Goal: Answer question/provide support: Share knowledge or assist other users

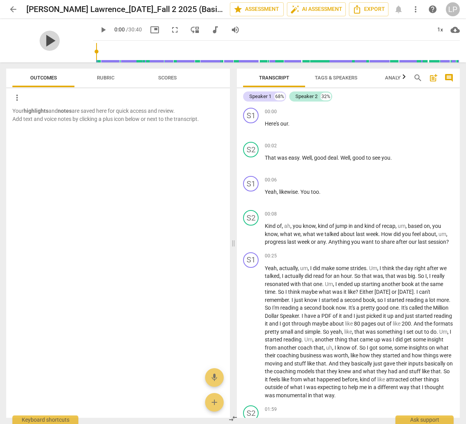
click at [44, 42] on span "play_arrow" at bounding box center [50, 41] width 20 height 20
click at [150, 27] on span "picture_in_picture" at bounding box center [154, 29] width 9 height 9
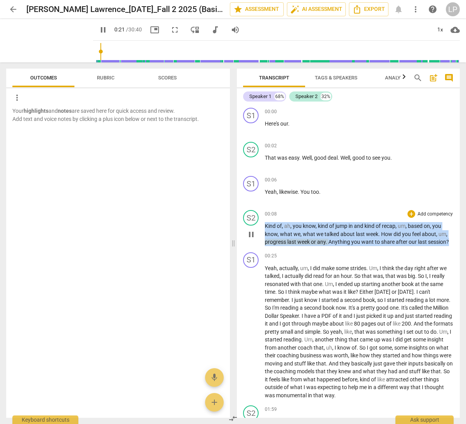
drag, startPoint x: 449, startPoint y: 240, endPoint x: 264, endPoint y: 225, distance: 185.5
click at [265, 225] on p "Kind of , ah , you know , kind of jump in and kind of recap , um , based on , y…" at bounding box center [359, 234] width 189 height 24
click at [431, 212] on p "Add competency" at bounding box center [435, 214] width 37 height 7
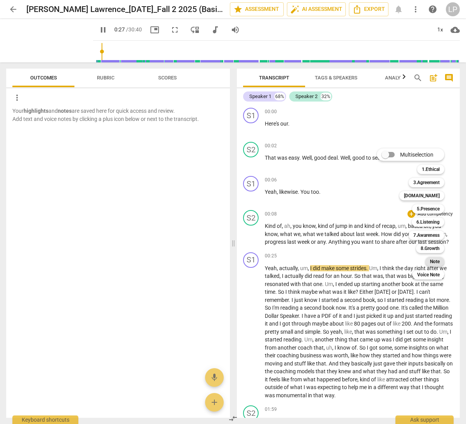
click at [433, 262] on b "Note" at bounding box center [435, 261] width 10 height 9
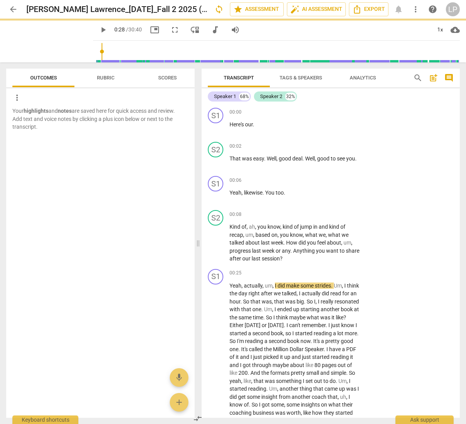
type input "28"
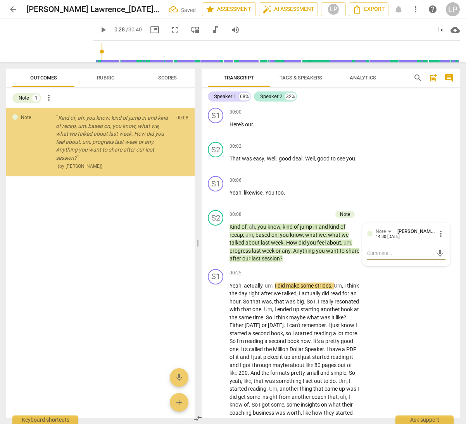
type textarea "H"
type textarea "Ho"
type textarea "Hom"
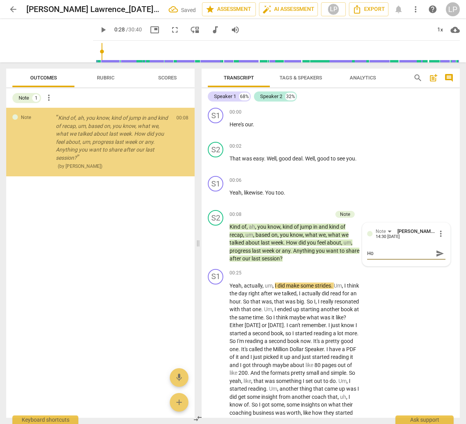
type textarea "Hom"
type textarea "Home"
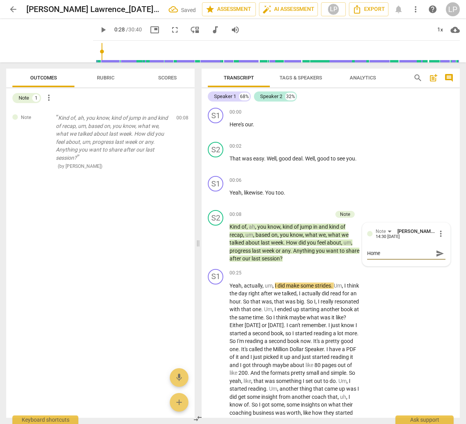
type textarea "Homew"
type textarea "Homewo"
type textarea "Homewor"
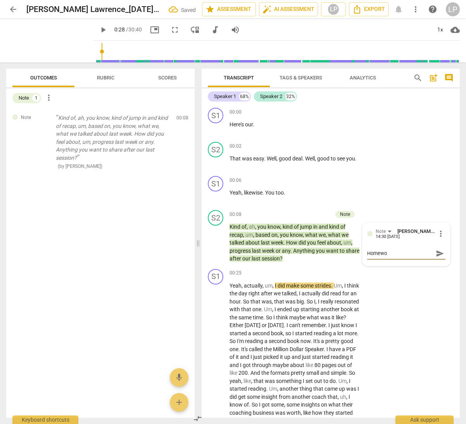
type textarea "Homewor"
type textarea "Homework"
click at [440, 254] on span "send" at bounding box center [440, 253] width 9 height 9
click at [302, 292] on span "I" at bounding box center [300, 293] width 3 height 6
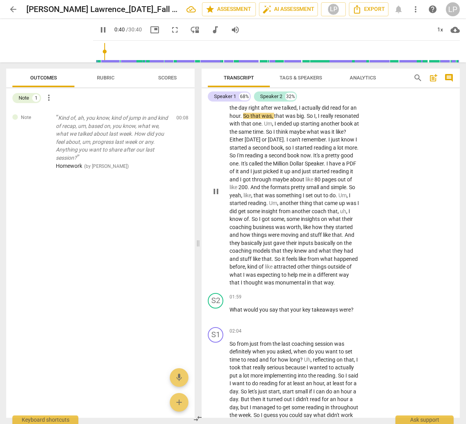
scroll to position [193, 0]
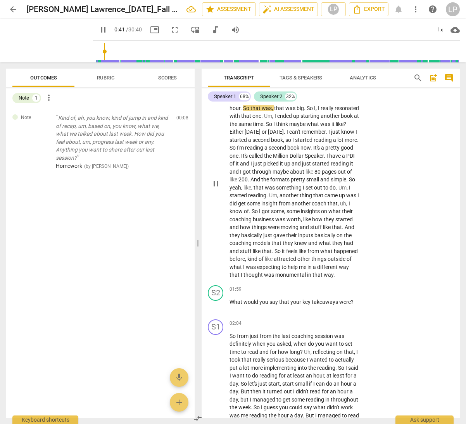
click at [295, 255] on p "Yeah , actually , um , I did make some strides . Um , I think the day right aft…" at bounding box center [294, 183] width 131 height 191
click at [259, 262] on span "kind" at bounding box center [252, 259] width 11 height 6
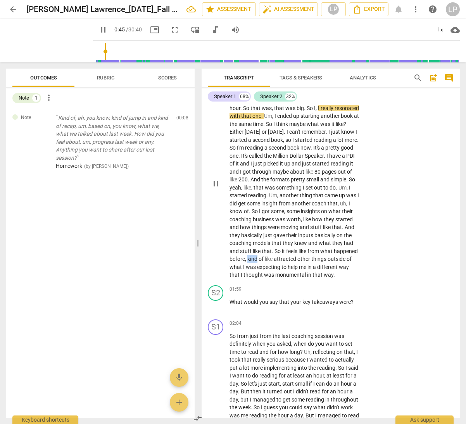
click at [259, 262] on span "kind" at bounding box center [252, 259] width 11 height 6
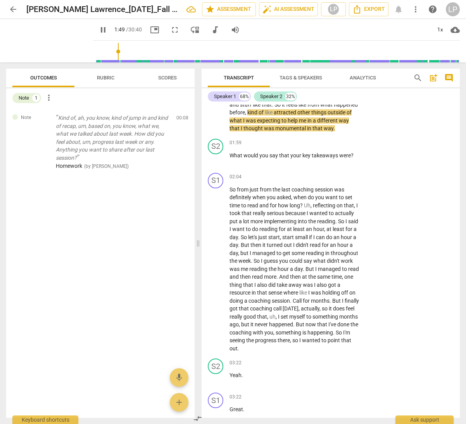
scroll to position [343, 0]
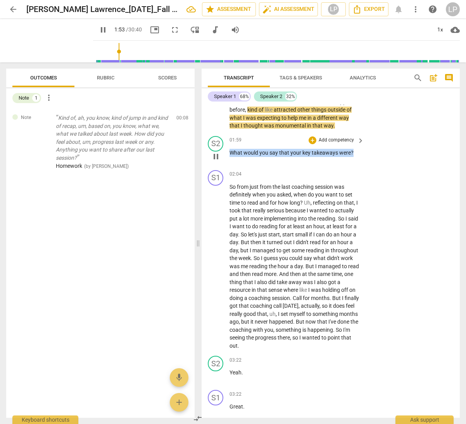
drag, startPoint x: 354, startPoint y: 169, endPoint x: 228, endPoint y: 171, distance: 126.4
click at [228, 167] on div "S2 play_arrow pause 01:59 + Add competency keyboard_arrow_right What would you …" at bounding box center [331, 150] width 258 height 34
click at [337, 144] on p "Add competency" at bounding box center [336, 140] width 37 height 7
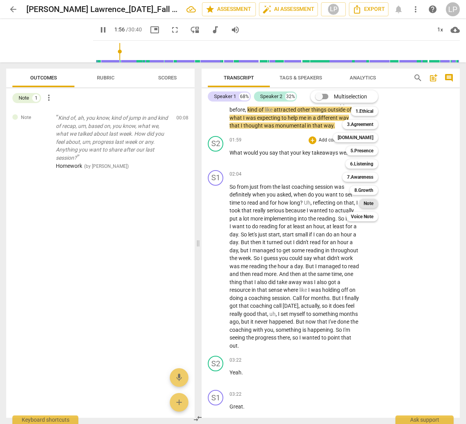
click at [367, 204] on b "Note" at bounding box center [369, 203] width 10 height 9
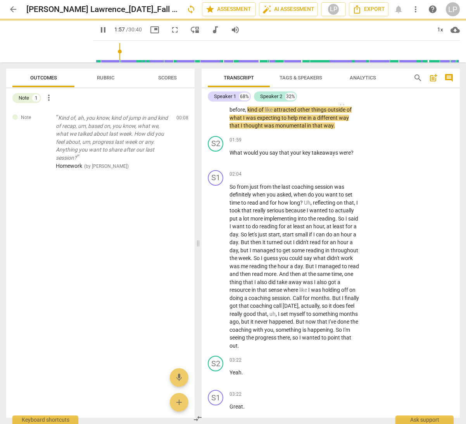
type input "117"
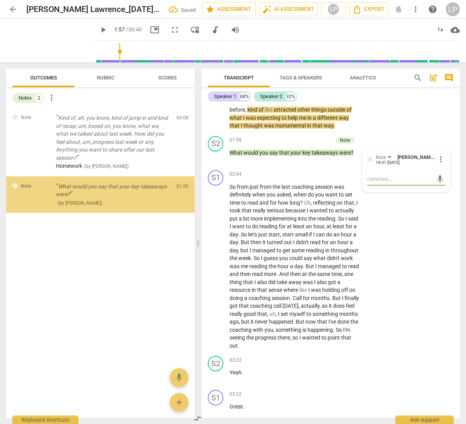
type textarea "H"
type textarea "Ho"
type textarea "Hom"
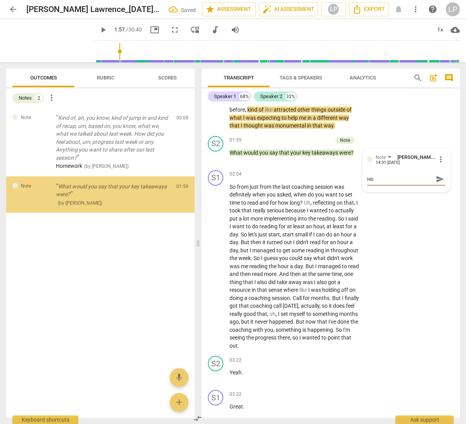
type textarea "Hom"
type textarea "Homw"
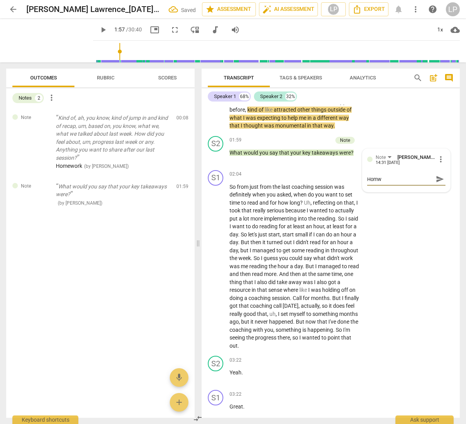
type textarea "Homwo"
type textarea "Homwoe"
type textarea "Homwo"
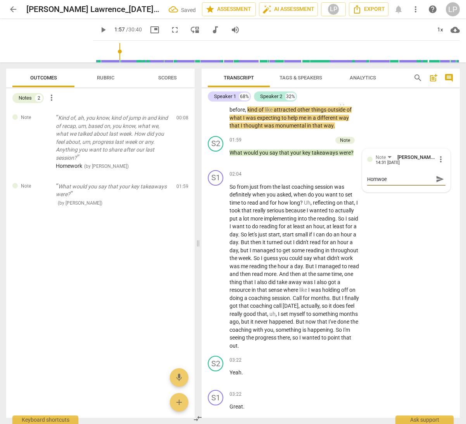
type textarea "Homwo"
type textarea "Homw"
type textarea "Hom"
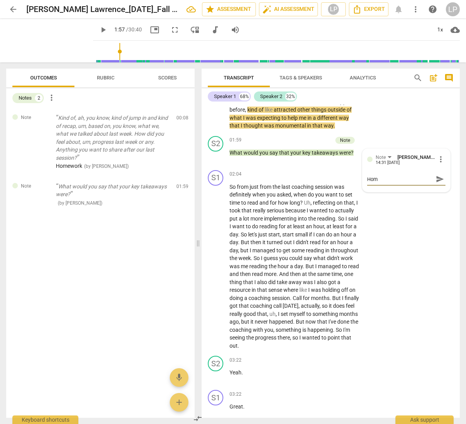
type textarea "Home"
type textarea "Homew"
type textarea "Homewo"
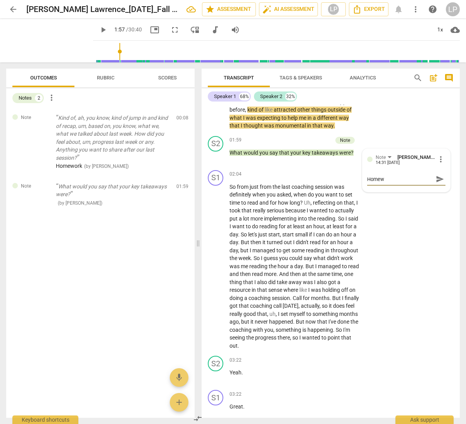
type textarea "Homewo"
type textarea "Homewor"
type textarea "Homework"
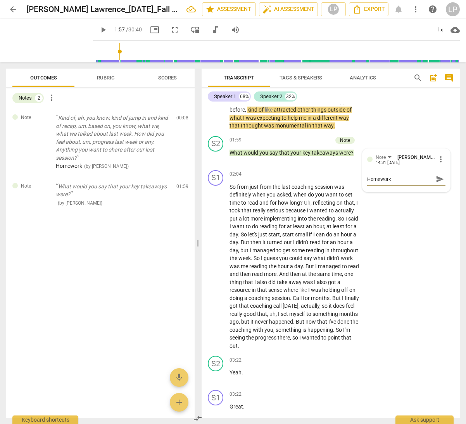
type textarea "Homework"
type textarea "Homework t"
type textarea "Homework ta"
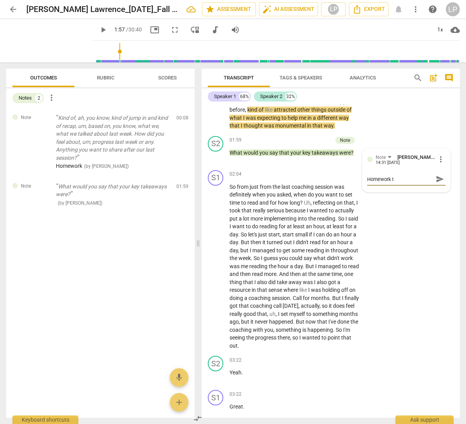
type textarea "Homework ta"
type textarea "Homework tak"
type textarea "Homework take"
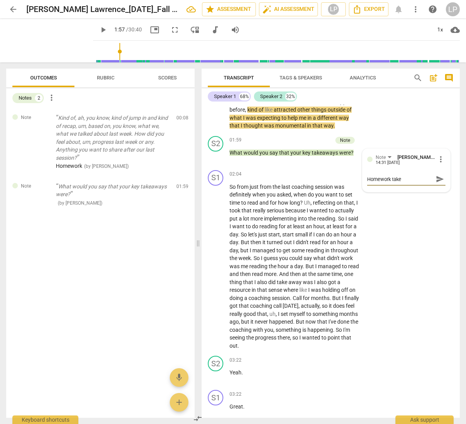
type textarea "Homework takea"
type textarea "Homework takeaw"
type textarea "Homework takeawa"
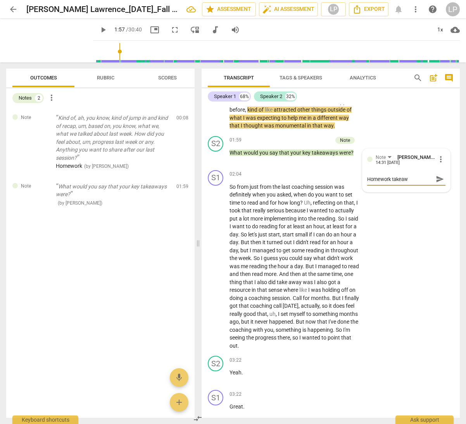
type textarea "Homework takeawa"
type textarea "Homework takeaway"
type textarea "Homework takeaways"
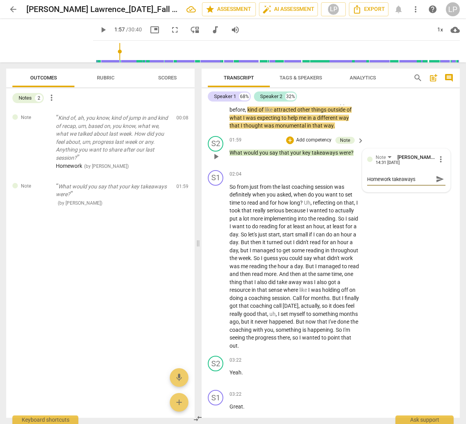
click at [440, 183] on span "send" at bounding box center [440, 179] width 9 height 9
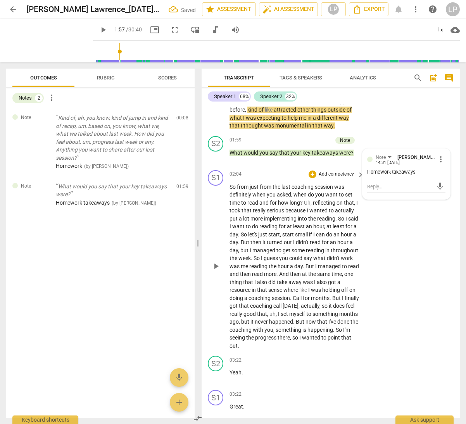
click at [280, 238] on span "start" at bounding box center [274, 234] width 12 height 6
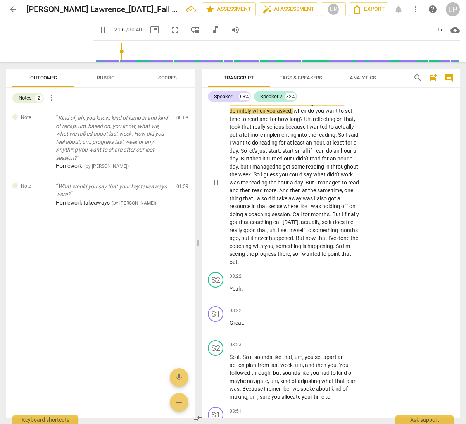
scroll to position [454, 0]
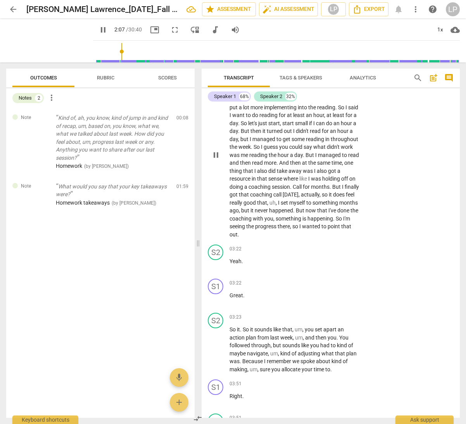
click at [312, 206] on span "something" at bounding box center [325, 203] width 27 height 6
click at [333, 198] on span "does" at bounding box center [339, 195] width 13 height 6
click at [305, 214] on span "now" at bounding box center [311, 210] width 12 height 6
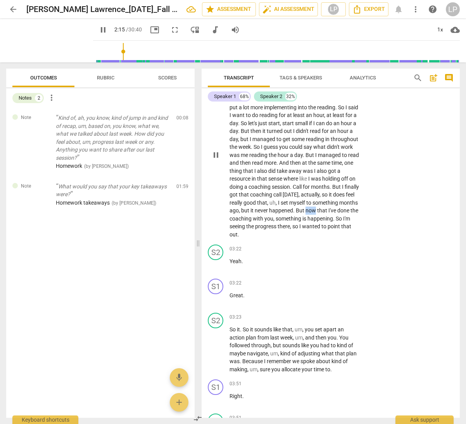
click at [305, 214] on span "now" at bounding box center [311, 210] width 12 height 6
type input "203"
click at [309, 77] on span "Tags & Speakers" at bounding box center [301, 78] width 43 height 6
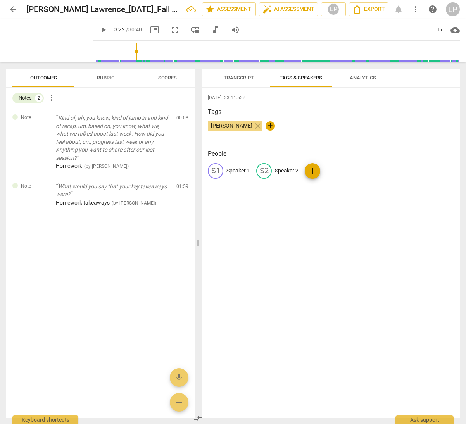
click at [288, 169] on p "Speaker 2" at bounding box center [287, 171] width 24 height 8
type input "[PERSON_NAME]"
click at [240, 169] on p "Speaker 1" at bounding box center [238, 171] width 24 height 8
type input "[PERSON_NAME]"
click at [246, 78] on span "Transcript" at bounding box center [239, 78] width 30 height 6
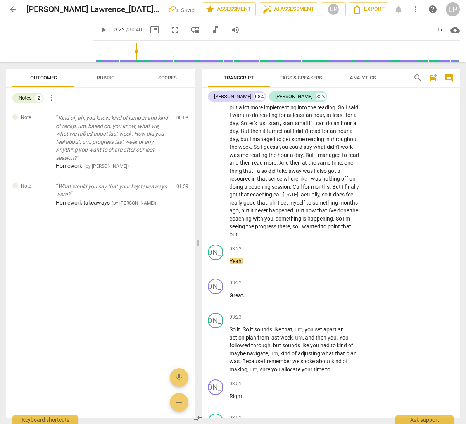
click at [350, 214] on span "the" at bounding box center [354, 210] width 8 height 6
click at [328, 214] on span "I've" at bounding box center [332, 210] width 9 height 6
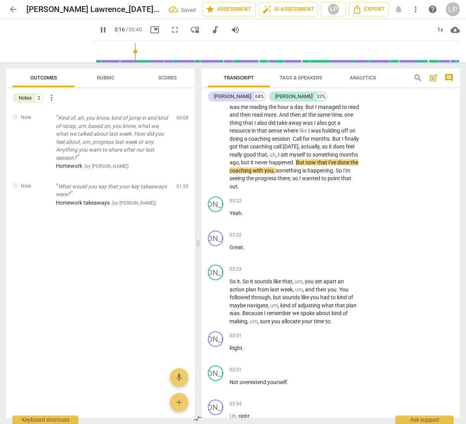
scroll to position [514, 0]
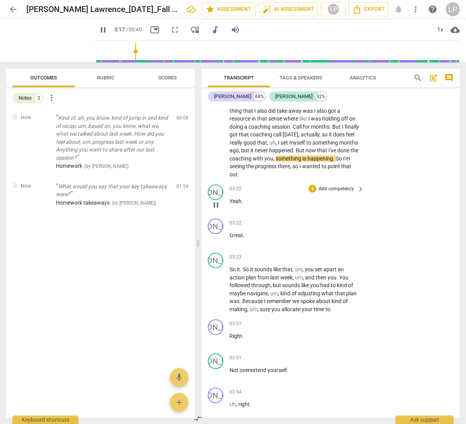
click at [238, 204] on span "Yeah" at bounding box center [235, 201] width 12 height 6
drag, startPoint x: 246, startPoint y: 250, endPoint x: 228, endPoint y: 250, distance: 18.6
click at [228, 250] on div "JO play_arrow pause 03:22 + Add competency keyboard_arrow_right Great ." at bounding box center [331, 233] width 258 height 34
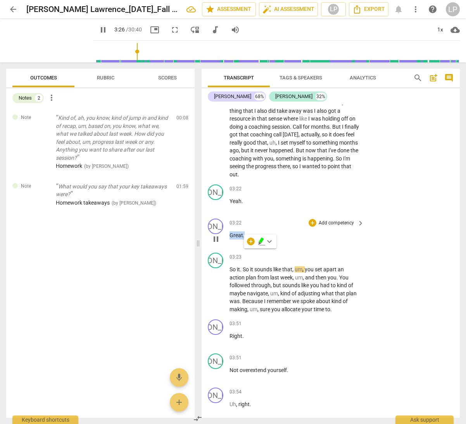
type input "207"
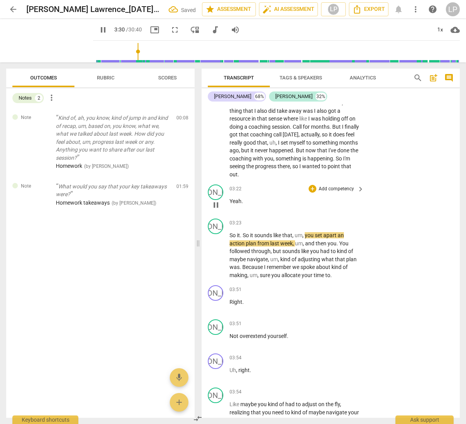
click at [250, 205] on p "Yeah ." at bounding box center [294, 201] width 131 height 8
type input "211"
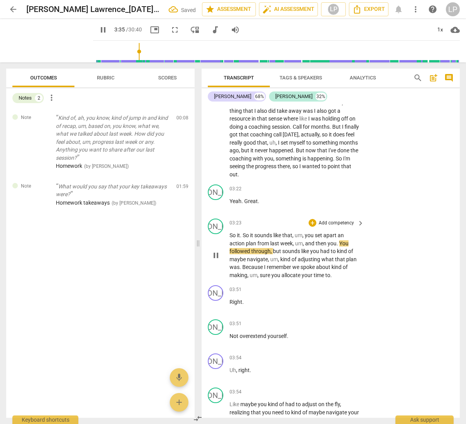
click at [271, 263] on p "So it . So it sounds like that , um , you set apart an action plan from last we…" at bounding box center [294, 255] width 131 height 48
click at [328, 227] on p "Add competency" at bounding box center [336, 223] width 37 height 7
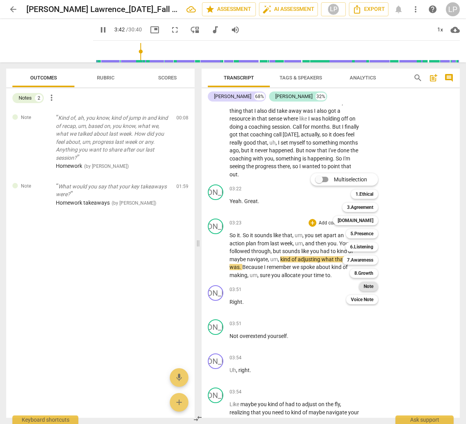
click at [368, 286] on b "Note" at bounding box center [369, 286] width 10 height 9
type input "223"
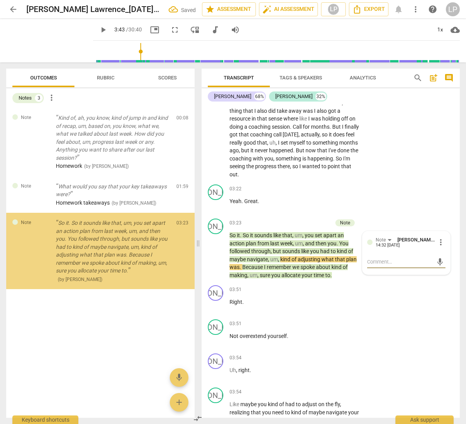
type textarea "H"
type textarea "Ho"
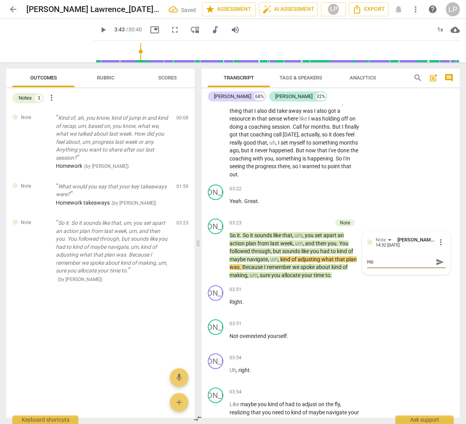
type textarea "Hom"
type textarea "Home"
type textarea "Homew"
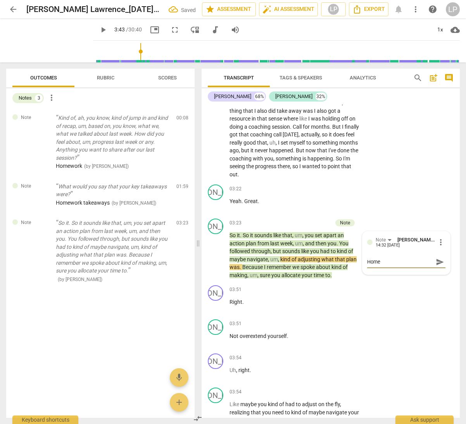
type textarea "Homew"
type textarea "Homewo"
type textarea "Homewor"
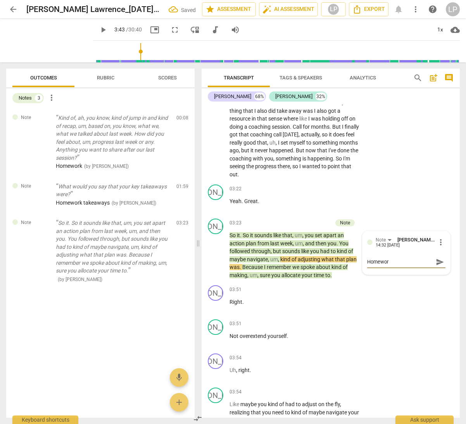
type textarea "Homework"
type textarea "Homework r"
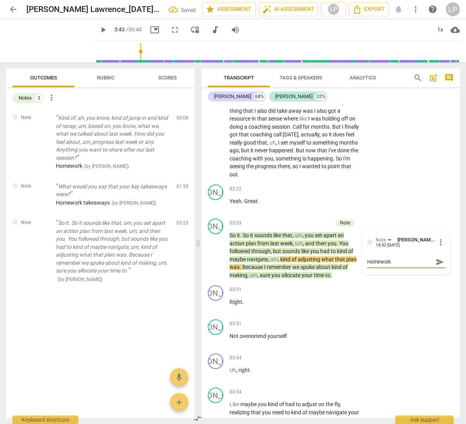
type textarea "Homework r"
type textarea "Homework re"
type textarea "Homework ref"
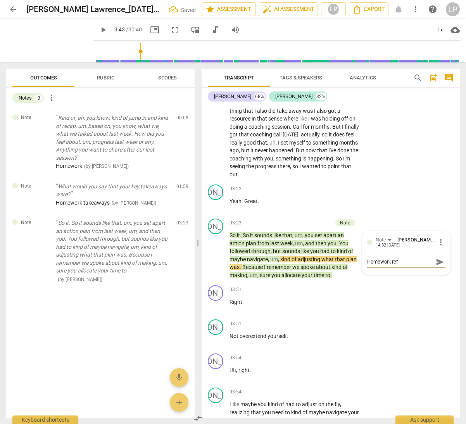
type textarea "Homework refl"
type textarea "Homework refle"
type textarea "Homework reflec"
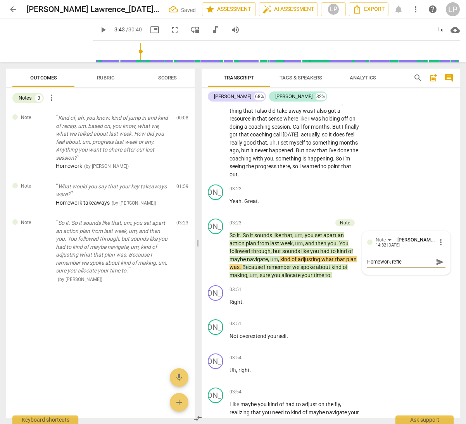
type textarea "Homework reflec"
type textarea "Homework reflect"
type textarea "Homework reflecti"
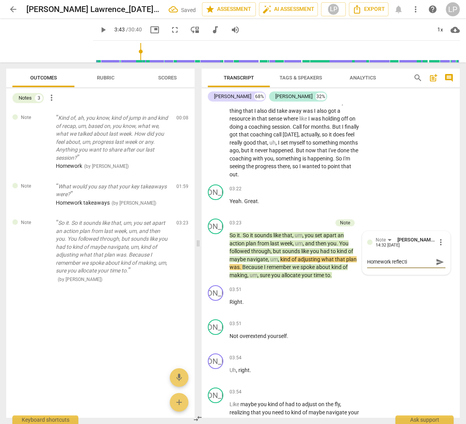
type textarea "Homework reflectio"
type textarea "Homework reflection"
type textarea "Homework reflection."
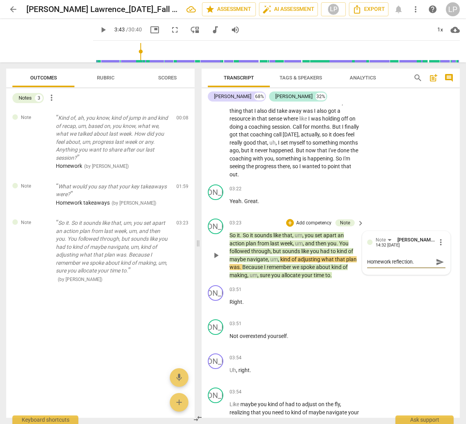
type textarea "Homework reflection."
click at [438, 266] on span "send" at bounding box center [440, 262] width 9 height 9
click at [284, 270] on span "remember" at bounding box center [280, 267] width 26 height 6
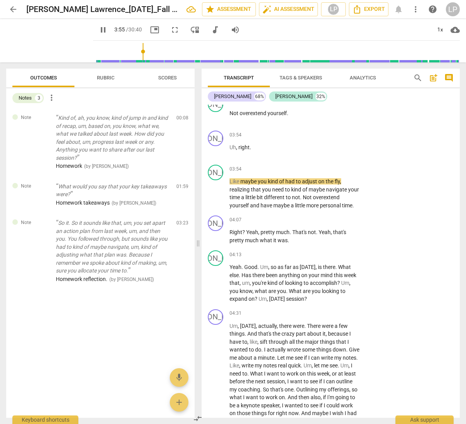
scroll to position [740, 0]
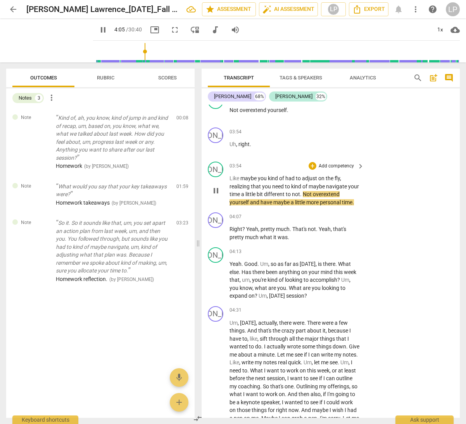
click at [272, 190] on span "need" at bounding box center [278, 186] width 13 height 6
click at [335, 170] on p "Add competency" at bounding box center [336, 166] width 37 height 7
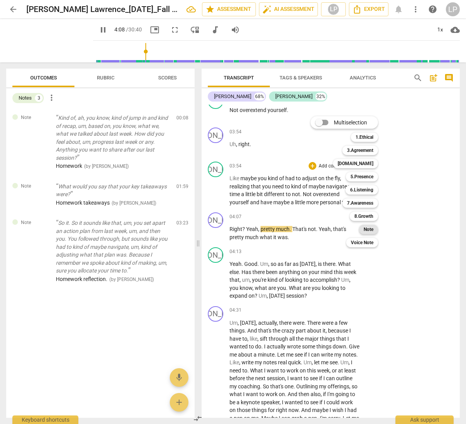
click at [366, 228] on b "Note" at bounding box center [369, 229] width 10 height 9
type input "249"
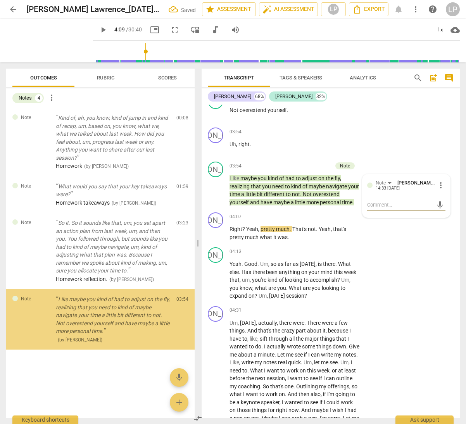
type textarea "R"
type textarea "Re"
type textarea "Ref"
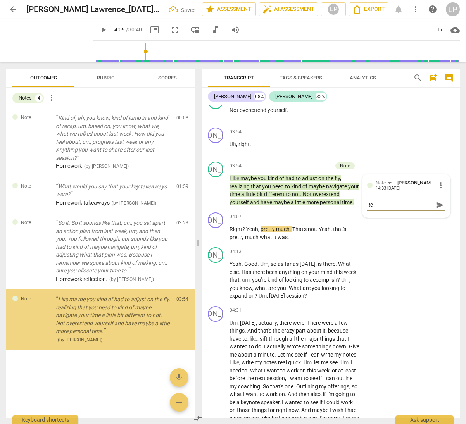
type textarea "Ref"
type textarea "Refl"
type textarea "Refle"
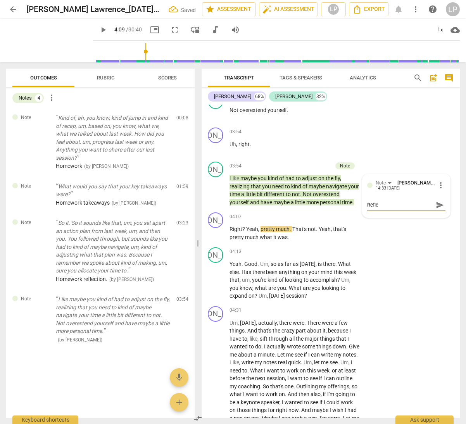
type textarea "Reflec"
type textarea "Reflect"
type textarea "Reflecti"
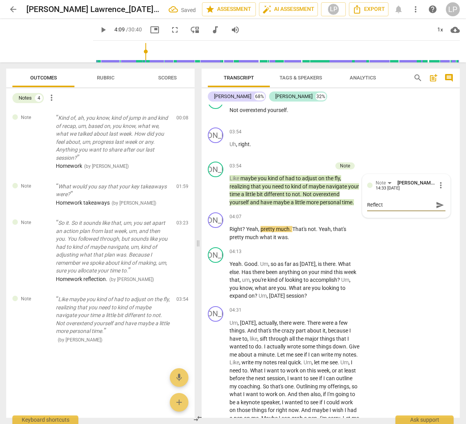
type textarea "Reflecti"
type textarea "Reflectin"
type textarea "Reflecting"
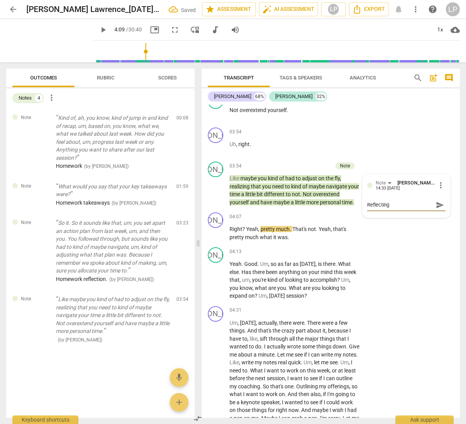
type textarea "Reflecting"
type textarea "Reflecting o"
type textarea "Reflecting on"
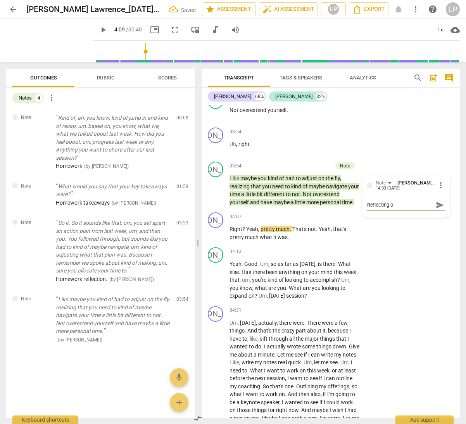
type textarea "Reflecting on"
type textarea "Reflecting on H"
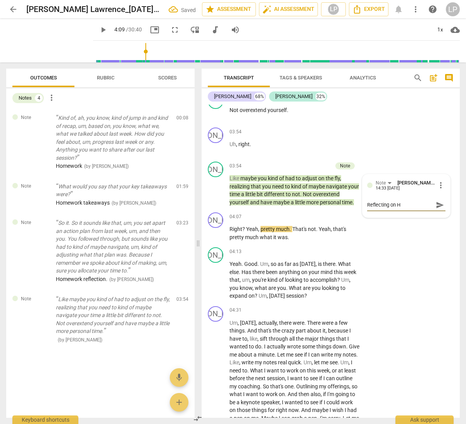
type textarea "Reflecting on HW"
click at [439, 209] on span "send" at bounding box center [440, 205] width 9 height 9
click at [263, 232] on span "pretty" at bounding box center [269, 229] width 16 height 6
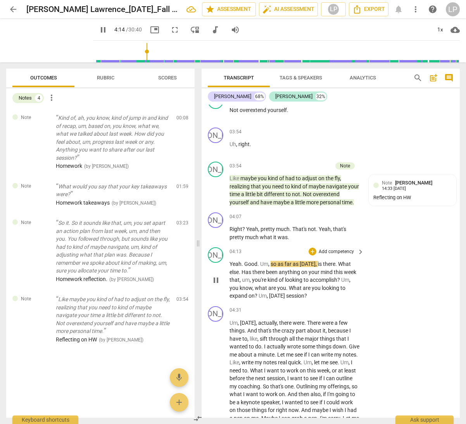
click at [287, 275] on span "anything" at bounding box center [290, 272] width 22 height 6
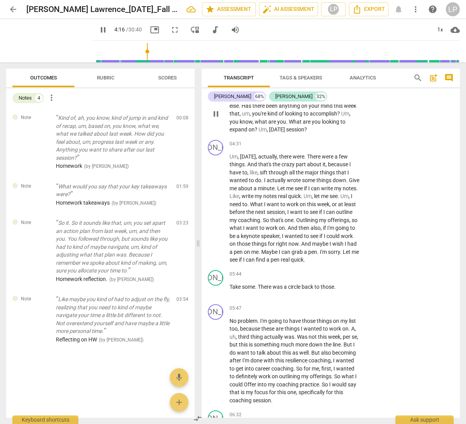
scroll to position [894, 0]
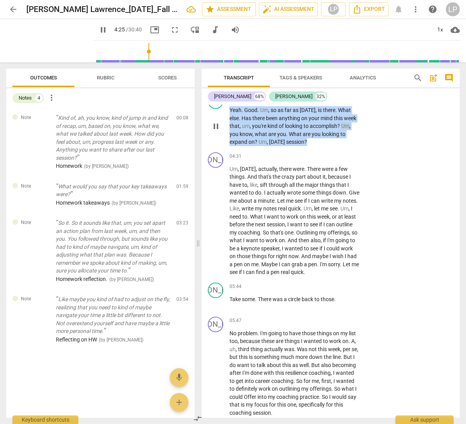
drag, startPoint x: 311, startPoint y: 158, endPoint x: 229, endPoint y: 127, distance: 87.7
click at [229, 127] on p "Yeah . Good . Um , so as far as [DATE] , is there . What else . Has there been …" at bounding box center [294, 126] width 131 height 40
click at [322, 102] on p "Add competency" at bounding box center [336, 98] width 37 height 7
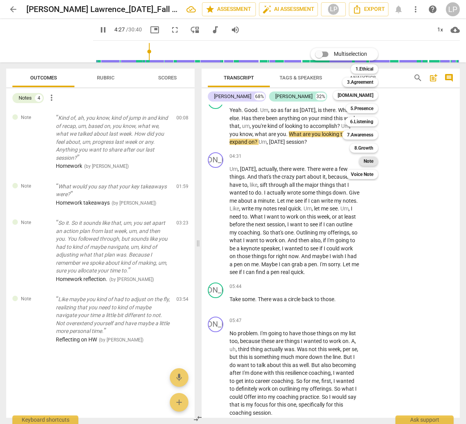
click at [368, 162] on b "Note" at bounding box center [369, 161] width 10 height 9
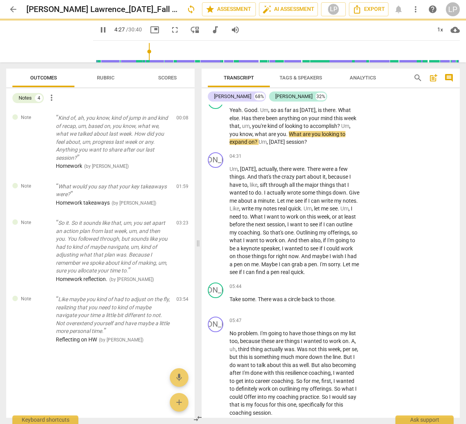
type input "268"
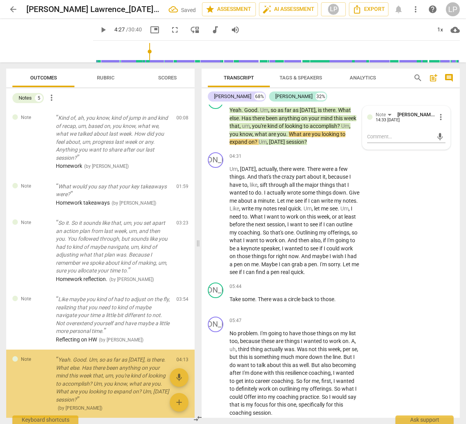
scroll to position [39, 0]
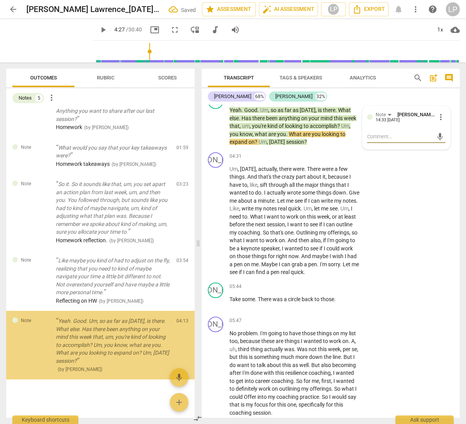
type textarea "A"
type textarea "Ag"
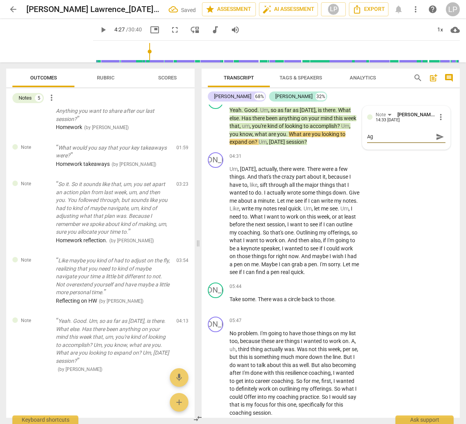
type textarea "Age"
type textarea "Agen"
type textarea "Agend"
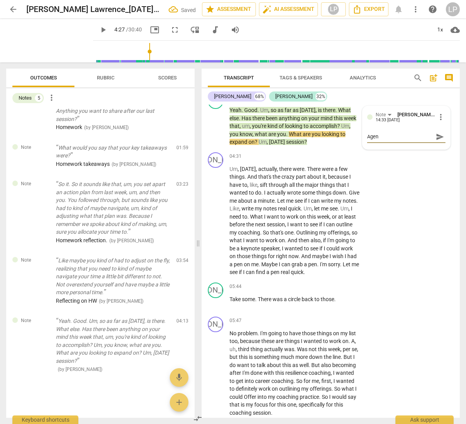
type textarea "Agend"
type textarea "Agenda"
type textarea "Agenda."
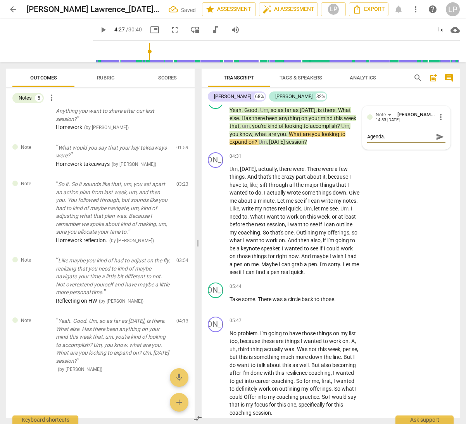
type textarea "Agenda."
type textarea "Agenda. m"
type textarea "Agenda."
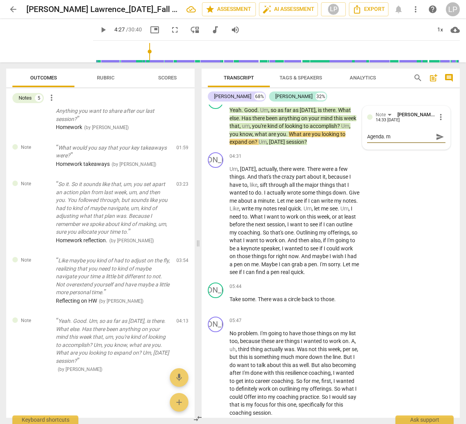
type textarea "Agenda."
type textarea "Agenda. M"
type textarea "Agenda. Mo"
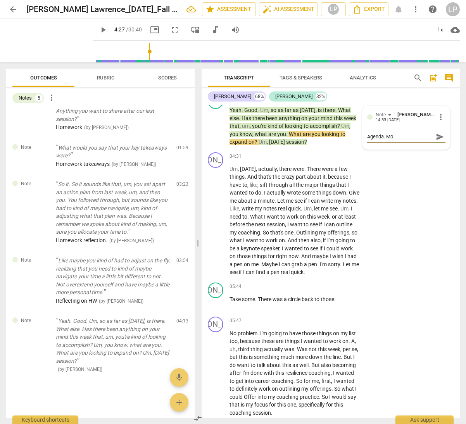
type textarea "Agenda. Mor"
type textarea "Agenda. More"
type textarea "Agenda. More s"
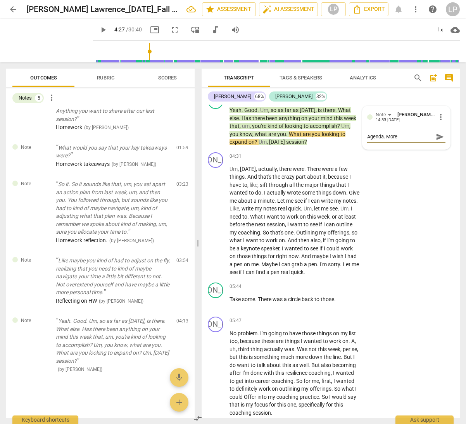
type textarea "Agenda. More s"
type textarea "Agenda. More su"
type textarea "Agenda. More suc"
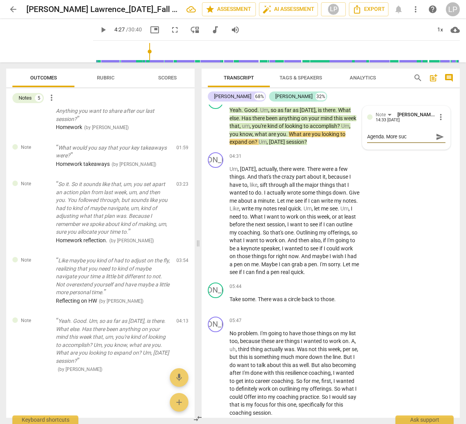
type textarea "Agenda. More succ"
type textarea "Agenda. More succi"
type textarea "Agenda. More succin"
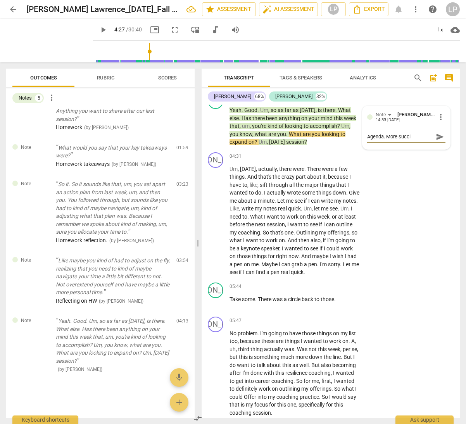
type textarea "Agenda. More succin"
type textarea "Agenda. More succinc"
type textarea "Agenda. More succinct"
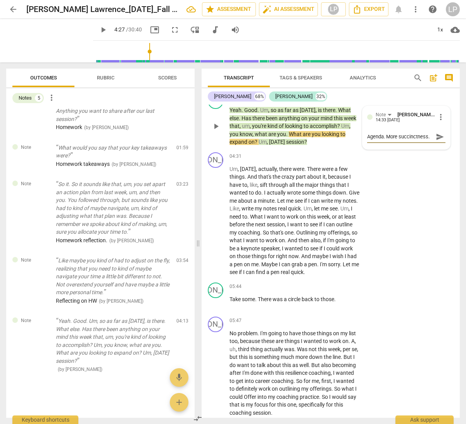
click at [438, 141] on span "send" at bounding box center [440, 137] width 9 height 9
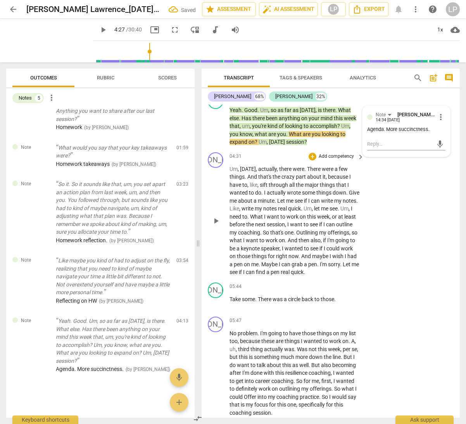
click at [302, 196] on span "some" at bounding box center [309, 193] width 14 height 6
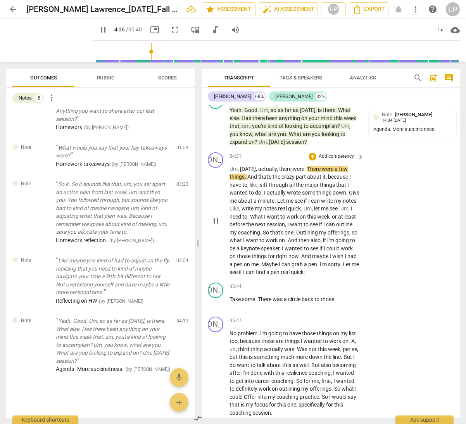
click at [285, 236] on span "that's" at bounding box center [277, 232] width 14 height 6
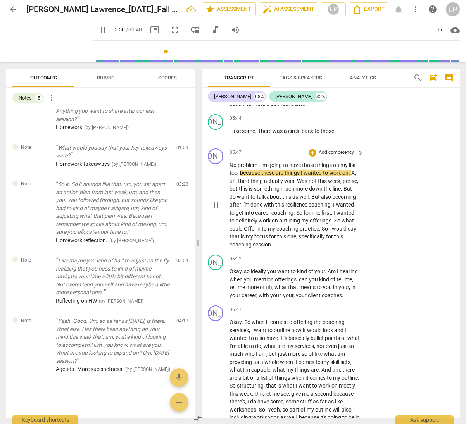
scroll to position [1069, 0]
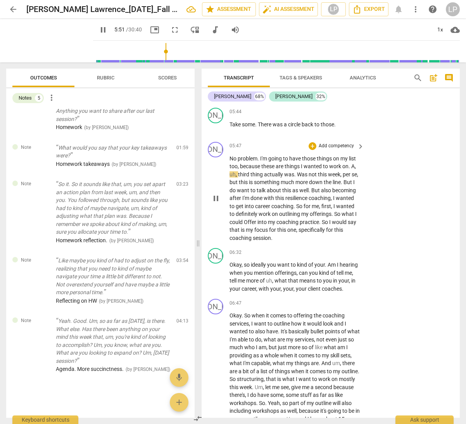
click at [272, 217] on span "on" at bounding box center [275, 214] width 7 height 6
click at [323, 209] on span "first" at bounding box center [326, 206] width 10 height 6
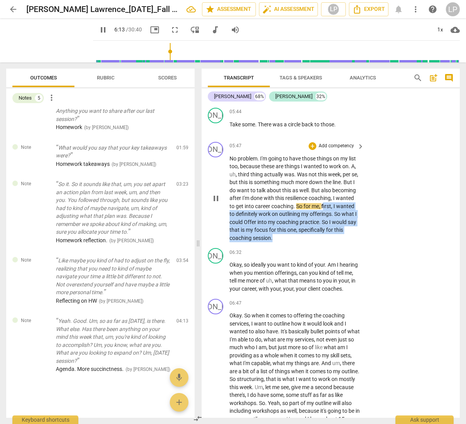
drag, startPoint x: 323, startPoint y: 222, endPoint x: 290, endPoint y: 253, distance: 45.5
click at [290, 242] on p "No problem . I'm going to have those things on my list too , because these are …" at bounding box center [294, 199] width 131 height 88
click at [299, 244] on span "keyboard_arrow_down" at bounding box center [298, 243] width 9 height 9
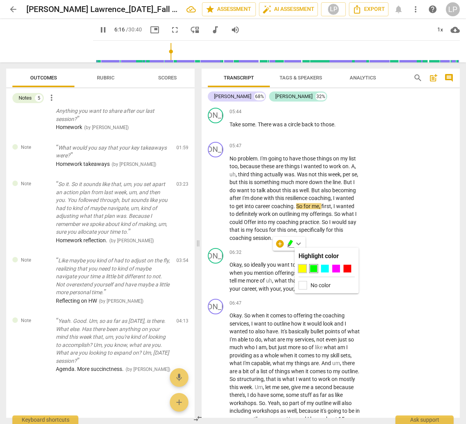
click at [300, 267] on div at bounding box center [302, 269] width 8 height 8
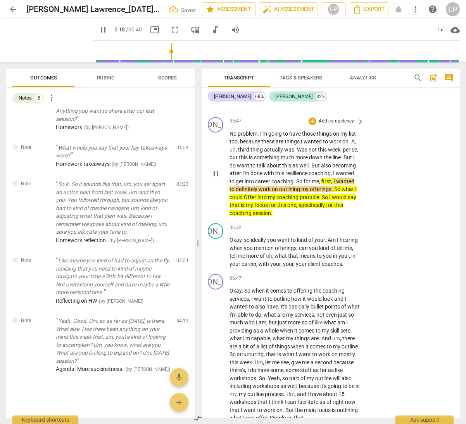
scroll to position [1101, 0]
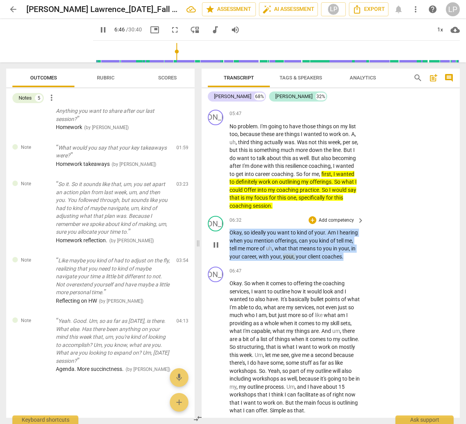
drag, startPoint x: 345, startPoint y: 274, endPoint x: 230, endPoint y: 252, distance: 116.9
click at [230, 252] on p "Okay , so ideally you want to kind of your . Am I hearing when you mention offe…" at bounding box center [294, 245] width 131 height 32
click at [333, 224] on p "Add competency" at bounding box center [336, 220] width 37 height 7
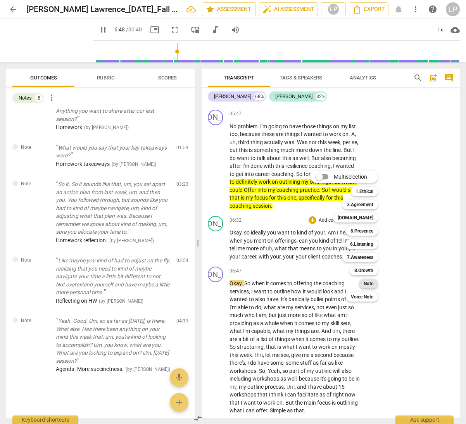
click at [366, 285] on b "Note" at bounding box center [369, 283] width 10 height 9
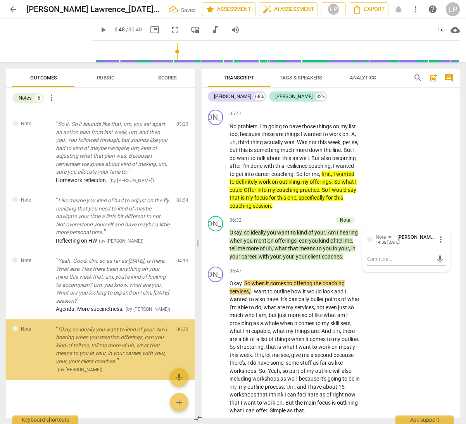
scroll to position [99, 0]
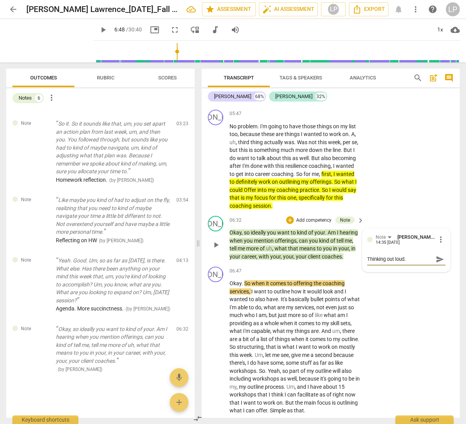
click at [438, 264] on span "send" at bounding box center [440, 259] width 9 height 9
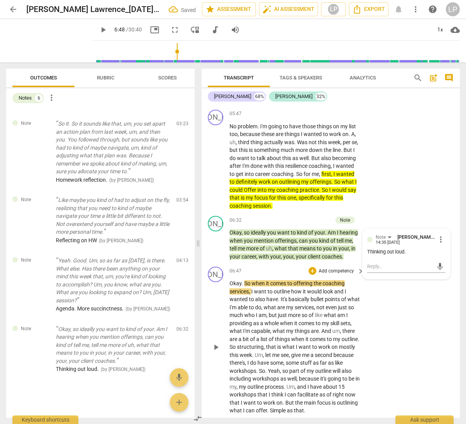
click at [305, 302] on span "basically" at bounding box center [299, 299] width 22 height 6
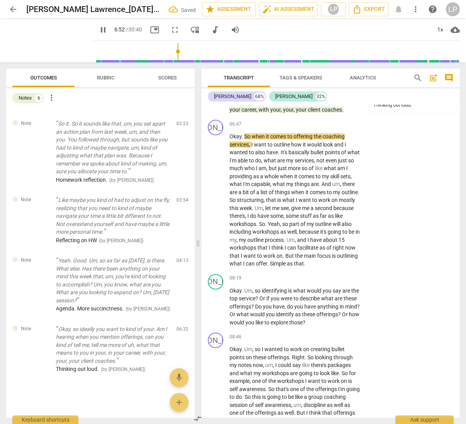
scroll to position [1260, 0]
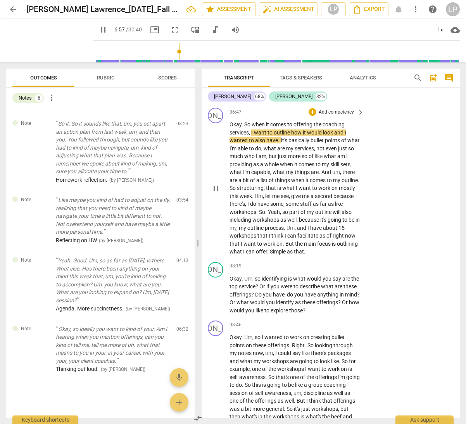
click at [285, 239] on span "think" at bounding box center [277, 236] width 13 height 6
click at [276, 247] on span "work" at bounding box center [269, 244] width 13 height 6
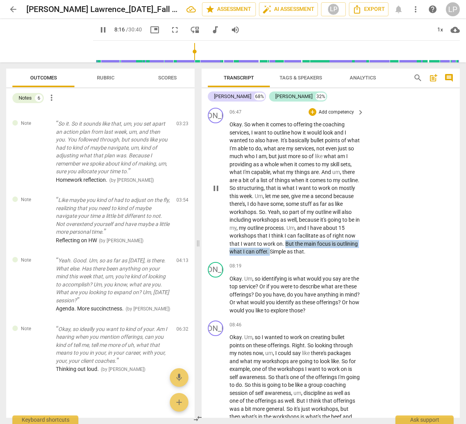
drag, startPoint x: 296, startPoint y: 259, endPoint x: 293, endPoint y: 266, distance: 8.0
click at [293, 256] on p "Okay . So when it comes to offering the coaching services , I want to outline h…" at bounding box center [294, 188] width 131 height 135
click at [308, 257] on icon "button" at bounding box center [309, 256] width 5 height 5
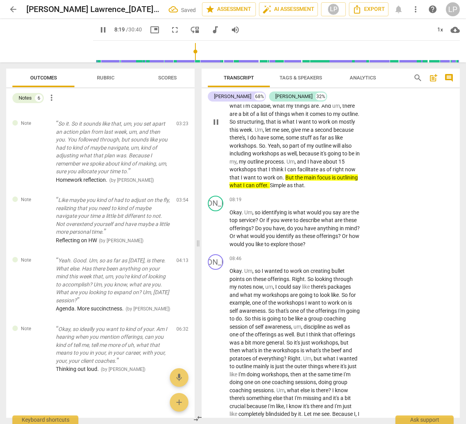
scroll to position [1334, 0]
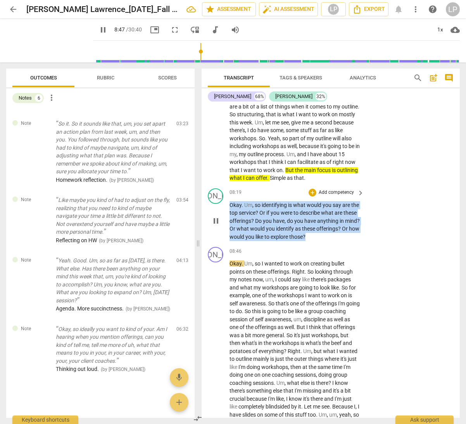
drag, startPoint x: 328, startPoint y: 253, endPoint x: 226, endPoint y: 221, distance: 107.0
click at [226, 221] on div "JO play_arrow pause 08:19 + Add competency keyboard_arrow_right Okay . Um , so …" at bounding box center [331, 214] width 258 height 59
click at [330, 196] on p "Add competency" at bounding box center [336, 192] width 37 height 7
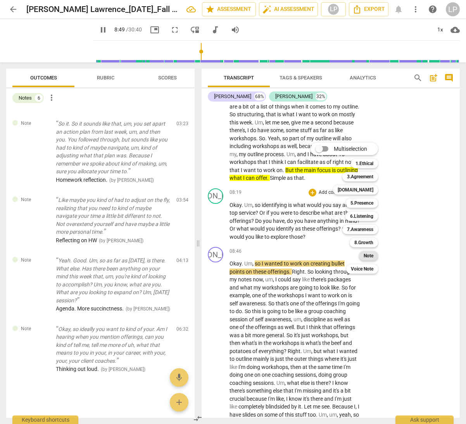
click at [368, 255] on b "Note" at bounding box center [369, 255] width 10 height 9
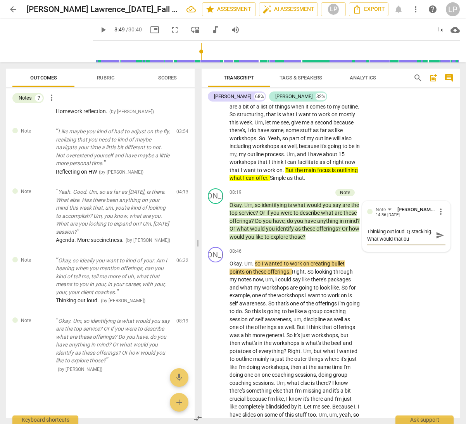
scroll to position [7, 0]
click at [383, 243] on textarea "Thinking out loud. Q stackinig. What would that outline look like?" at bounding box center [400, 235] width 66 height 15
click at [439, 240] on span "send" at bounding box center [440, 235] width 9 height 9
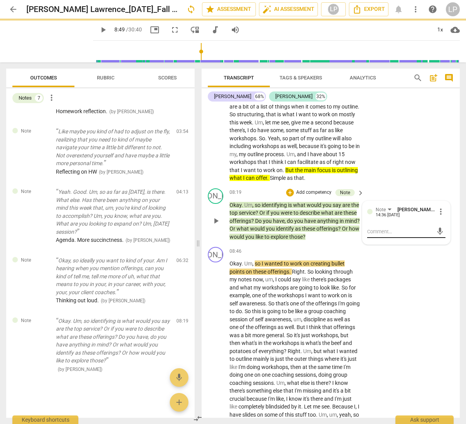
scroll to position [0, 0]
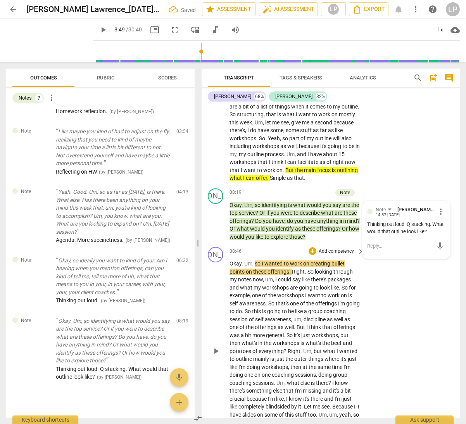
click at [295, 298] on span "workshops" at bounding box center [291, 295] width 28 height 6
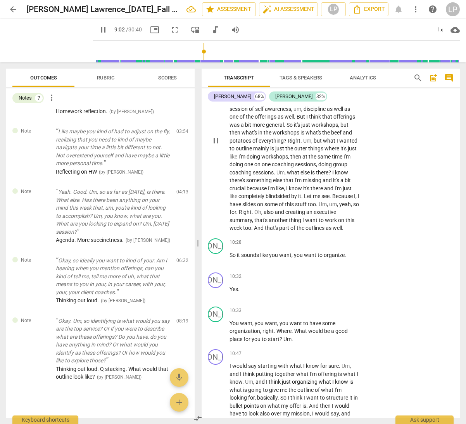
scroll to position [1431, 0]
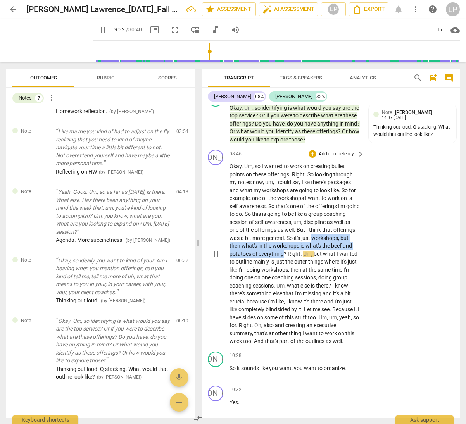
drag, startPoint x: 229, startPoint y: 262, endPoint x: 331, endPoint y: 271, distance: 102.0
click at [331, 271] on p "Okay . Um , so I wanted to work on creating bullet points on these offerings . …" at bounding box center [294, 253] width 131 height 183
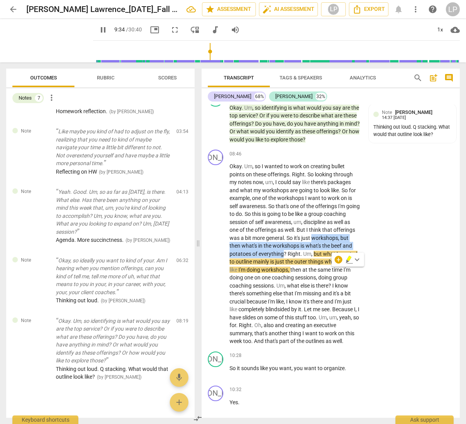
click at [349, 261] on icon "button" at bounding box center [349, 258] width 5 height 5
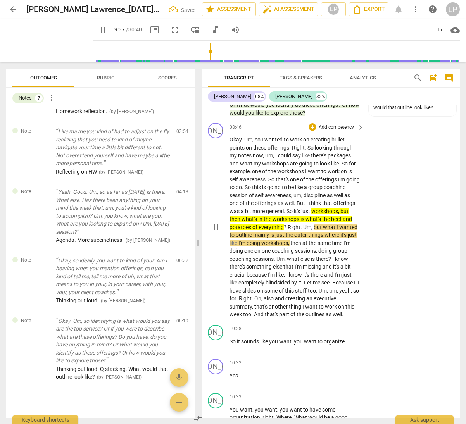
scroll to position [1465, 0]
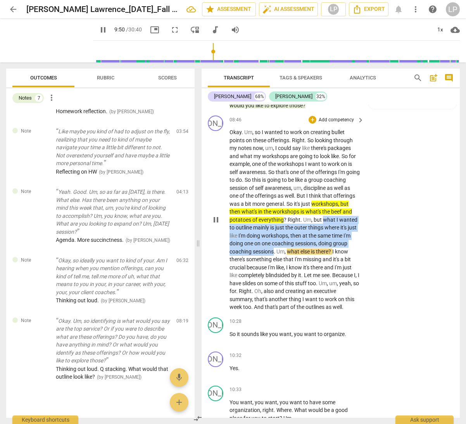
drag, startPoint x: 251, startPoint y: 243, endPoint x: 328, endPoint y: 267, distance: 80.3
click at [328, 267] on p "Okay . Um , so I wanted to work on creating bullet points on these offerings . …" at bounding box center [294, 219] width 131 height 183
click at [345, 257] on icon "button" at bounding box center [345, 256] width 5 height 5
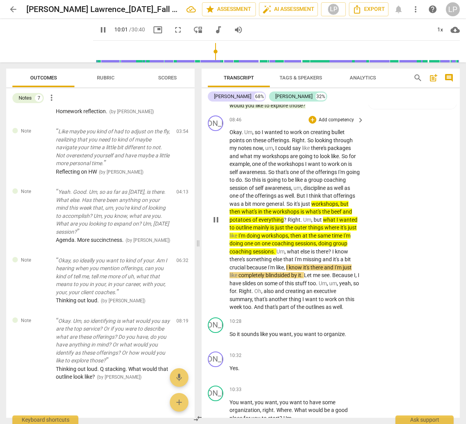
scroll to position [1515, 0]
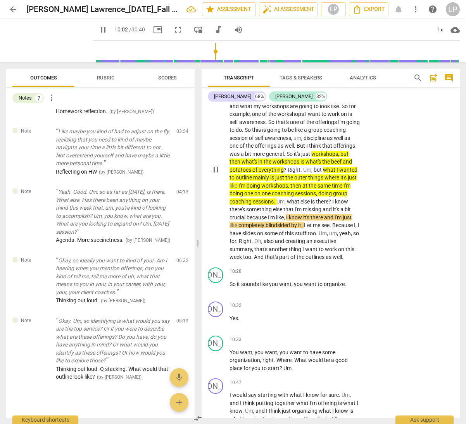
click at [236, 244] on span "for" at bounding box center [232, 241] width 7 height 6
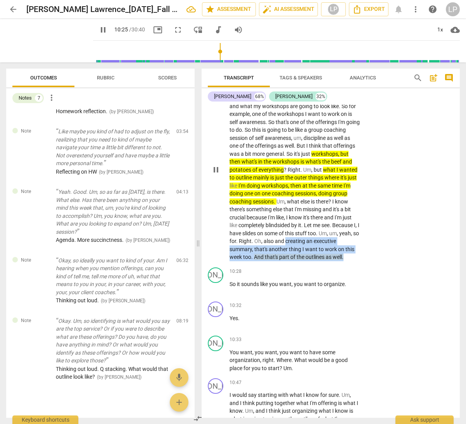
drag, startPoint x: 229, startPoint y: 264, endPoint x: 268, endPoint y: 279, distance: 41.5
click at [268, 261] on p "Okay . Um , so I wanted to work on creating bullet points on these offerings . …" at bounding box center [294, 169] width 131 height 183
click at [286, 268] on icon "button" at bounding box center [285, 269] width 5 height 5
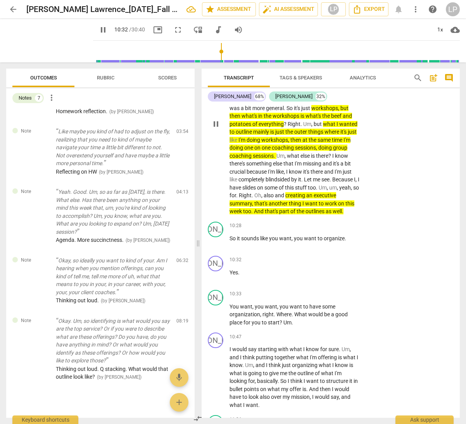
scroll to position [1567, 0]
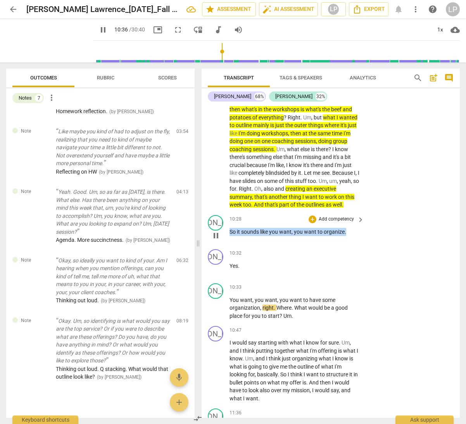
drag, startPoint x: 347, startPoint y: 256, endPoint x: 224, endPoint y: 258, distance: 122.1
click at [224, 246] on div "JO play_arrow pause 10:28 + Add competency keyboard_arrow_right So it sounds li…" at bounding box center [331, 229] width 258 height 34
click at [323, 223] on p "Add competency" at bounding box center [336, 219] width 37 height 7
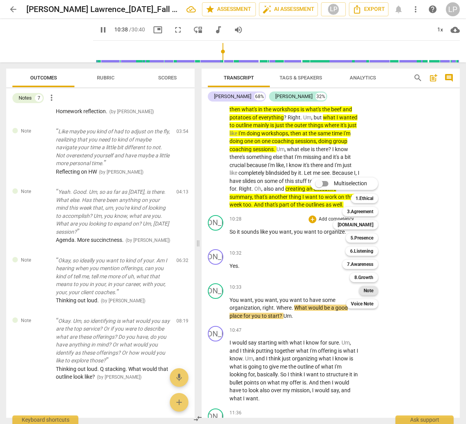
click at [365, 289] on b "Note" at bounding box center [369, 290] width 10 height 9
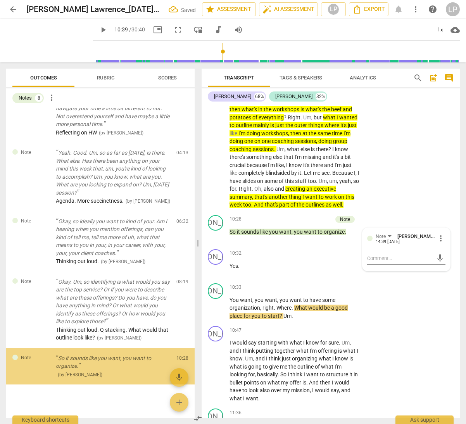
scroll to position [212, 0]
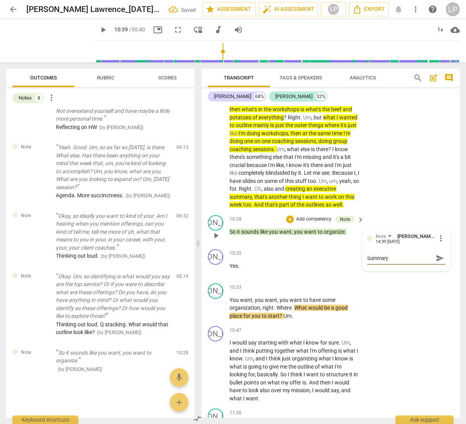
click at [439, 262] on span "send" at bounding box center [440, 258] width 9 height 9
click at [257, 311] on span "organization" at bounding box center [244, 308] width 31 height 6
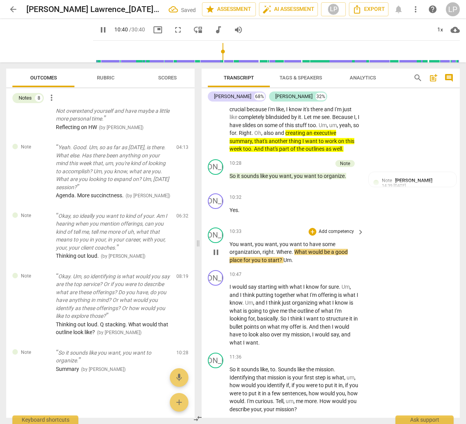
scroll to position [1623, 0]
click at [293, 263] on span "." at bounding box center [293, 260] width 2 height 6
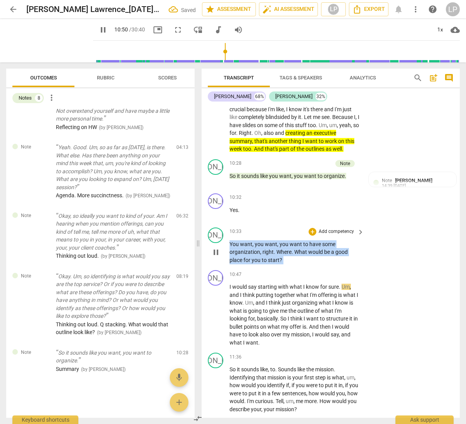
drag, startPoint x: 283, startPoint y: 285, endPoint x: 229, endPoint y: 269, distance: 56.4
click at [229, 267] on div "JO play_arrow pause 10:33 + Add competency keyboard_arrow_right You want , you …" at bounding box center [331, 245] width 258 height 43
click at [326, 235] on p "Add competency" at bounding box center [336, 231] width 37 height 7
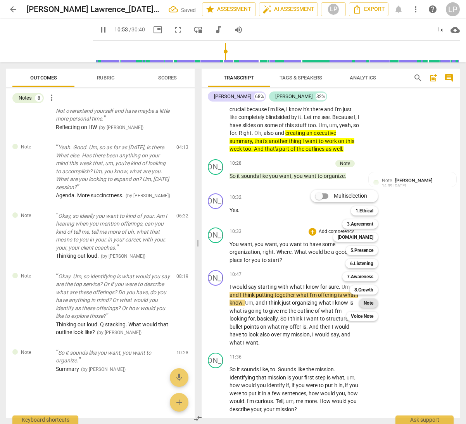
click at [370, 303] on b "Note" at bounding box center [369, 302] width 10 height 9
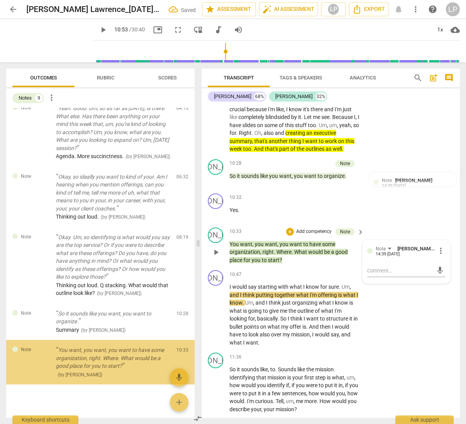
scroll to position [257, 0]
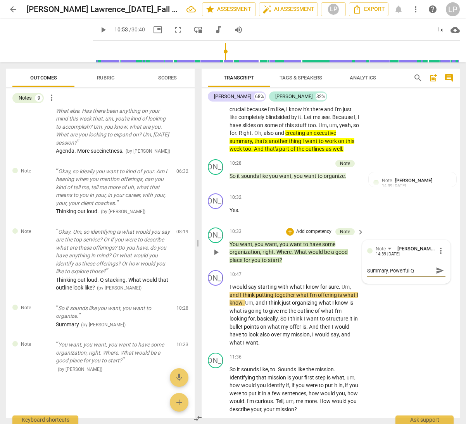
click at [436, 275] on span "send" at bounding box center [440, 270] width 9 height 9
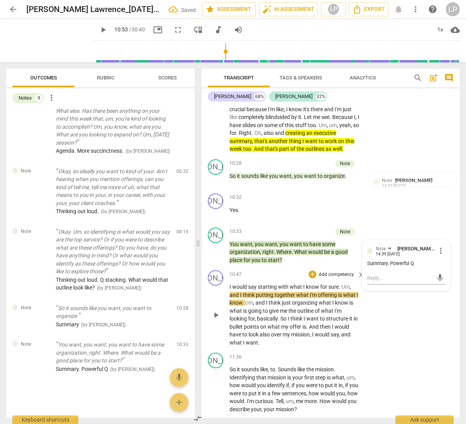
click at [280, 314] on span "me" at bounding box center [284, 311] width 9 height 6
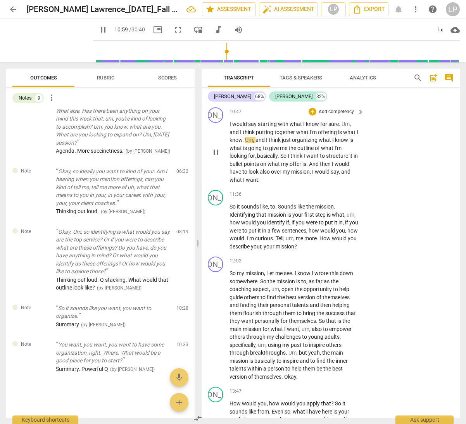
scroll to position [1754, 0]
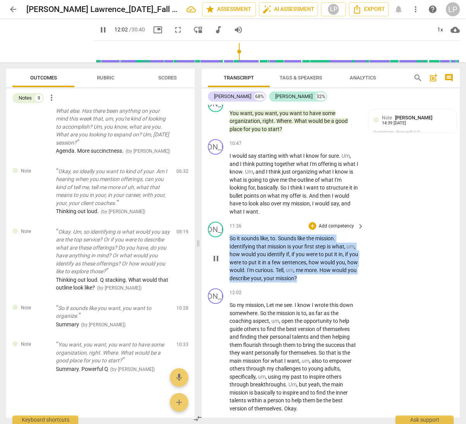
drag, startPoint x: 326, startPoint y: 302, endPoint x: 228, endPoint y: 263, distance: 105.4
click at [228, 263] on div "JO play_arrow pause 11:36 + Add competency keyboard_arrow_right So it sounds li…" at bounding box center [331, 252] width 258 height 67
click at [338, 230] on p "Add competency" at bounding box center [336, 226] width 37 height 7
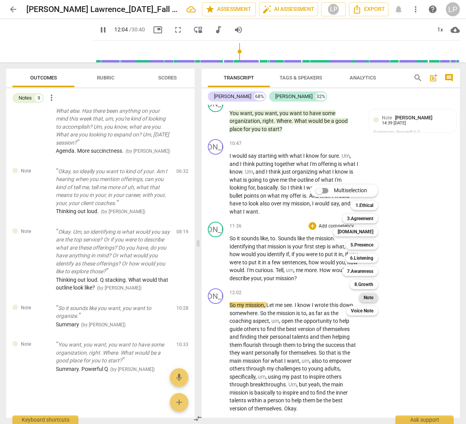
click at [367, 297] on b "Note" at bounding box center [369, 297] width 10 height 9
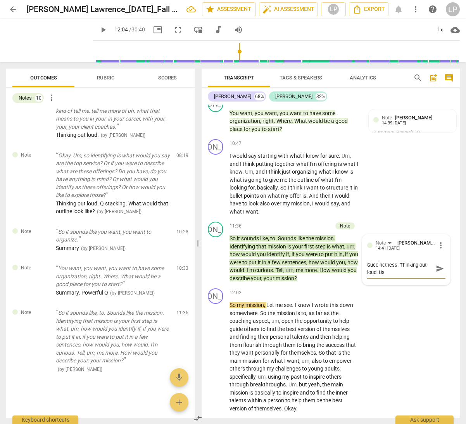
scroll to position [0, 0]
click at [439, 273] on span "send" at bounding box center [440, 268] width 9 height 9
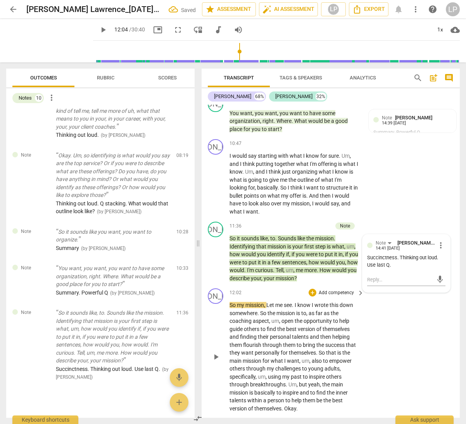
click at [283, 348] on span "them" at bounding box center [290, 345] width 14 height 6
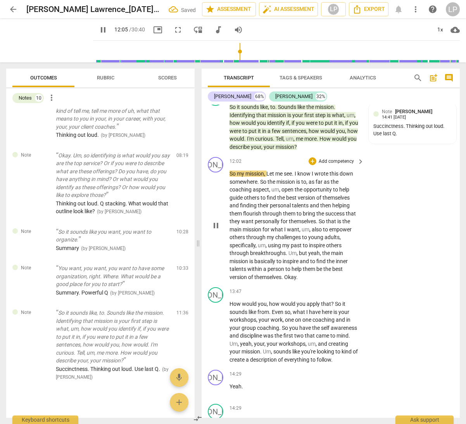
scroll to position [1887, 0]
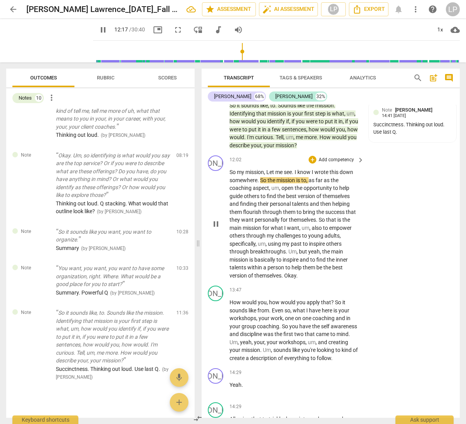
click at [268, 263] on span "basically" at bounding box center [265, 260] width 22 height 6
click at [299, 280] on p "So my mission , Let me see . I know I wrote this down somewhere . So the missio…" at bounding box center [294, 223] width 131 height 111
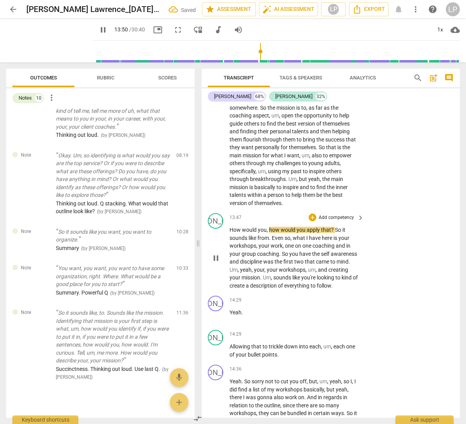
scroll to position [2024, 0]
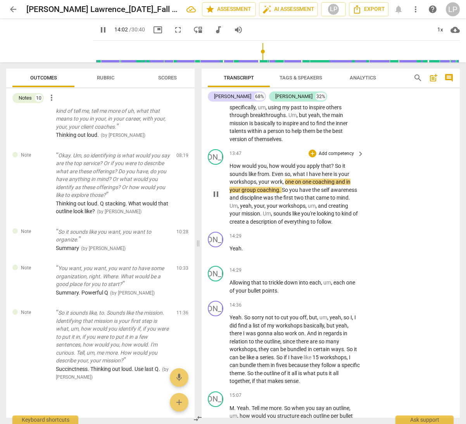
click at [333, 157] on p "Add competency" at bounding box center [336, 153] width 37 height 7
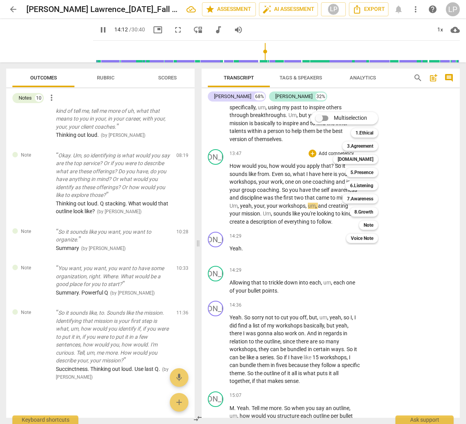
click at [254, 229] on div at bounding box center [233, 212] width 466 height 424
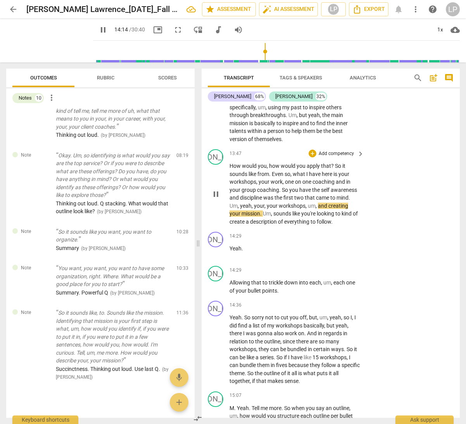
click at [253, 209] on span "," at bounding box center [253, 206] width 2 height 6
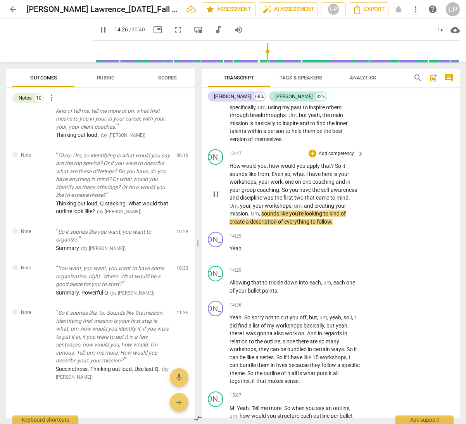
click at [337, 226] on p "How would you , how would you apply that ? So it sounds like from . Even so , w…" at bounding box center [294, 194] width 131 height 64
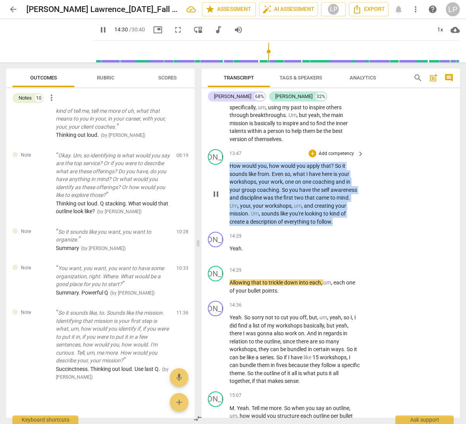
drag, startPoint x: 337, startPoint y: 245, endPoint x: 225, endPoint y: 191, distance: 124.1
click at [225, 191] on div "JO play_arrow pause 13:47 + Add competency keyboard_arrow_right How would you ,…" at bounding box center [331, 187] width 258 height 83
click at [323, 157] on p "Add competency" at bounding box center [336, 153] width 37 height 7
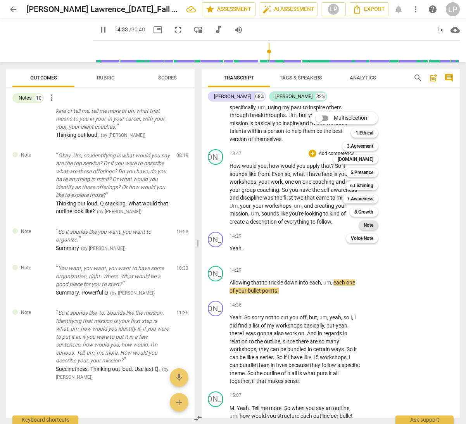
click at [366, 225] on b "Note" at bounding box center [369, 225] width 10 height 9
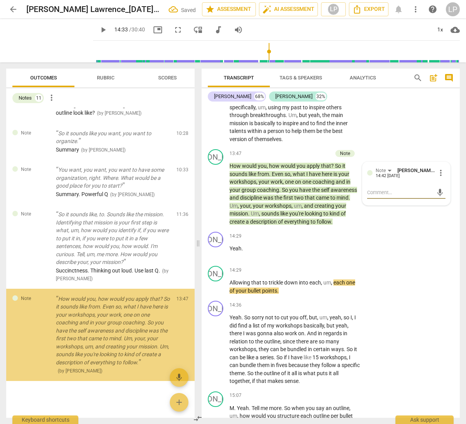
scroll to position [433, 0]
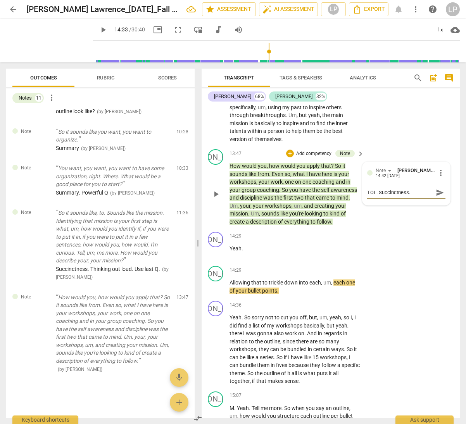
click at [436, 197] on span "send" at bounding box center [440, 192] width 9 height 9
click at [288, 286] on span "down" at bounding box center [291, 283] width 15 height 6
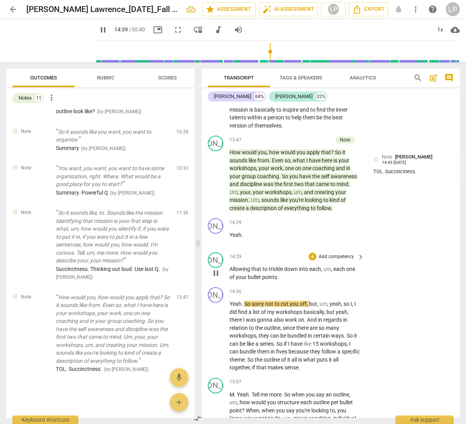
scroll to position [2051, 0]
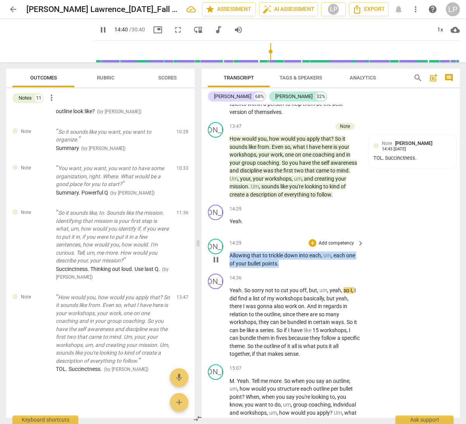
drag, startPoint x: 282, startPoint y: 287, endPoint x: 227, endPoint y: 282, distance: 55.3
click at [227, 271] on div "JO play_arrow pause 14:29 + Add competency keyboard_arrow_right Allowing that t…" at bounding box center [331, 253] width 258 height 35
click at [341, 247] on p "Add competency" at bounding box center [336, 243] width 37 height 7
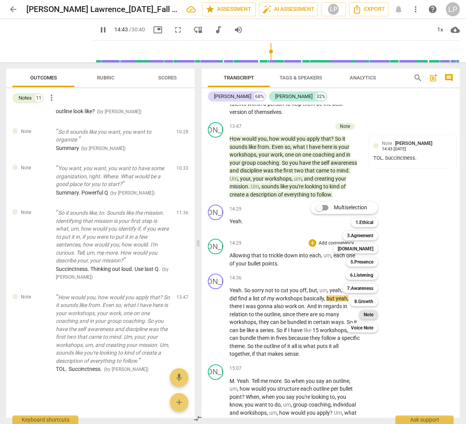
click at [367, 316] on b "Note" at bounding box center [369, 314] width 10 height 9
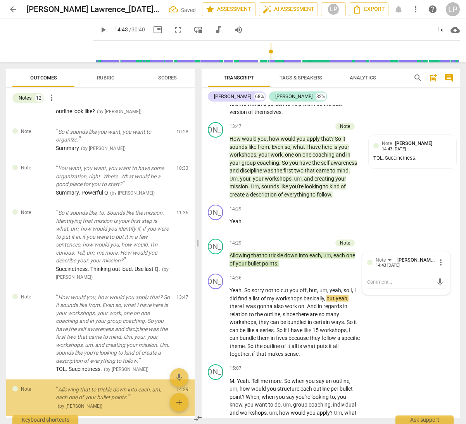
scroll to position [470, 0]
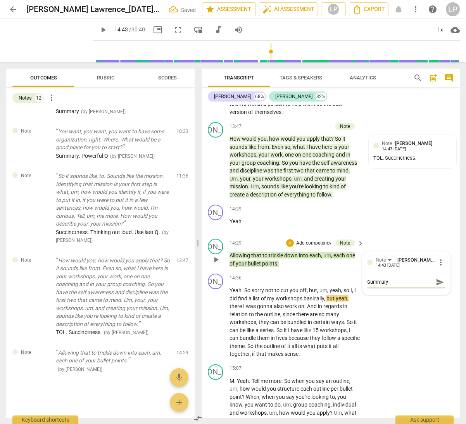
click at [439, 286] on span "send" at bounding box center [440, 282] width 9 height 9
click at [297, 317] on span "there" at bounding box center [303, 314] width 14 height 6
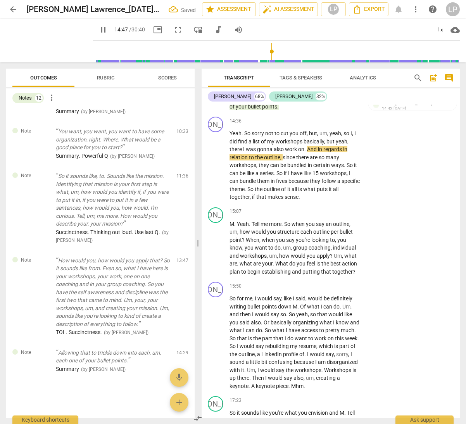
scroll to position [2214, 0]
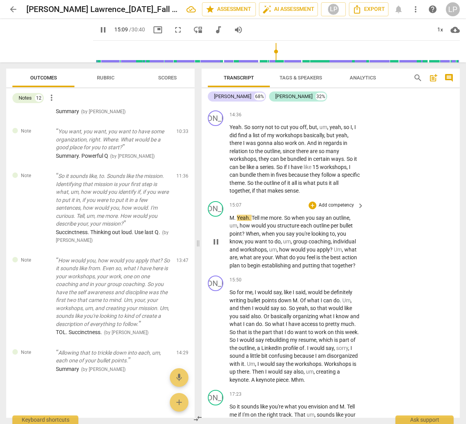
click at [238, 221] on span "Yeah" at bounding box center [243, 218] width 12 height 6
click at [260, 237] on span "when" at bounding box center [252, 234] width 14 height 6
click at [333, 209] on p "Add competency" at bounding box center [336, 205] width 37 height 7
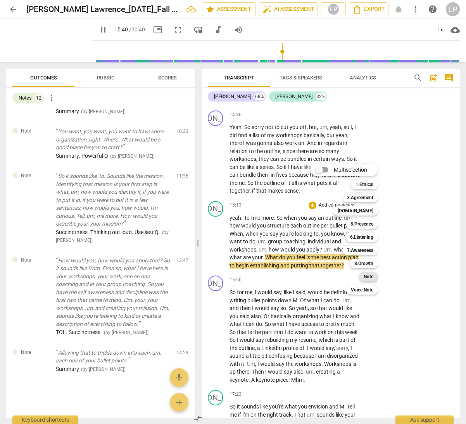
click at [368, 275] on b "Note" at bounding box center [369, 276] width 10 height 9
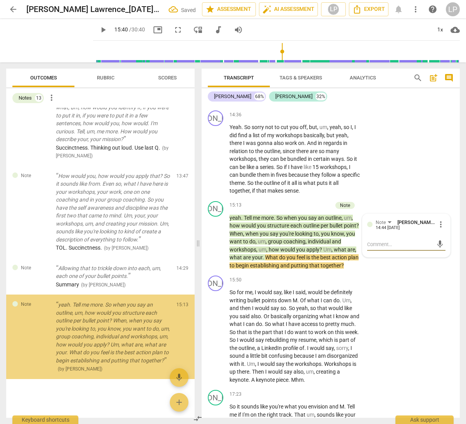
scroll to position [562, 0]
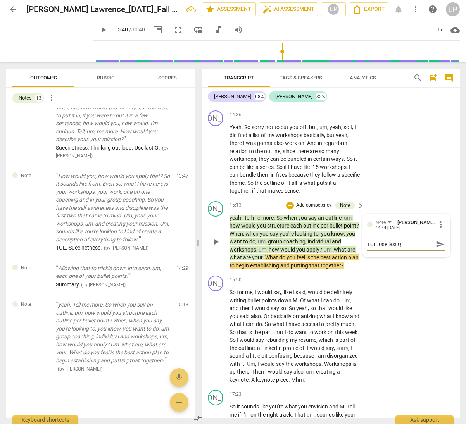
click at [438, 248] on span "send" at bounding box center [440, 244] width 9 height 9
click at [292, 311] on span "So" at bounding box center [292, 308] width 7 height 6
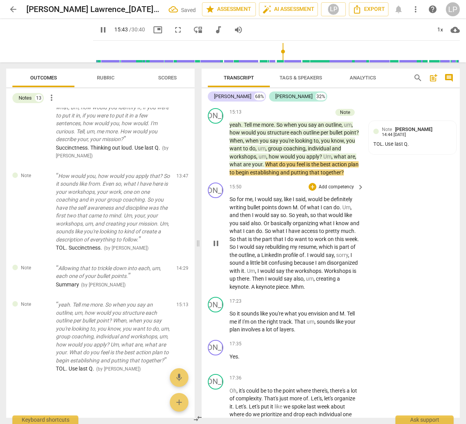
scroll to position [2336, 0]
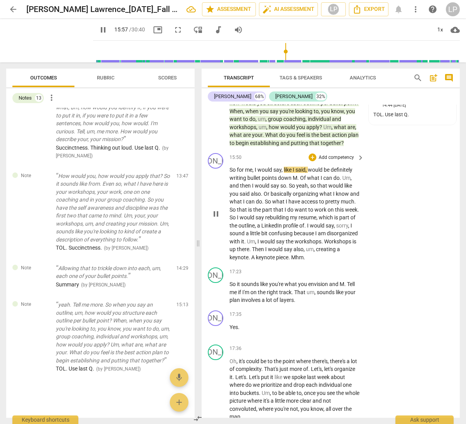
click at [255, 229] on span "outline" at bounding box center [246, 226] width 16 height 6
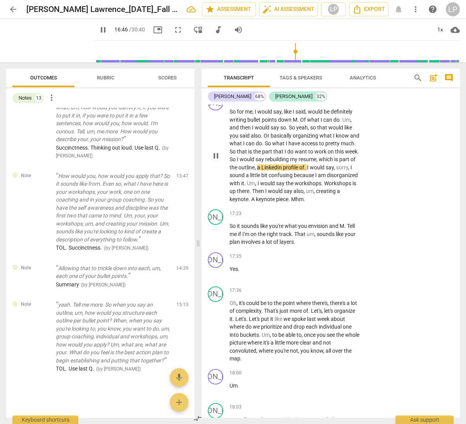
click at [324, 186] on span "Workshops" at bounding box center [338, 183] width 28 height 6
click at [354, 203] on p "So for me , I would say , like I said , would be definitely writing bullet poin…" at bounding box center [294, 155] width 131 height 95
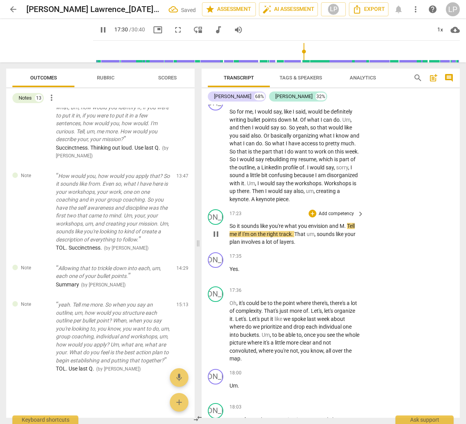
click at [346, 229] on span "." at bounding box center [345, 226] width 3 height 6
click at [298, 246] on p "So it sounds like you're what you envision and tell me if I'm on the right trac…" at bounding box center [294, 234] width 131 height 24
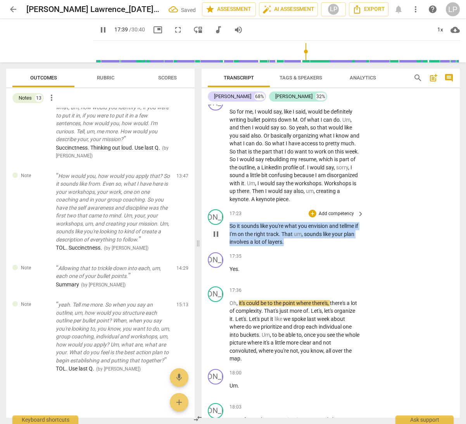
drag, startPoint x: 298, startPoint y: 267, endPoint x: 228, endPoint y: 252, distance: 71.0
click at [228, 249] on div "JO play_arrow pause 17:23 + Add competency keyboard_arrow_right So it sounds li…" at bounding box center [331, 227] width 258 height 43
click at [339, 217] on p "Add competency" at bounding box center [336, 213] width 37 height 7
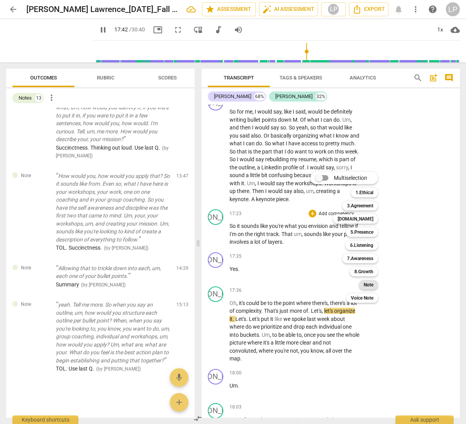
click at [368, 285] on b "Note" at bounding box center [369, 284] width 10 height 9
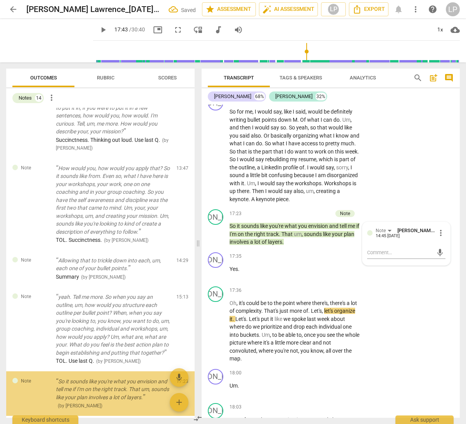
scroll to position [607, 0]
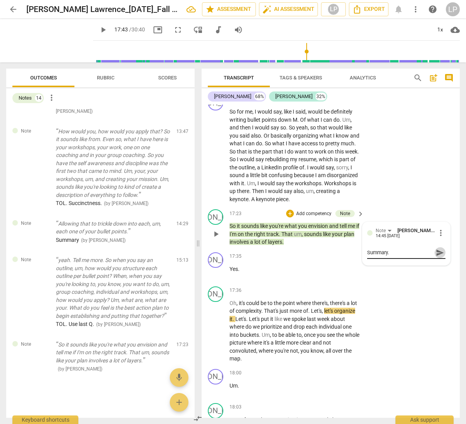
click at [436, 257] on span "send" at bounding box center [440, 252] width 9 height 9
click at [281, 330] on span "prioritize" at bounding box center [272, 327] width 22 height 6
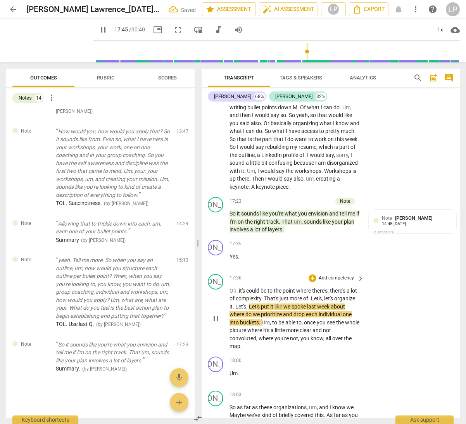
scroll to position [2409, 0]
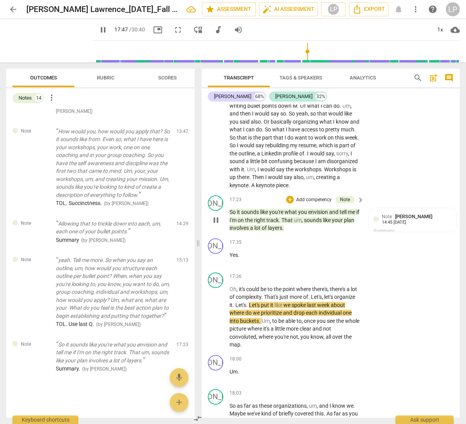
click at [276, 223] on span "track" at bounding box center [272, 220] width 12 height 6
click at [401, 235] on div "Summary." at bounding box center [406, 231] width 78 height 7
click at [394, 235] on div "Summary." at bounding box center [406, 231] width 78 height 7
click at [436, 224] on span "more_vert" at bounding box center [440, 218] width 9 height 9
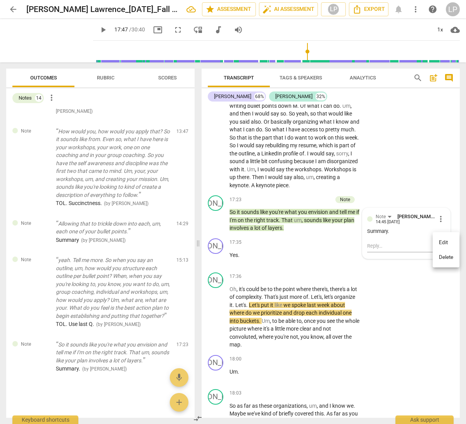
click at [440, 241] on li "Edit" at bounding box center [446, 242] width 27 height 15
click at [389, 240] on textarea "Summary." at bounding box center [406, 235] width 78 height 7
click at [371, 257] on span "check_circle" at bounding box center [372, 252] width 9 height 9
click at [283, 316] on span "prioritize" at bounding box center [272, 313] width 22 height 6
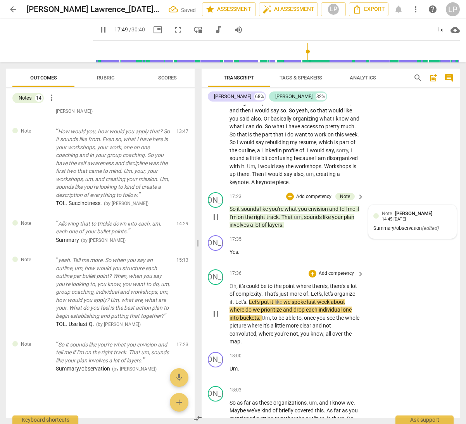
scroll to position [2413, 0]
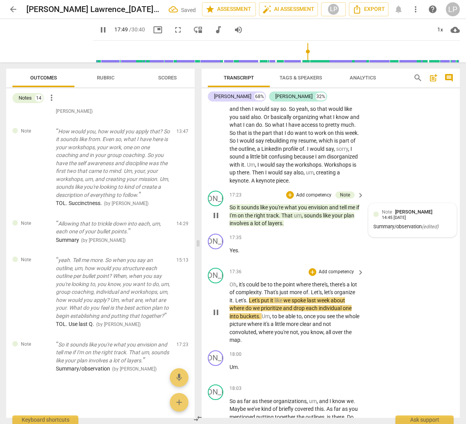
click at [270, 288] on span "to" at bounding box center [270, 284] width 6 height 6
click at [269, 288] on span "to" at bounding box center [270, 284] width 6 height 6
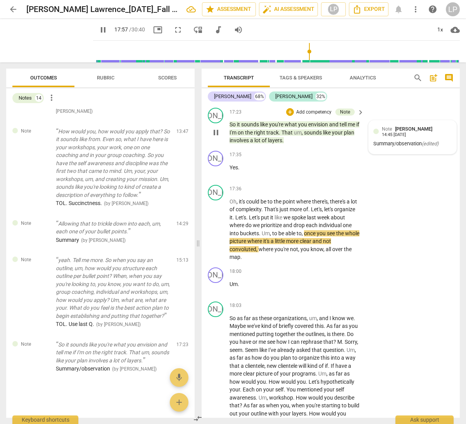
scroll to position [2502, 0]
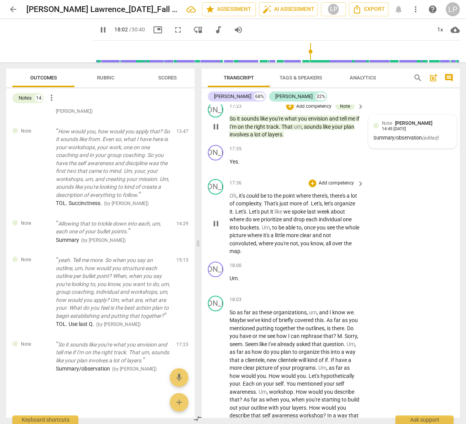
click at [245, 255] on p "Oh , it's could be to the point where there's , there's a lot of complexity . T…" at bounding box center [294, 224] width 131 height 64
click at [244, 283] on p "Um ." at bounding box center [294, 278] width 131 height 8
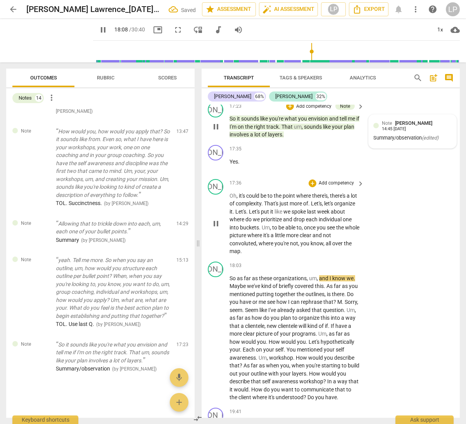
click at [259, 255] on p "Oh , it's could be to the point where there's , there's a lot of complexity . T…" at bounding box center [294, 224] width 131 height 64
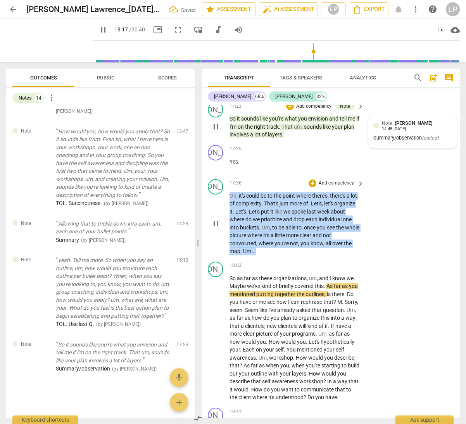
drag, startPoint x: 257, startPoint y: 275, endPoint x: 230, endPoint y: 220, distance: 61.2
click at [230, 220] on p "Oh , it's could be to the point where there's , there's a lot of complexity . T…" at bounding box center [294, 224] width 131 height 64
click at [325, 187] on p "Add competency" at bounding box center [336, 183] width 37 height 7
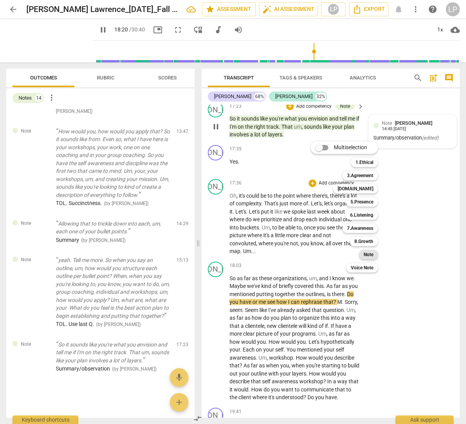
click at [366, 254] on b "Note" at bounding box center [369, 254] width 10 height 9
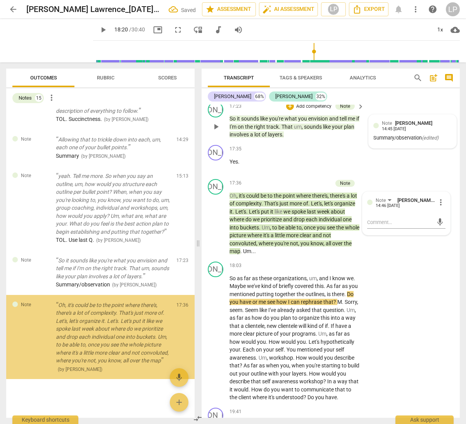
scroll to position [699, 0]
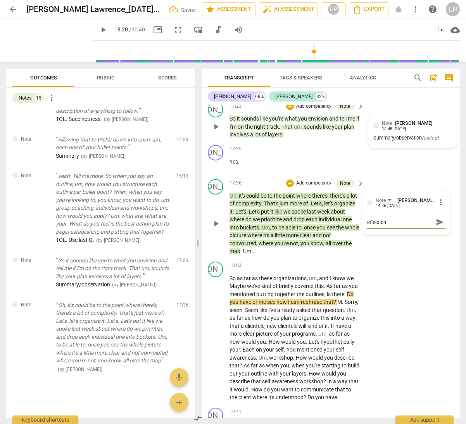
click at [367, 226] on textarea "eflection" at bounding box center [400, 222] width 66 height 7
click at [436, 226] on span "send" at bounding box center [440, 222] width 9 height 9
click at [323, 289] on span "this" at bounding box center [319, 286] width 9 height 6
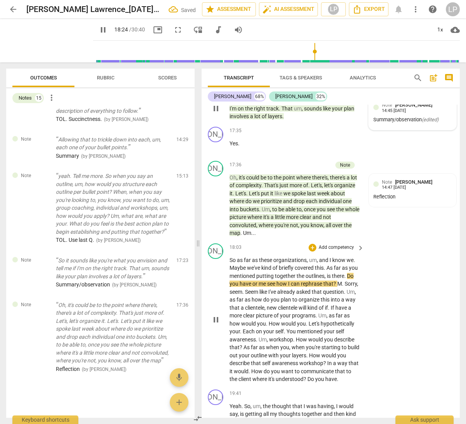
scroll to position [2556, 0]
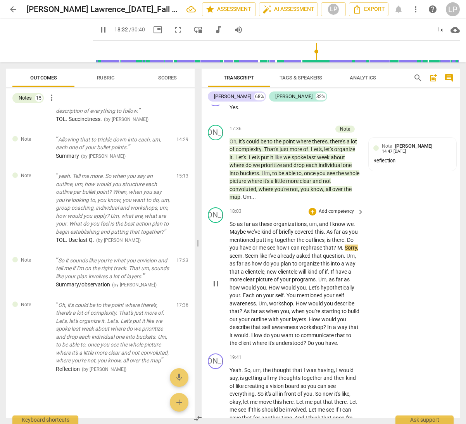
click at [259, 259] on span "Seem" at bounding box center [252, 256] width 14 height 6
click at [257, 259] on span "eem" at bounding box center [252, 256] width 10 height 6
click at [331, 275] on span "If" at bounding box center [333, 272] width 5 height 6
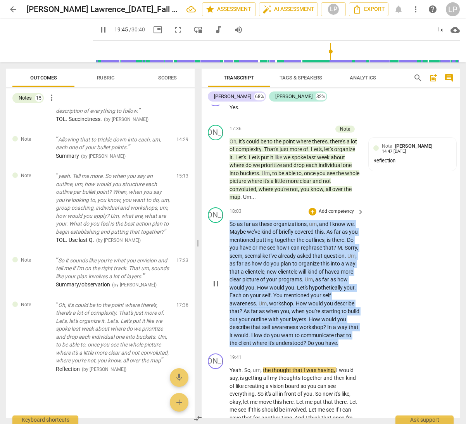
drag, startPoint x: 293, startPoint y: 375, endPoint x: 230, endPoint y: 250, distance: 140.4
click at [230, 250] on p "So as far as these organizations , um , and I know we . Maybe we've kind of bri…" at bounding box center [294, 283] width 131 height 127
click at [337, 215] on p "Add competency" at bounding box center [336, 211] width 37 height 7
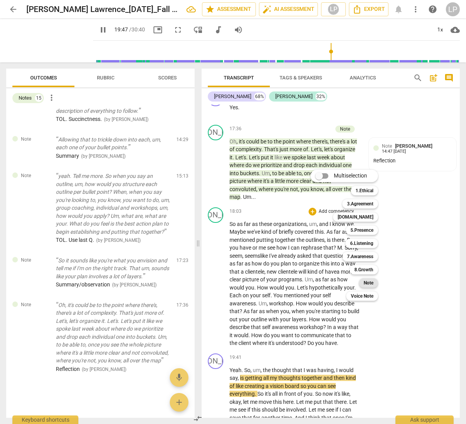
click at [367, 283] on b "Note" at bounding box center [369, 282] width 10 height 9
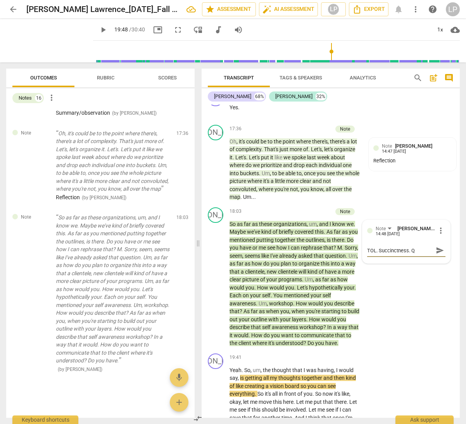
scroll to position [7, 0]
click at [440, 255] on span "send" at bounding box center [440, 250] width 9 height 9
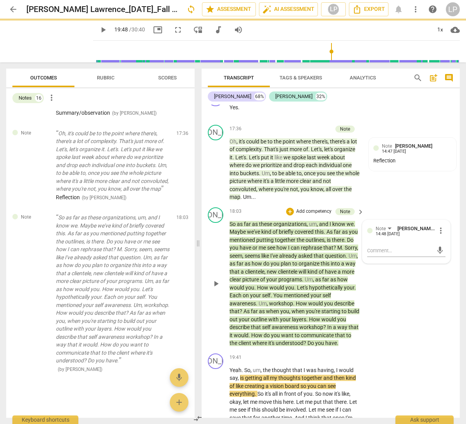
scroll to position [0, 0]
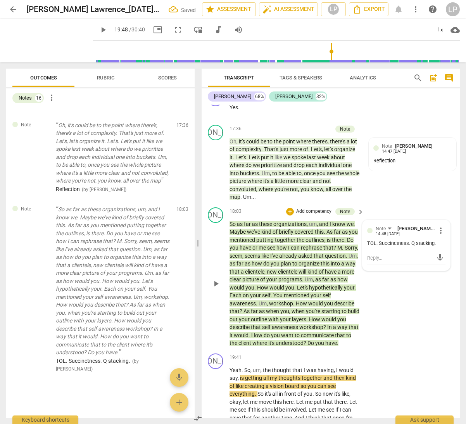
click at [269, 291] on span "How" at bounding box center [263, 288] width 12 height 6
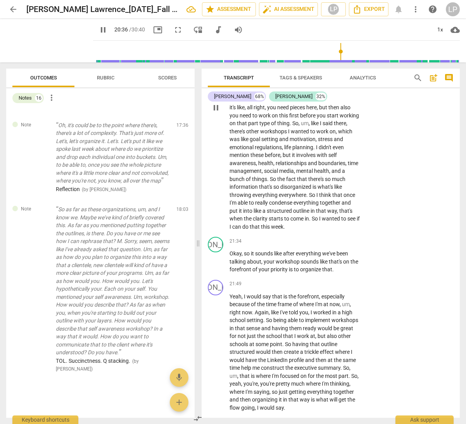
scroll to position [2938, 0]
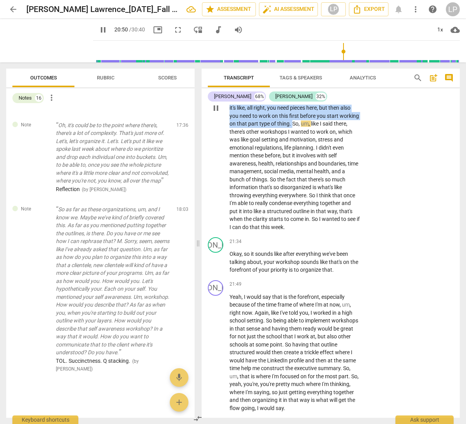
drag, startPoint x: 248, startPoint y: 114, endPoint x: 245, endPoint y: 162, distance: 47.8
click at [245, 162] on p "Yeah . So , um , the thought that I was having , I would say , is getting all m…" at bounding box center [294, 108] width 131 height 247
click at [262, 153] on icon "button" at bounding box center [261, 152] width 5 height 5
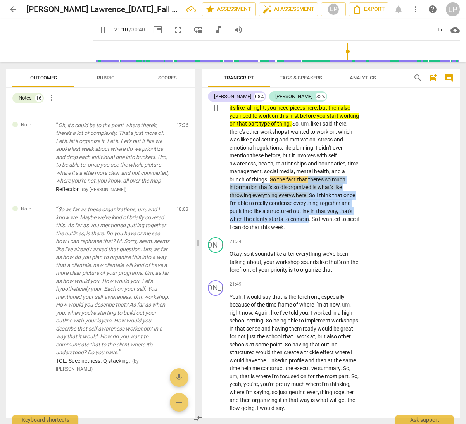
drag, startPoint x: 267, startPoint y: 219, endPoint x: 269, endPoint y: 258, distance: 38.4
click at [269, 231] on p "Yeah . So , um , the thought that I was having , I would say , is getting all m…" at bounding box center [294, 108] width 131 height 247
click at [287, 248] on icon "button" at bounding box center [287, 247] width 5 height 5
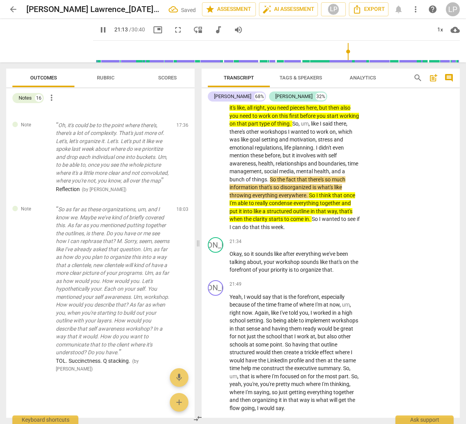
scroll to position [3064, 0]
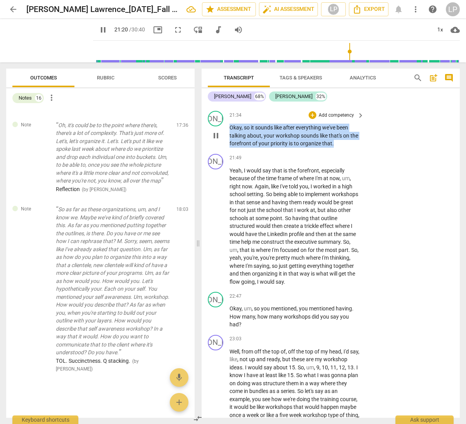
drag, startPoint x: 334, startPoint y: 181, endPoint x: 224, endPoint y: 167, distance: 110.3
click at [224, 151] on div "JO play_arrow pause 21:34 + Add competency keyboard_arrow_right Okay , so it so…" at bounding box center [331, 129] width 258 height 43
click at [322, 119] on p "Add competency" at bounding box center [336, 115] width 37 height 7
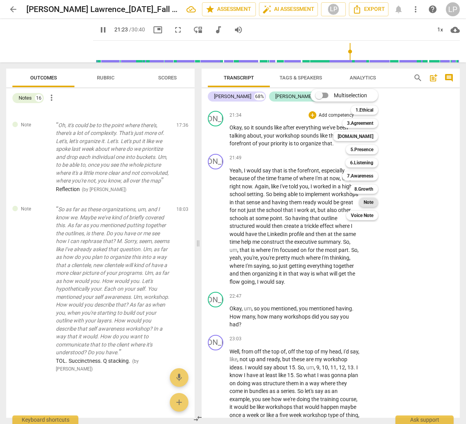
click at [366, 202] on b "Note" at bounding box center [369, 202] width 10 height 9
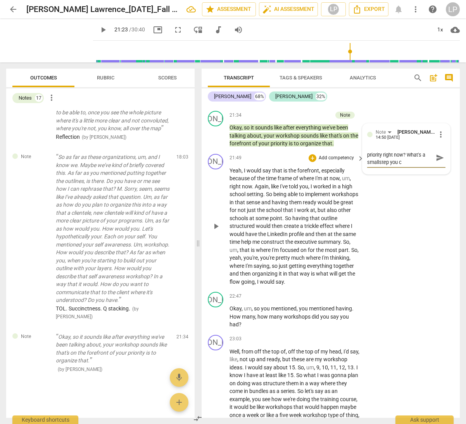
scroll to position [0, 0]
click at [378, 173] on textarea "Summary. What's your top priority right now? What's a smallstep you can take in" at bounding box center [400, 161] width 66 height 22
click at [424, 173] on textarea "Summary. What's your top priority right now? What's a small step you can take in" at bounding box center [400, 161] width 66 height 22
click at [440, 166] on span "send" at bounding box center [440, 161] width 9 height 9
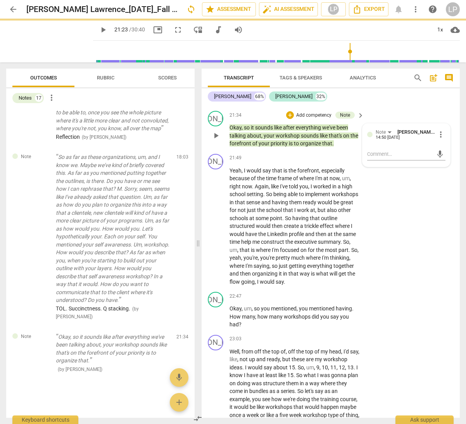
scroll to position [0, 0]
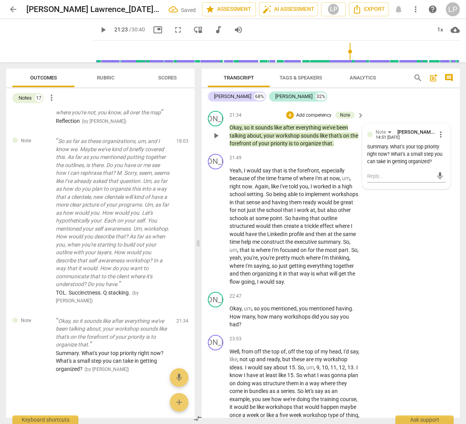
click at [277, 147] on span "priority" at bounding box center [280, 143] width 18 height 6
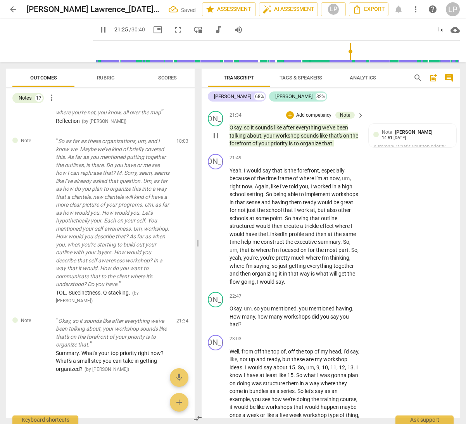
click at [259, 131] on span "sounds" at bounding box center [264, 127] width 19 height 6
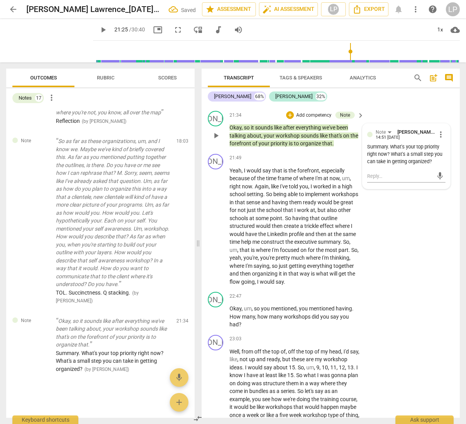
click at [258, 131] on span "sounds" at bounding box center [264, 127] width 19 height 6
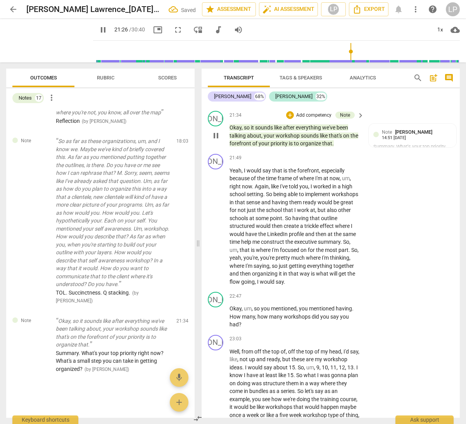
click at [258, 131] on span "sounds" at bounding box center [264, 127] width 19 height 6
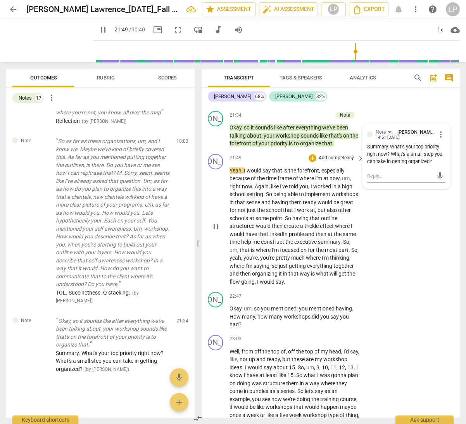
click at [280, 190] on span "like" at bounding box center [275, 186] width 9 height 6
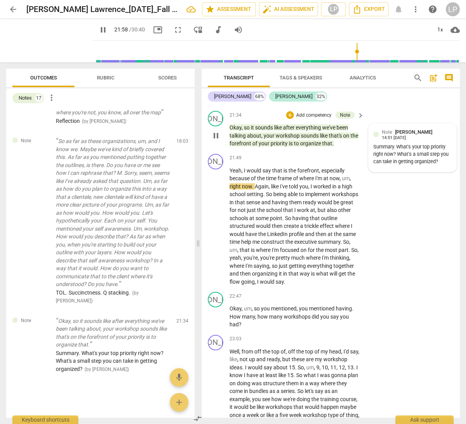
click at [392, 136] on div "Note [PERSON_NAME]" at bounding box center [408, 131] width 53 height 7
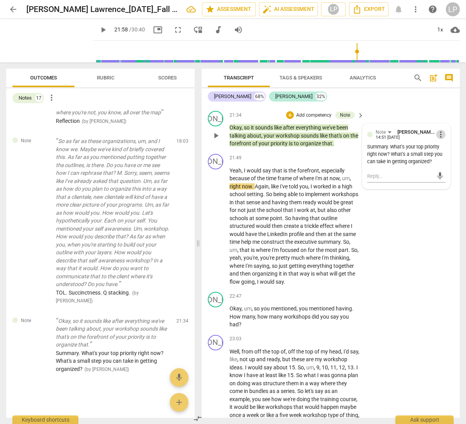
click at [437, 139] on span "more_vert" at bounding box center [440, 134] width 9 height 9
click at [445, 172] on li "Edit" at bounding box center [446, 174] width 27 height 15
click at [372, 188] on span "check_circle" at bounding box center [372, 182] width 9 height 9
click at [246, 205] on span "that" at bounding box center [240, 202] width 11 height 6
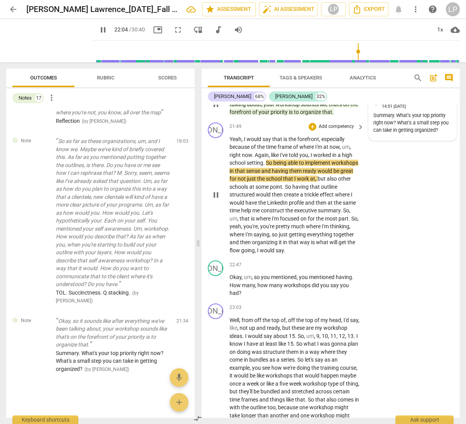
scroll to position [3102, 0]
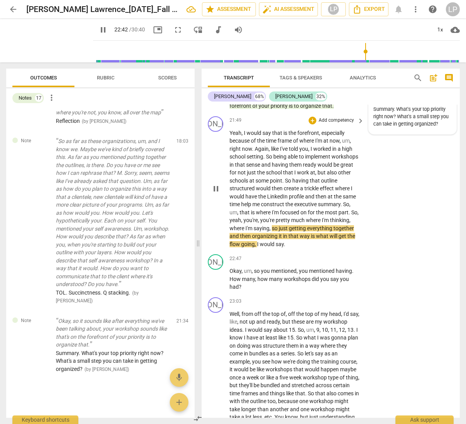
click at [279, 231] on span "so" at bounding box center [275, 228] width 7 height 6
drag, startPoint x: 302, startPoint y: 267, endPoint x: 300, endPoint y: 285, distance: 17.6
click at [300, 248] on p "Yeah , I would say that is the forefront , especially because of the time frame…" at bounding box center [294, 188] width 131 height 119
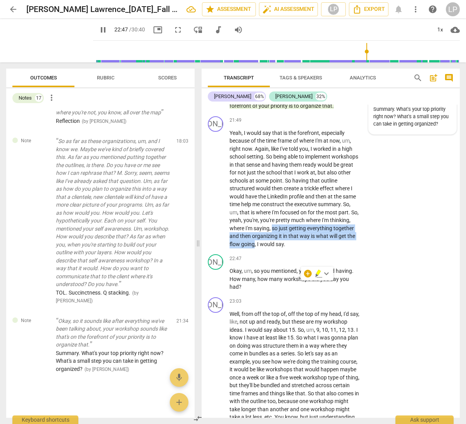
click at [317, 274] on icon "button" at bounding box center [318, 272] width 5 height 5
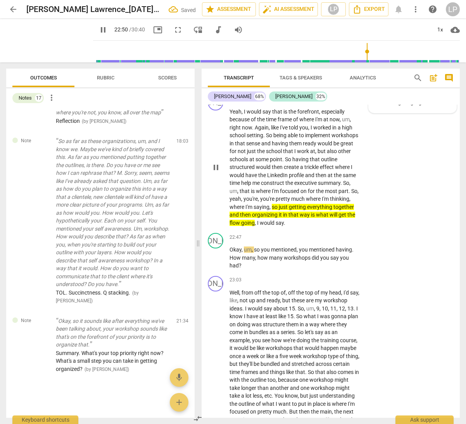
scroll to position [3126, 0]
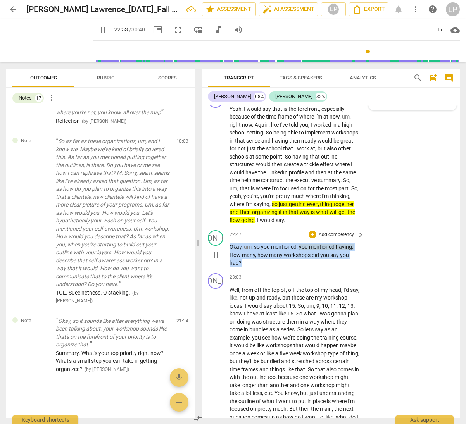
drag, startPoint x: 244, startPoint y: 303, endPoint x: 229, endPoint y: 290, distance: 19.5
click at [229, 270] on div "JO play_arrow pause 22:47 + Add competency keyboard_arrow_right Okay , um , so …" at bounding box center [331, 248] width 258 height 43
click at [343, 238] on p "Add competency" at bounding box center [336, 234] width 37 height 7
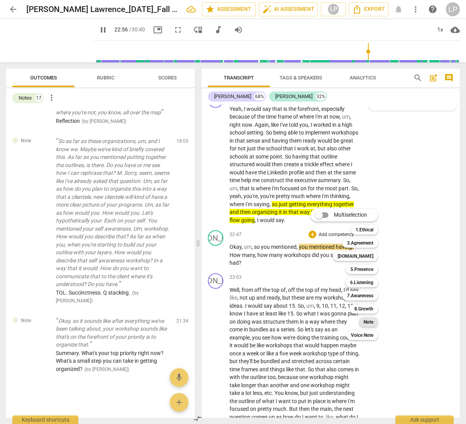
click at [368, 321] on b "Note" at bounding box center [369, 321] width 10 height 9
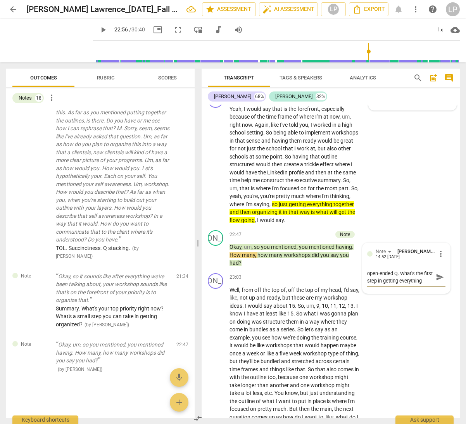
scroll to position [7, 0]
click at [438, 281] on span "send" at bounding box center [440, 277] width 9 height 9
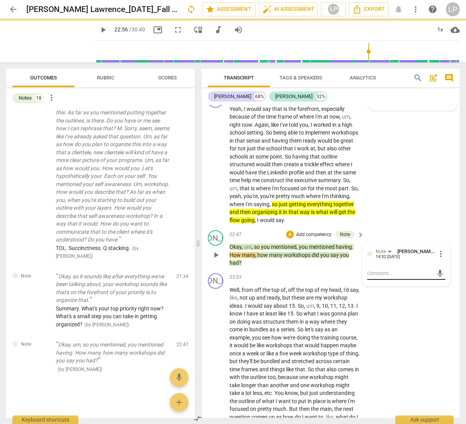
scroll to position [0, 0]
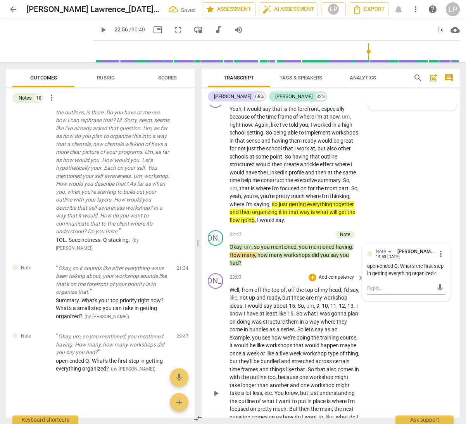
click at [309, 325] on span "a" at bounding box center [307, 322] width 4 height 6
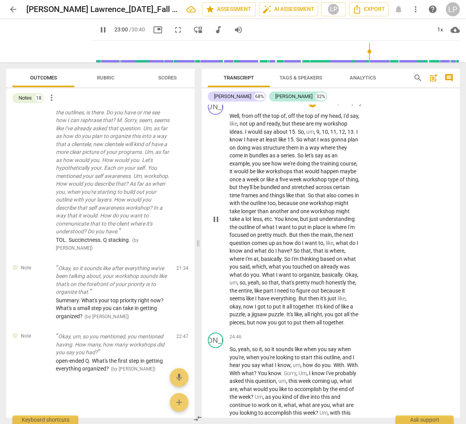
scroll to position [3352, 0]
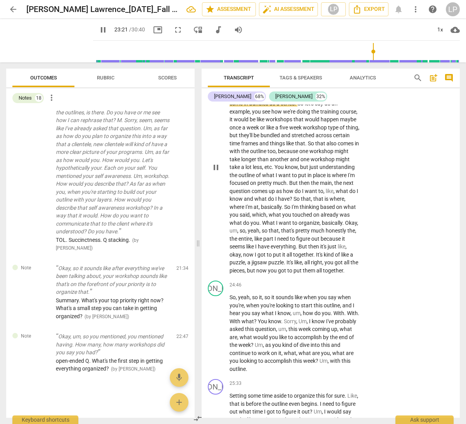
click at [319, 170] on span "understanding" at bounding box center [336, 167] width 35 height 6
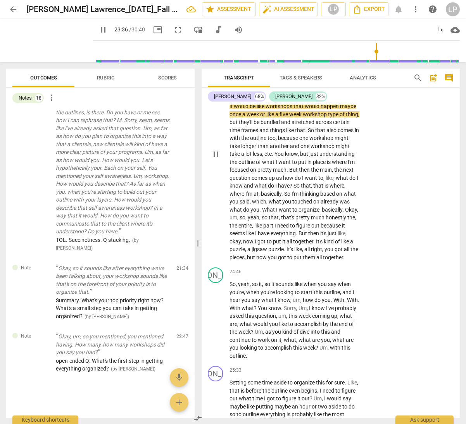
scroll to position [3366, 0]
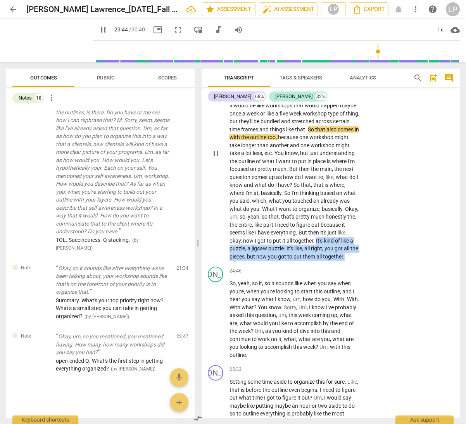
drag, startPoint x: 229, startPoint y: 288, endPoint x: 271, endPoint y: 306, distance: 45.2
click at [271, 261] on p "Well , from off the top of , off the top of my head , I'd say , like , not up a…" at bounding box center [294, 153] width 131 height 215
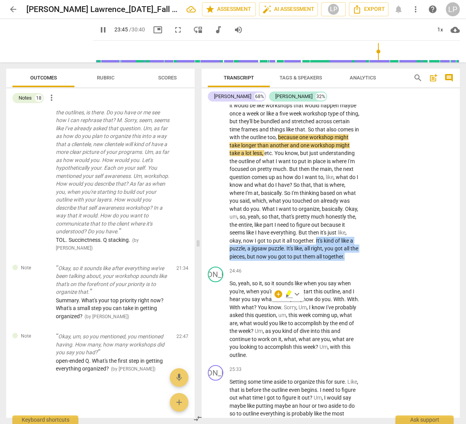
click at [288, 295] on icon "button" at bounding box center [288, 292] width 5 height 5
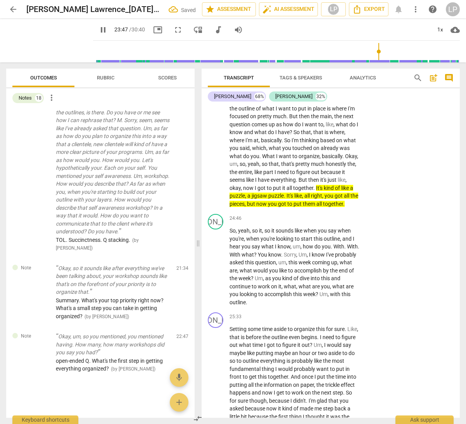
scroll to position [3459, 0]
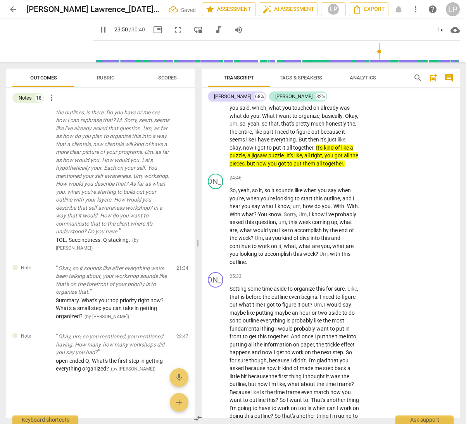
click at [350, 159] on span "the" at bounding box center [354, 155] width 8 height 6
drag, startPoint x: 254, startPoint y: 238, endPoint x: 229, endPoint y: 239, distance: 25.6
click at [229, 239] on div "JO play_arrow pause 24:46 + Add competency keyboard_arrow_right So , yeah , so …" at bounding box center [331, 220] width 258 height 98
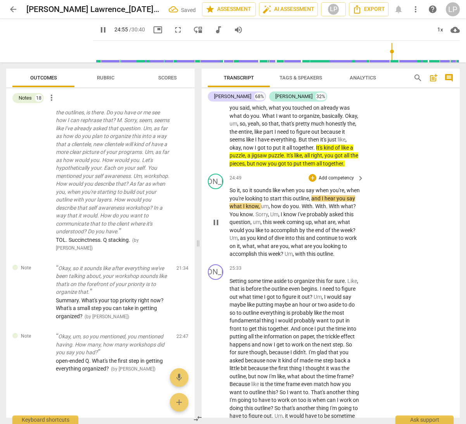
click at [243, 209] on span "what" at bounding box center [236, 206] width 14 height 6
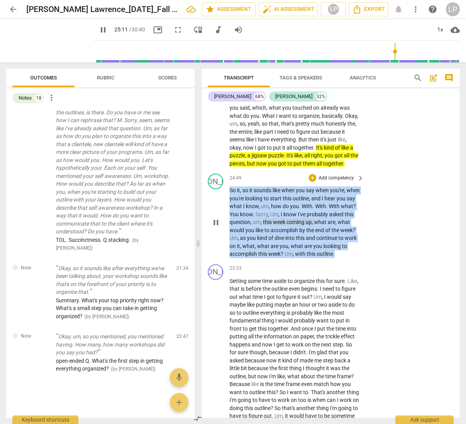
drag, startPoint x: 250, startPoint y: 310, endPoint x: 229, endPoint y: 240, distance: 72.7
click at [229, 240] on p "So it , so it sounds like when you say when you're , when you're looking to sta…" at bounding box center [294, 222] width 131 height 72
click at [329, 182] on p "Add competency" at bounding box center [336, 178] width 37 height 7
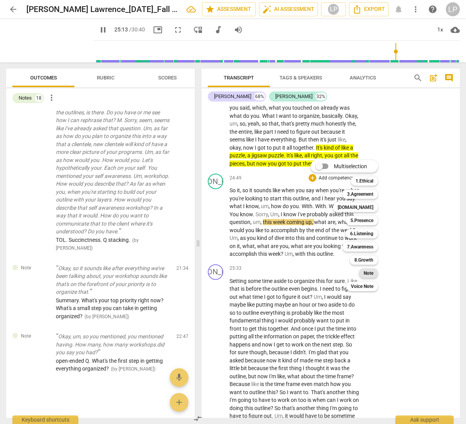
click at [366, 271] on b "Note" at bounding box center [369, 273] width 10 height 9
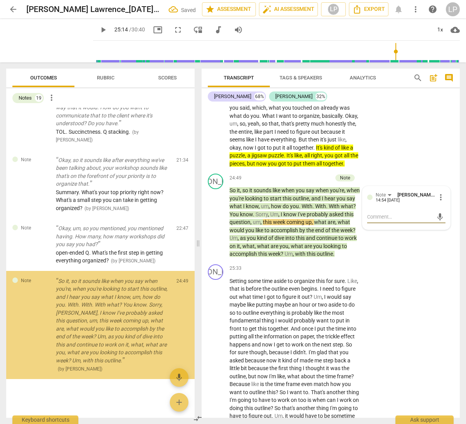
scroll to position [1108, 0]
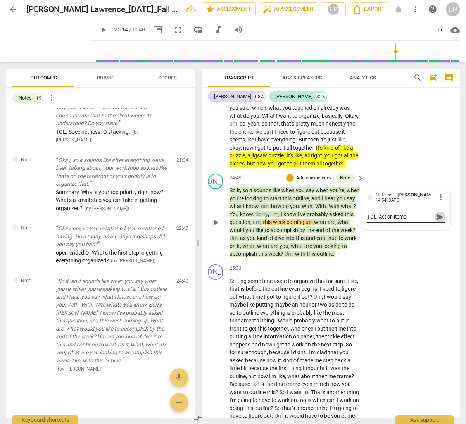
click at [439, 221] on span "send" at bounding box center [440, 217] width 9 height 9
click at [250, 225] on span "question" at bounding box center [239, 222] width 21 height 6
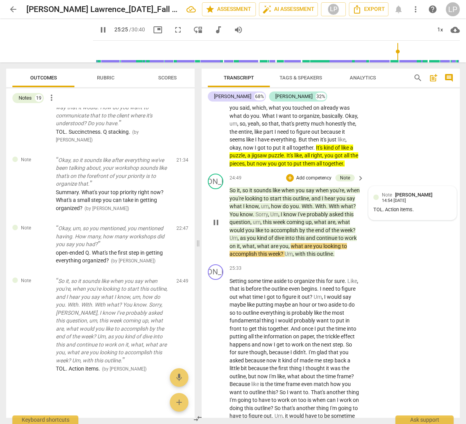
click at [390, 215] on div "Note [PERSON_NAME] 14:54 [DATE] TOL. Action items." at bounding box center [412, 203] width 78 height 24
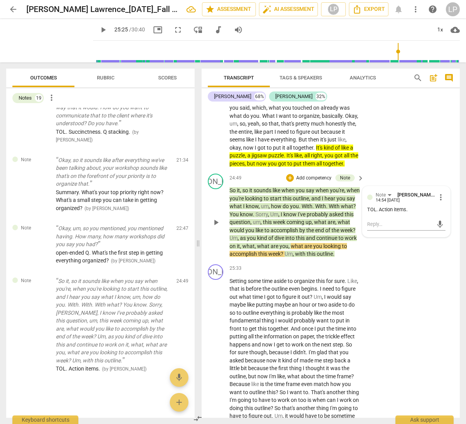
click at [440, 202] on span "more_vert" at bounding box center [440, 197] width 9 height 9
click at [440, 245] on li "Edit" at bounding box center [446, 245] width 27 height 15
click at [417, 218] on textarea "TOL. Action items." at bounding box center [406, 213] width 78 height 7
click at [372, 236] on span "check_circle" at bounding box center [372, 230] width 9 height 9
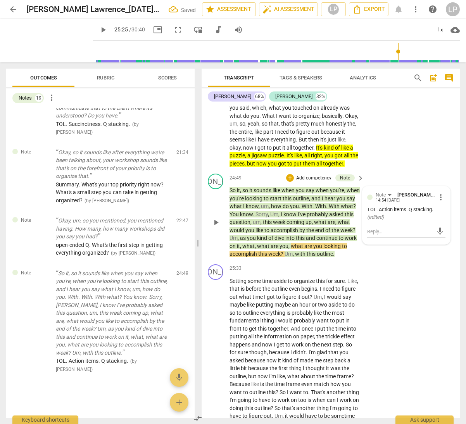
click at [285, 241] on span "dive" at bounding box center [279, 238] width 11 height 6
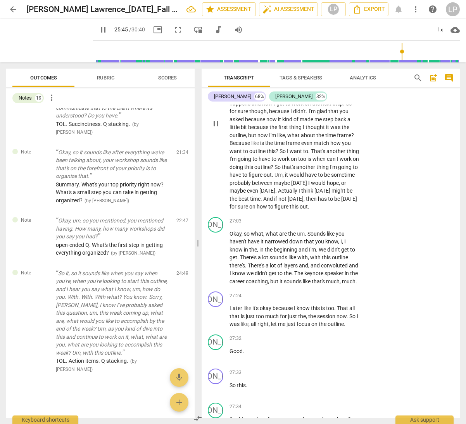
scroll to position [3649, 0]
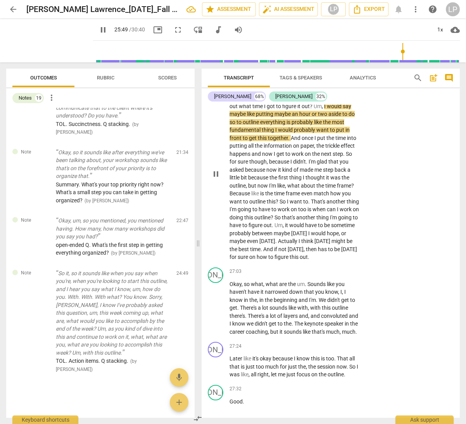
drag, startPoint x: 229, startPoint y: 145, endPoint x: 347, endPoint y: 146, distance: 117.5
click at [347, 146] on p "Setting some time aside to organize this for sure . Like , that is before the o…" at bounding box center [294, 173] width 131 height 175
click at [362, 137] on icon "button" at bounding box center [362, 137] width 3 height 3
click at [289, 197] on span "frame" at bounding box center [294, 193] width 16 height 6
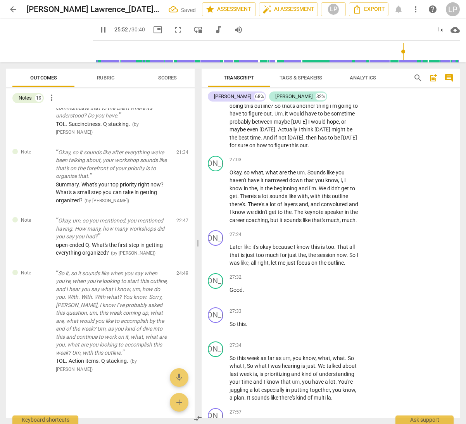
scroll to position [3779, 0]
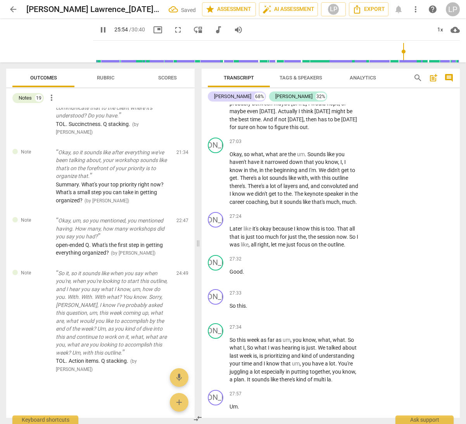
click at [261, 123] on span "time" at bounding box center [255, 119] width 10 height 6
click at [318, 173] on span "." at bounding box center [317, 170] width 3 height 6
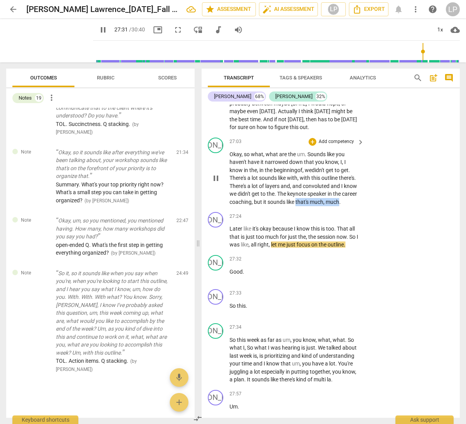
drag, startPoint x: 296, startPoint y: 257, endPoint x: 340, endPoint y: 259, distance: 44.3
click at [340, 206] on p "Okay , so what , what are the um . Sounds like you haven't have it narrowed dow…" at bounding box center [294, 178] width 131 height 56
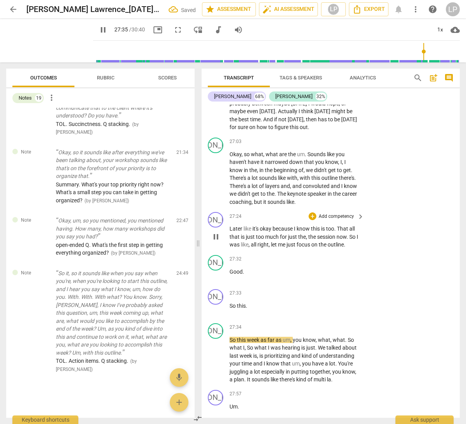
click at [230, 232] on span "Later" at bounding box center [236, 229] width 14 height 6
paste p
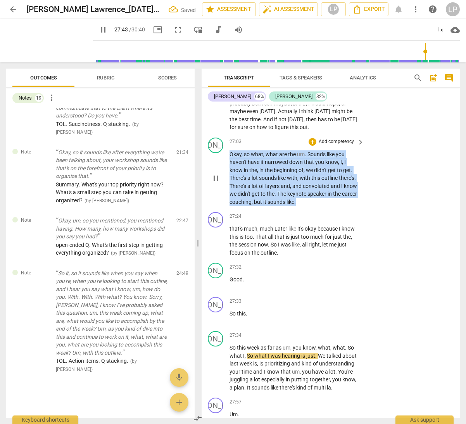
drag, startPoint x: 296, startPoint y: 257, endPoint x: 229, endPoint y: 209, distance: 82.7
click at [229, 209] on div "JO play_arrow pause 27:03 + Add competency keyboard_arrow_right Okay , so what …" at bounding box center [331, 172] width 258 height 75
click at [324, 145] on p "Add competency" at bounding box center [336, 141] width 37 height 7
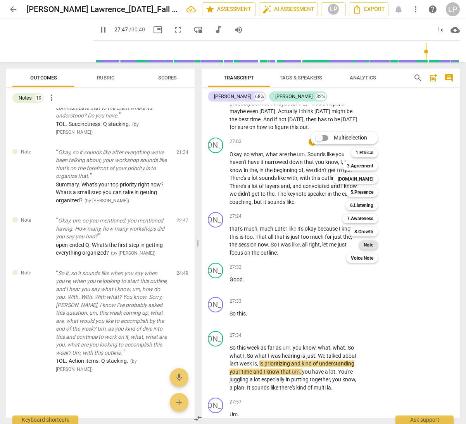
click at [371, 244] on b "Note" at bounding box center [369, 244] width 10 height 9
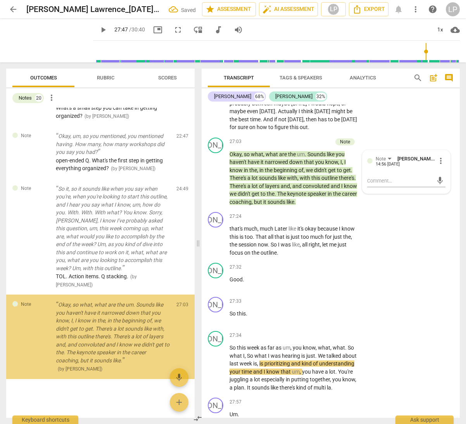
scroll to position [1192, 0]
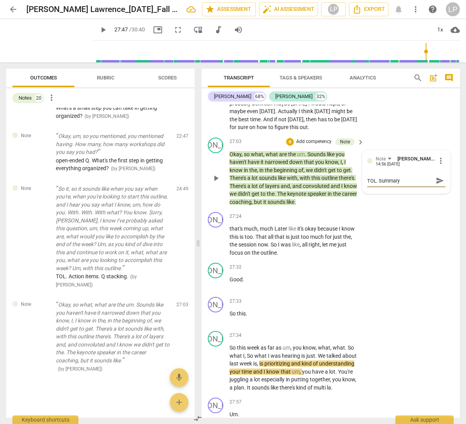
click at [436, 185] on span "send" at bounding box center [440, 180] width 9 height 9
click at [300, 232] on span "it's" at bounding box center [300, 229] width 7 height 6
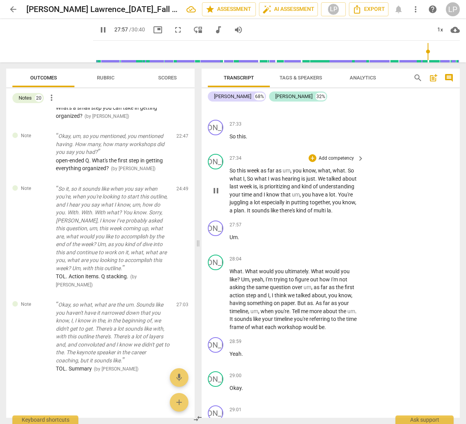
scroll to position [3949, 0]
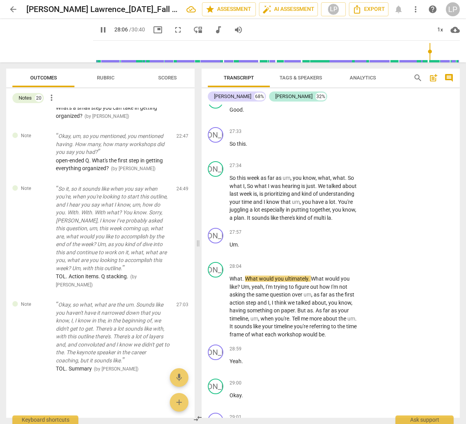
click at [283, 87] on p "that's much , much Later like it's okay because I know this is too . That all t…" at bounding box center [294, 71] width 131 height 32
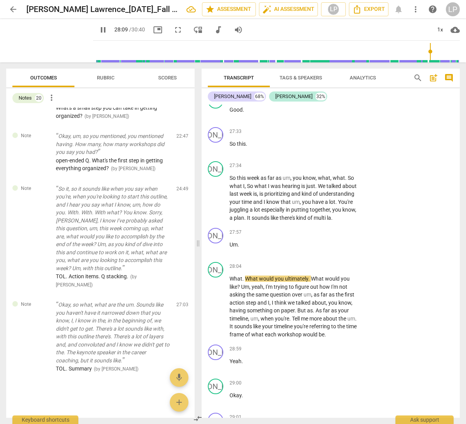
click at [283, 87] on p "that's much , much Later like it's okay because I know this is too . That all t…" at bounding box center [294, 71] width 131 height 32
click at [300, 70] on span "just" at bounding box center [296, 67] width 10 height 6
drag, startPoint x: 259, startPoint y: 200, endPoint x: 228, endPoint y: 198, distance: 30.7
click at [228, 158] on div "JO play_arrow pause 27:33 + Add competency keyboard_arrow_right So this ." at bounding box center [331, 141] width 258 height 34
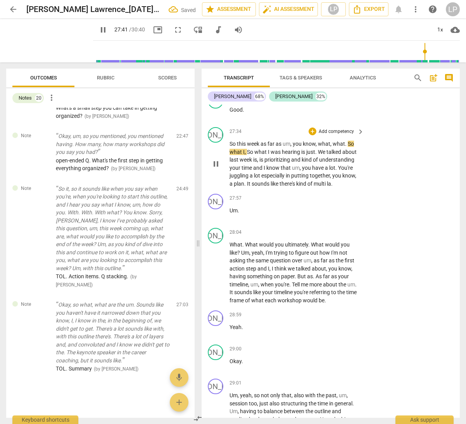
click at [230, 147] on span "So" at bounding box center [232, 144] width 7 height 6
paste p
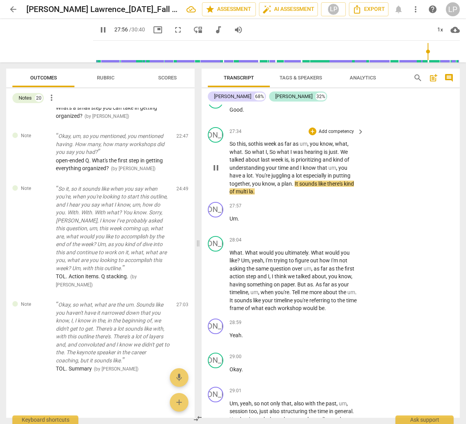
click at [252, 195] on span "la" at bounding box center [251, 191] width 4 height 6
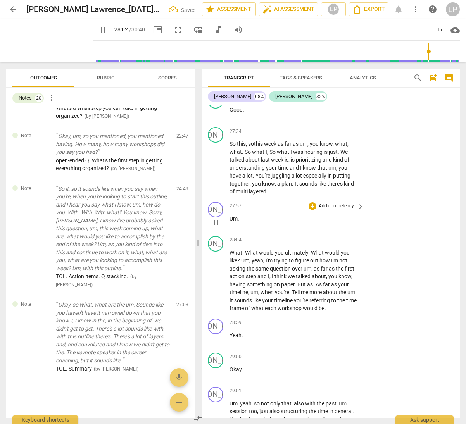
click at [251, 223] on p "Um ." at bounding box center [294, 219] width 131 height 8
drag, startPoint x: 251, startPoint y: 274, endPoint x: 226, endPoint y: 272, distance: 25.0
click at [226, 233] on div "JO play_arrow pause 27:57 + Add competency keyboard_arrow_right Um ." at bounding box center [331, 216] width 258 height 34
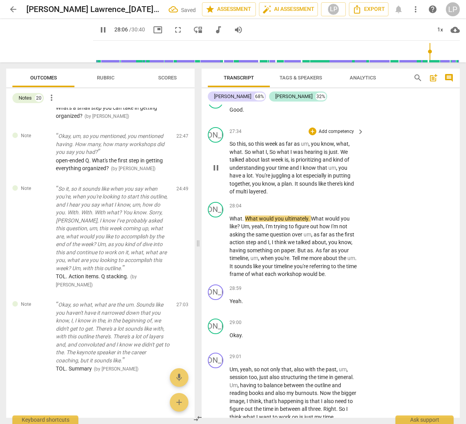
click at [280, 196] on p "So this , so this week as far as um , you know , what , what . So what I , So w…" at bounding box center [294, 168] width 131 height 56
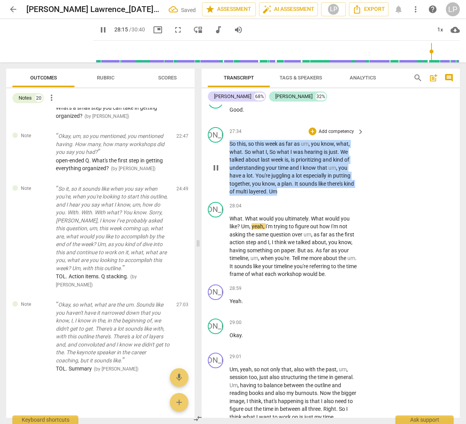
drag, startPoint x: 287, startPoint y: 246, endPoint x: 227, endPoint y: 200, distance: 75.8
click at [227, 199] on div "JO play_arrow pause 27:34 + Add competency keyboard_arrow_right So this , so th…" at bounding box center [331, 161] width 258 height 75
click at [320, 135] on p "Add competency" at bounding box center [336, 131] width 37 height 7
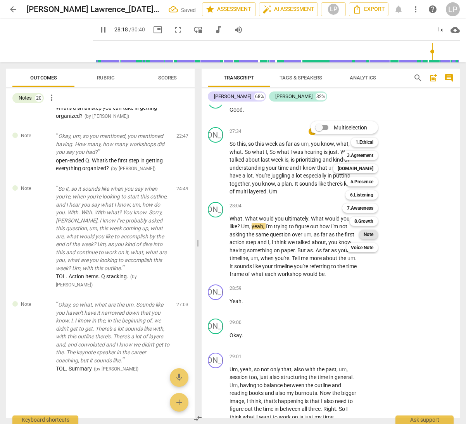
click at [368, 233] on b "Note" at bounding box center [369, 234] width 10 height 9
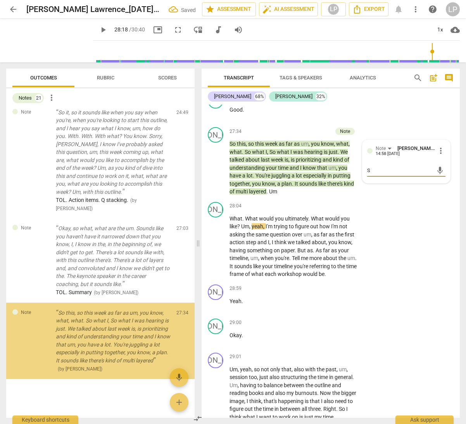
scroll to position [1277, 0]
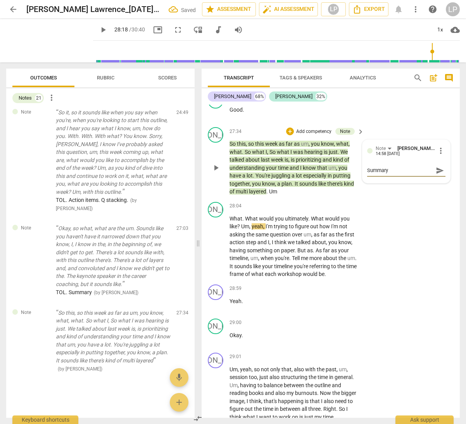
click at [436, 175] on span "send" at bounding box center [440, 170] width 9 height 9
click at [274, 278] on p "What . What would you ultimately . What would you like ? Um , yeah , I'm trying…" at bounding box center [294, 247] width 131 height 64
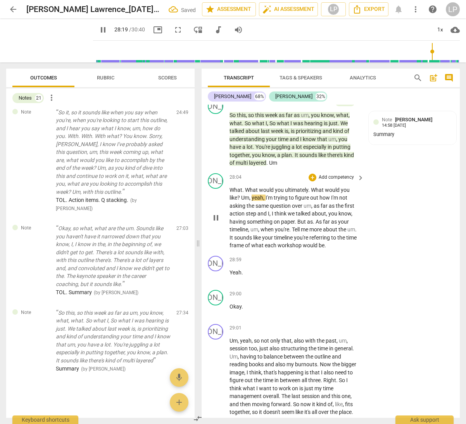
scroll to position [4022, 0]
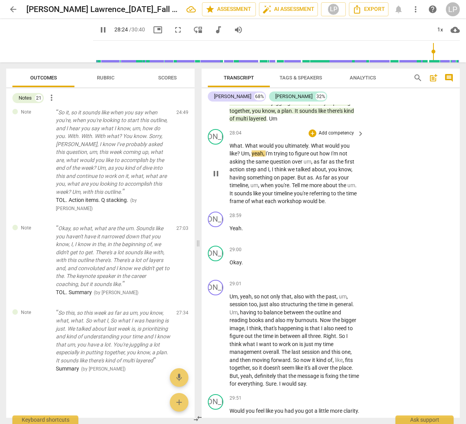
click at [238, 157] on span "?" at bounding box center [239, 153] width 4 height 6
click at [316, 165] on span "as" at bounding box center [317, 162] width 7 height 6
click at [340, 205] on p "What . What would you ultimately . What would you like to ? Um , yeah , I'm try…" at bounding box center [294, 174] width 131 height 64
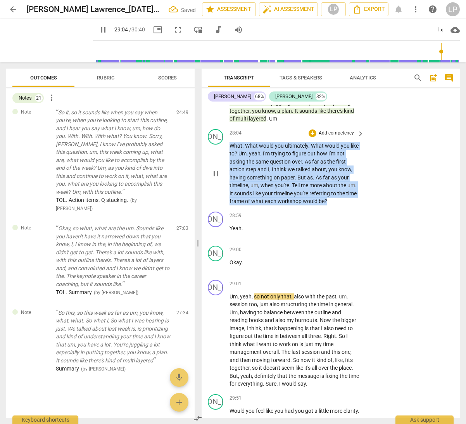
drag, startPoint x: 343, startPoint y: 257, endPoint x: 221, endPoint y: 205, distance: 132.7
click at [221, 205] on div "JO play_arrow pause 28:04 + Add competency keyboard_arrow_right What . What wou…" at bounding box center [331, 167] width 258 height 83
click at [321, 137] on p "Add competency" at bounding box center [336, 133] width 37 height 7
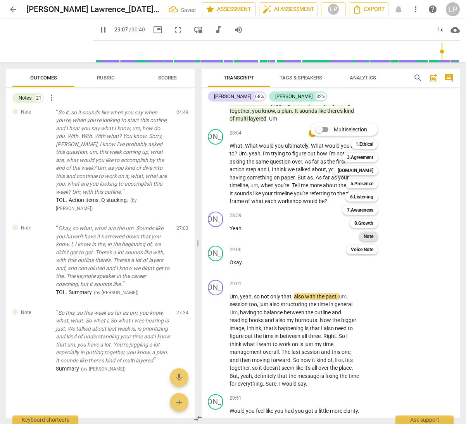
click at [369, 235] on b "Note" at bounding box center [369, 236] width 10 height 9
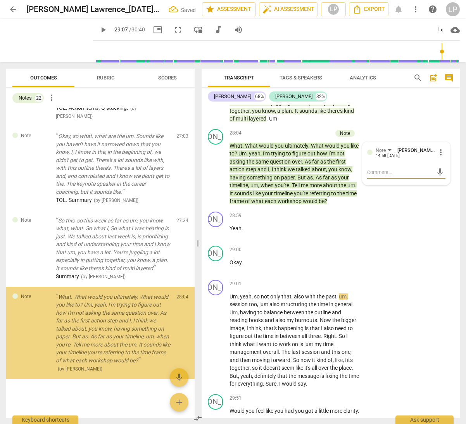
scroll to position [1377, 0]
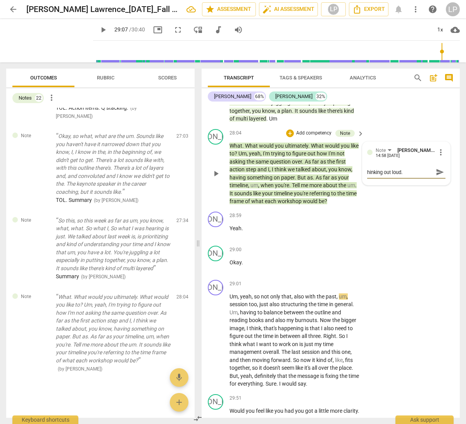
click at [367, 176] on textarea "hinking out loud." at bounding box center [400, 172] width 66 height 7
click at [437, 176] on span "send" at bounding box center [440, 172] width 9 height 9
click at [305, 188] on span "me" at bounding box center [305, 185] width 9 height 6
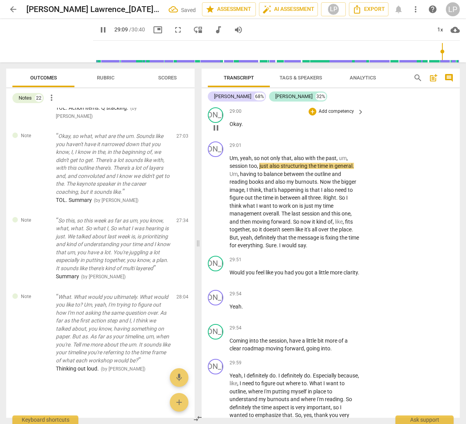
scroll to position [4164, 0]
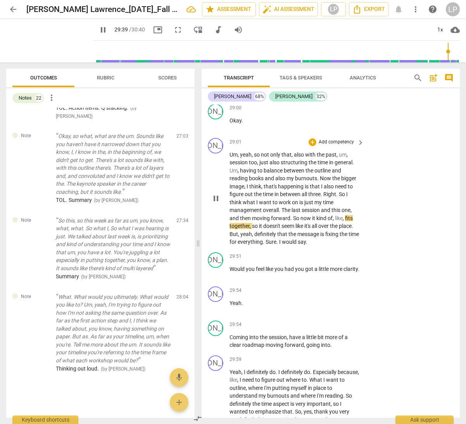
click at [280, 237] on span "that" at bounding box center [282, 234] width 11 height 6
click at [279, 245] on span "." at bounding box center [277, 242] width 3 height 6
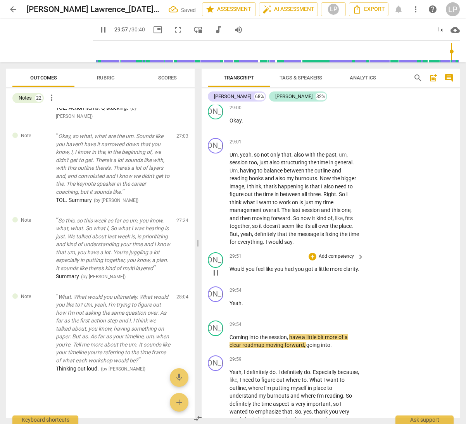
click at [247, 273] on p "Would you feel like you had you got a little more clarity ." at bounding box center [294, 269] width 131 height 8
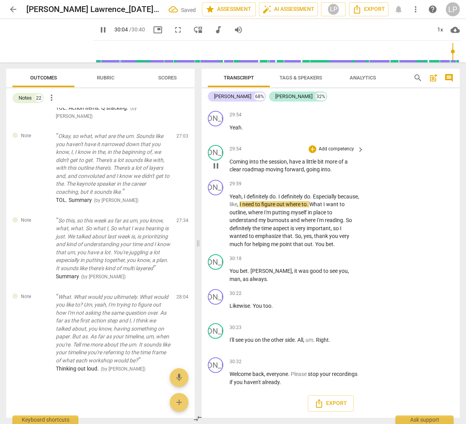
scroll to position [4272, 0]
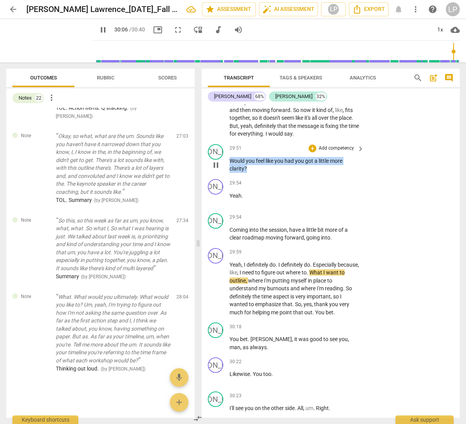
drag, startPoint x: 251, startPoint y: 223, endPoint x: 225, endPoint y: 216, distance: 27.4
click at [225, 176] on div "JO play_arrow pause 29:51 + Add competency keyboard_arrow_right Would you feel …" at bounding box center [331, 158] width 258 height 35
click at [326, 152] on p "Add competency" at bounding box center [336, 148] width 37 height 7
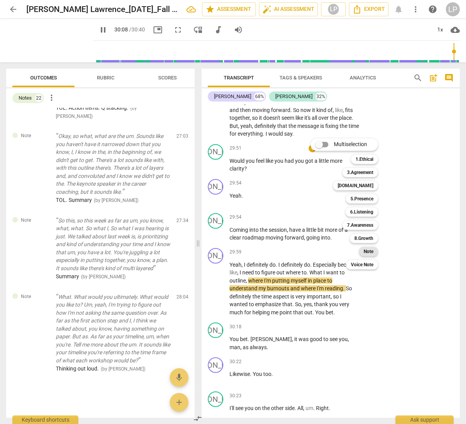
click at [369, 250] on b "Note" at bounding box center [369, 251] width 10 height 9
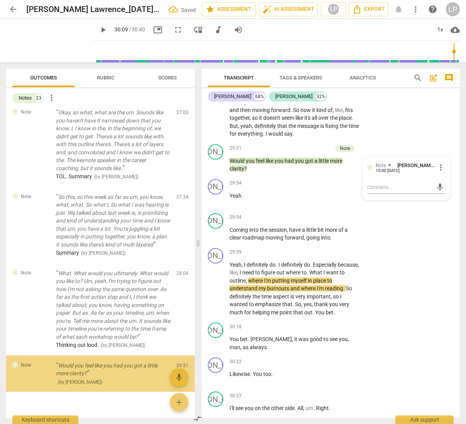
scroll to position [1413, 0]
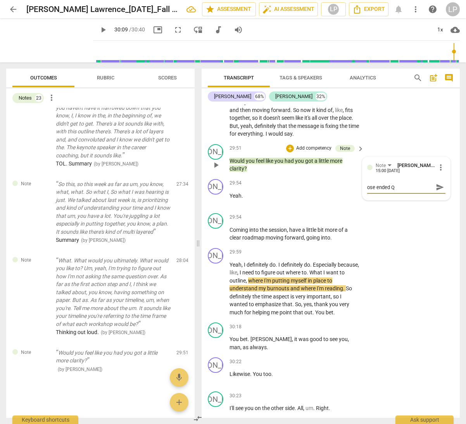
click at [367, 191] on textarea "ose ended Q" at bounding box center [400, 187] width 66 height 7
click at [436, 192] on span "send" at bounding box center [440, 187] width 9 height 9
click at [289, 241] on span "forward" at bounding box center [294, 238] width 19 height 6
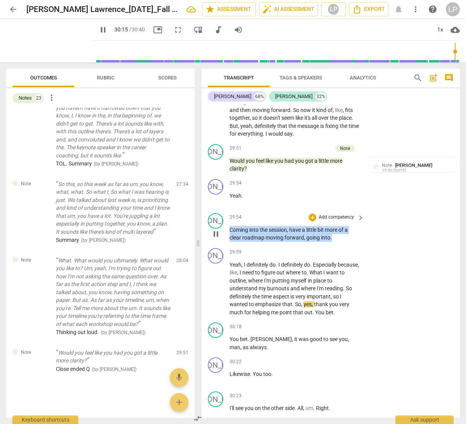
drag, startPoint x: 333, startPoint y: 293, endPoint x: 228, endPoint y: 288, distance: 104.8
click at [228, 245] on div "JO play_arrow pause 29:54 + Add competency keyboard_arrow_right Coming into the…" at bounding box center [331, 227] width 258 height 35
click at [326, 221] on p "Add competency" at bounding box center [336, 217] width 37 height 7
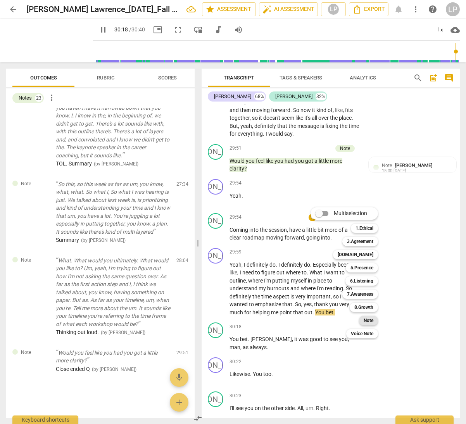
click at [366, 319] on b "Note" at bounding box center [369, 320] width 10 height 9
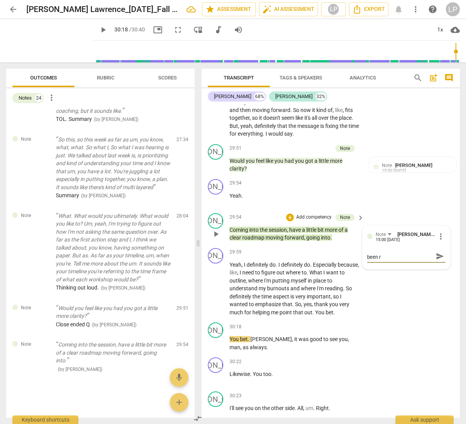
scroll to position [0, 0]
click at [441, 264] on span "send" at bounding box center [440, 260] width 9 height 9
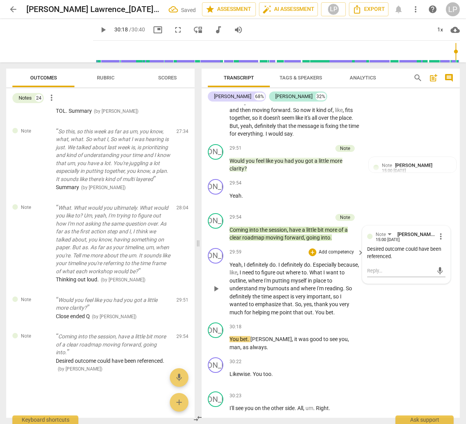
click at [283, 292] on span "burnouts" at bounding box center [278, 288] width 23 height 6
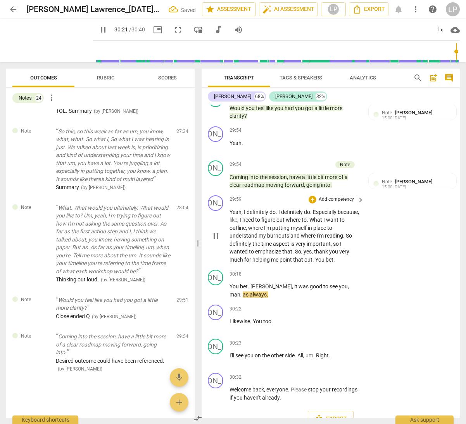
scroll to position [4396, 0]
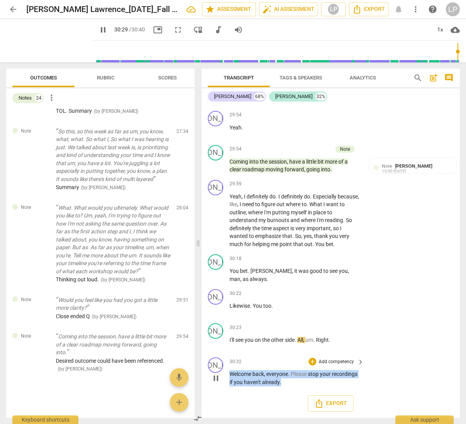
drag, startPoint x: 310, startPoint y: 382, endPoint x: 229, endPoint y: 374, distance: 81.7
click at [229, 374] on div "JO play_arrow pause 30:32 + Add competency keyboard_arrow_right Welcome back , …" at bounding box center [331, 371] width 258 height 35
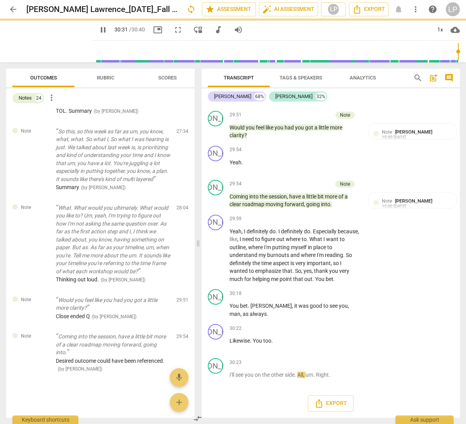
scroll to position [4361, 0]
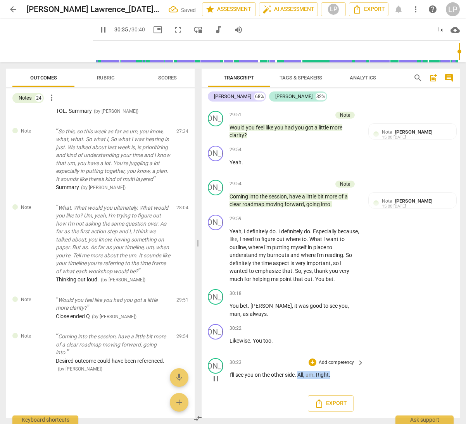
drag, startPoint x: 334, startPoint y: 374, endPoint x: 300, endPoint y: 378, distance: 34.0
click at [300, 378] on p "I'll see you on the other side . All , um . Right ." at bounding box center [294, 375] width 131 height 8
click at [254, 235] on p "Yeah , I definitely do . I definitely do . Especially because , like , I need t…" at bounding box center [294, 256] width 131 height 56
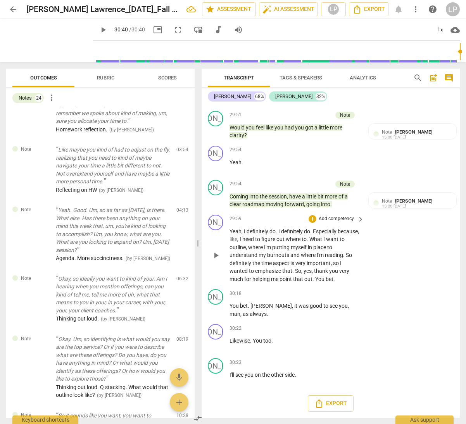
scroll to position [156, 0]
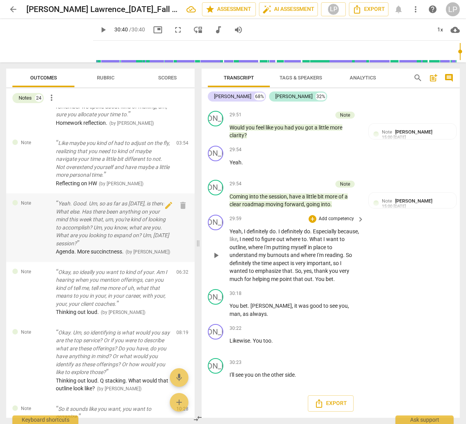
click at [106, 225] on p "Yeah. Good. Um, so as far as [DATE], is there. What else. Has there been anythi…" at bounding box center [113, 224] width 114 height 48
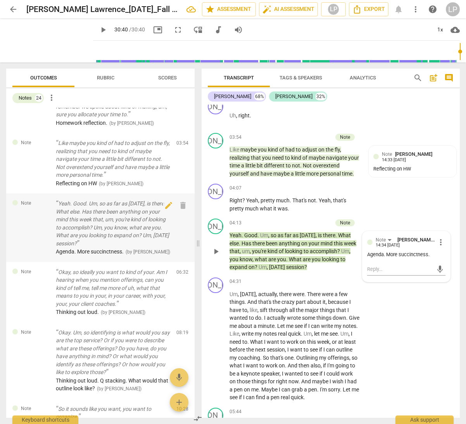
scroll to position [768, 0]
click at [109, 221] on p "Yeah. Good. Um, so as far as [DATE], is there. What else. Has there been anythi…" at bounding box center [113, 224] width 114 height 48
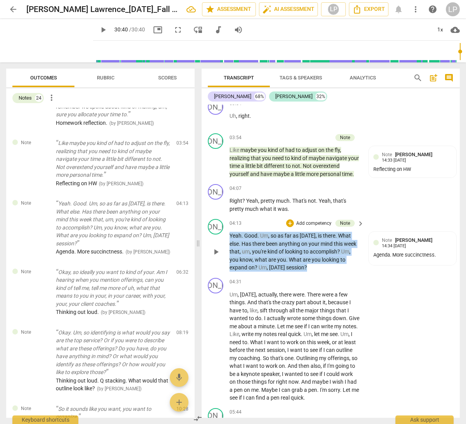
drag, startPoint x: 311, startPoint y: 286, endPoint x: 229, endPoint y: 254, distance: 87.2
click at [229, 254] on p "Yeah . Good . Um , so as far as [DATE] , is there . What else . Has there been …" at bounding box center [294, 252] width 131 height 40
copy p "Yeah . Good . Um , so as far as [DATE] , is there . What else . Has there been …"
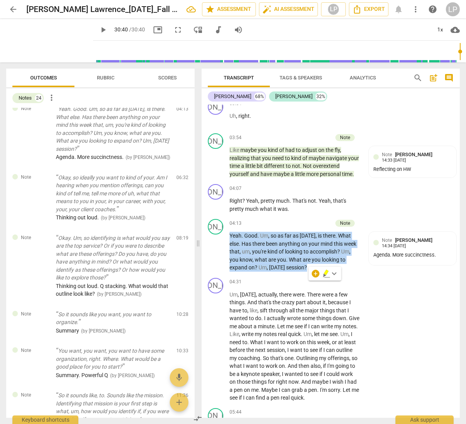
scroll to position [253, 0]
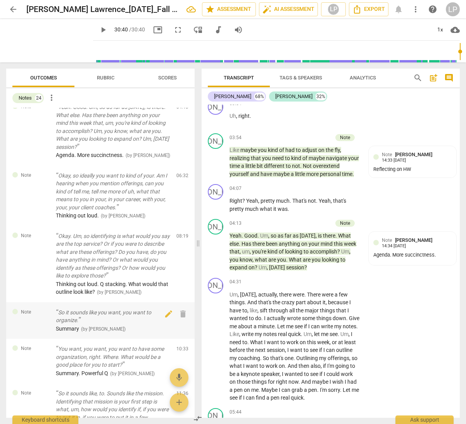
click at [110, 317] on p "So it sounds like you want, you want to organize." at bounding box center [113, 317] width 114 height 16
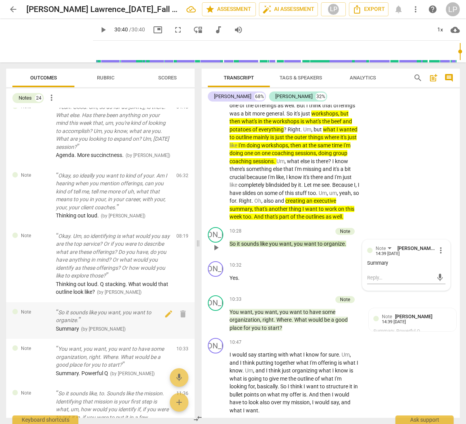
scroll to position [1559, 0]
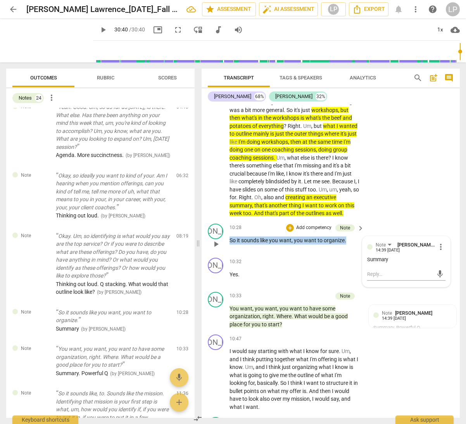
drag, startPoint x: 349, startPoint y: 264, endPoint x: 231, endPoint y: 261, distance: 117.9
click at [231, 245] on p "So it sounds like you want , you want to organize ." at bounding box center [294, 240] width 131 height 8
copy p "So it sounds like you want , you want to organize ."
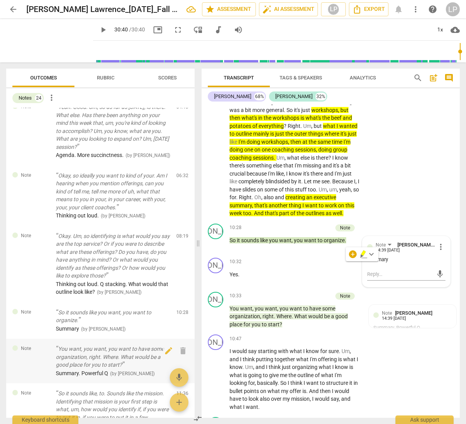
click at [110, 353] on p "You want, you want, you want to have some organization, right. Where. What woul…" at bounding box center [113, 357] width 114 height 24
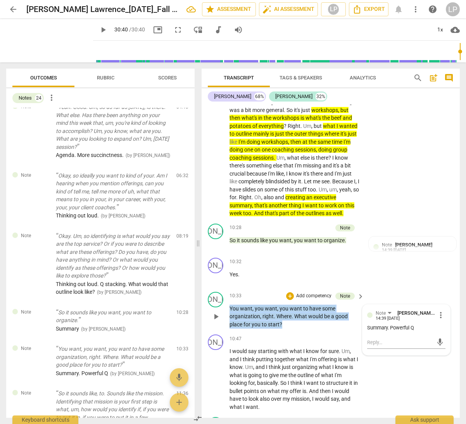
drag, startPoint x: 286, startPoint y: 349, endPoint x: 229, endPoint y: 333, distance: 59.2
click at [229, 332] on div "JO play_arrow pause 10:33 + Add competency Note keyboard_arrow_right You want ,…" at bounding box center [331, 310] width 258 height 43
copy p "You want , you want , you want to have some organization , right . Where . What…"
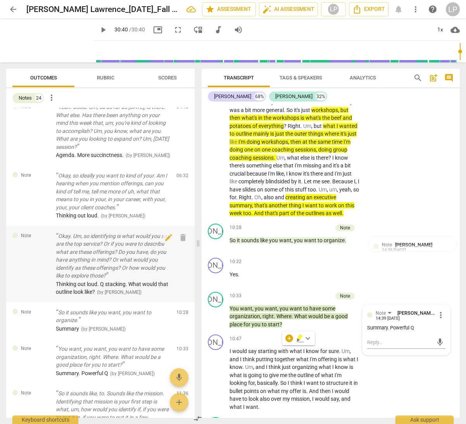
click at [103, 251] on p "Okay. Um, so identifying is what would you say are the top service? Or if you w…" at bounding box center [113, 256] width 114 height 48
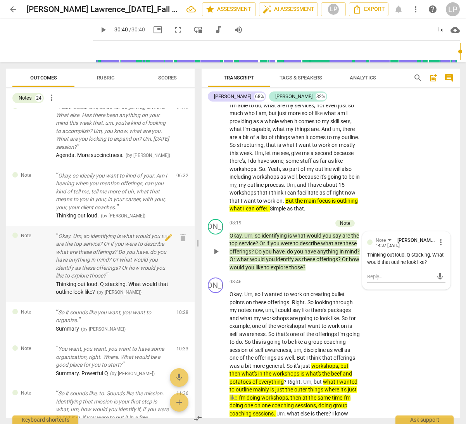
scroll to position [1303, 0]
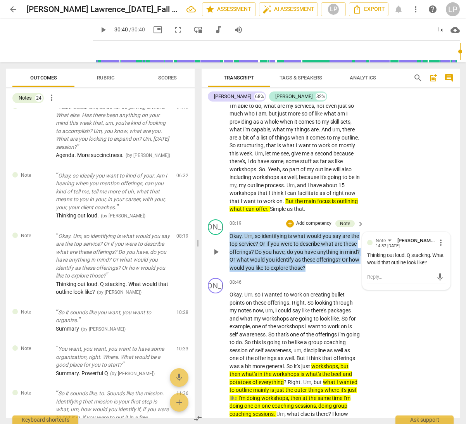
drag, startPoint x: 334, startPoint y: 283, endPoint x: 229, endPoint y: 252, distance: 109.5
click at [229, 252] on div "JO play_arrow pause 08:19 + Add competency Note keyboard_arrow_right Okay . Um …" at bounding box center [331, 245] width 258 height 59
copy p "Okay . Um , so identifying is what would you say are the top service ? Or if yo…"
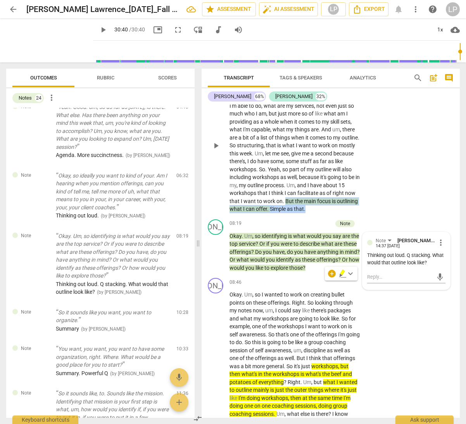
drag, startPoint x: 297, startPoint y: 216, endPoint x: 335, endPoint y: 226, distance: 39.4
click at [335, 213] on p "Okay . So when it comes to offering the coaching services , I want to outline h…" at bounding box center [294, 145] width 131 height 135
copy p "But the main focus is outlining what I can offer . Simple as that ."
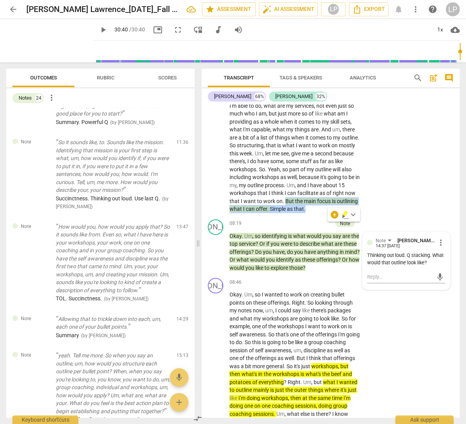
scroll to position [507, 0]
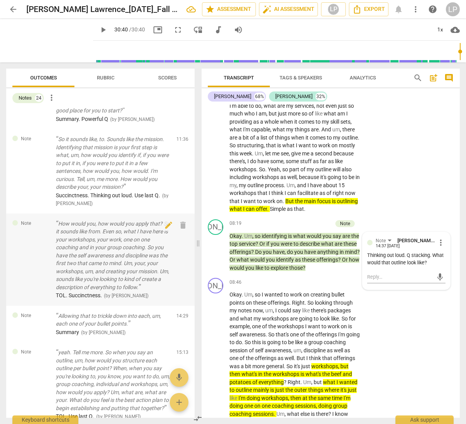
click at [112, 250] on p "How would you, how would you apply that? So it sounds like from. Even so, what …" at bounding box center [113, 256] width 114 height 72
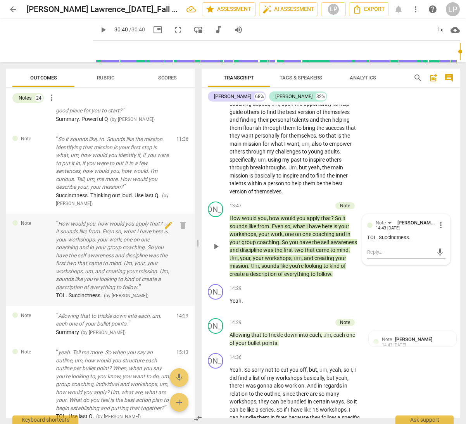
scroll to position [1974, 0]
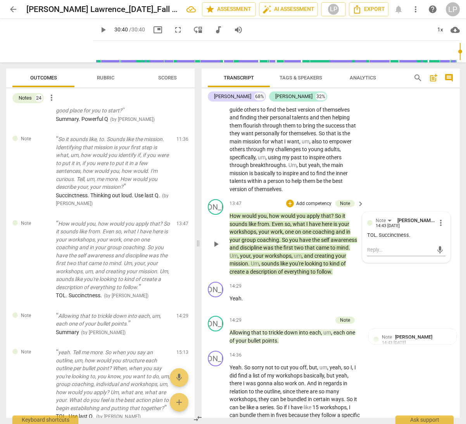
click at [349, 279] on div "JO play_arrow pause 13:47 + Add competency Note keyboard_arrow_right How would …" at bounding box center [331, 237] width 258 height 83
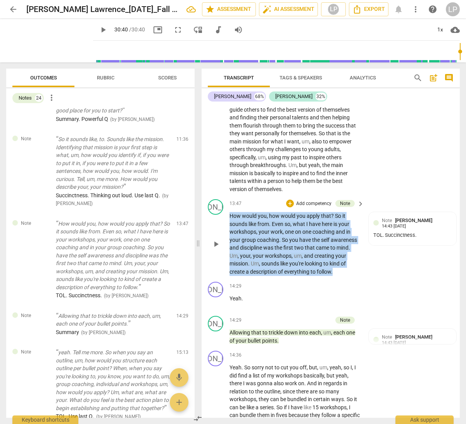
drag, startPoint x: 339, startPoint y: 296, endPoint x: 224, endPoint y: 242, distance: 127.8
click at [224, 242] on div "JO play_arrow pause 13:47 + Add competency Note keyboard_arrow_right How would …" at bounding box center [331, 237] width 258 height 83
copy p "How would you , how would you apply that ? So it sounds like from . Even so , w…"
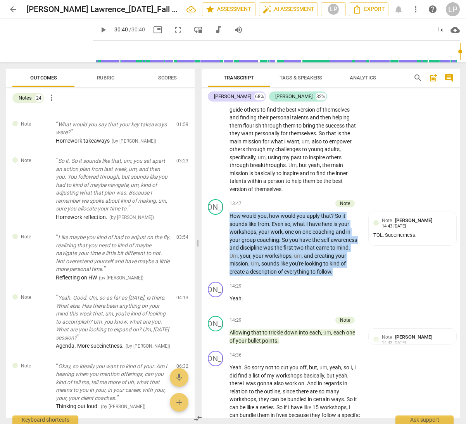
scroll to position [0, 0]
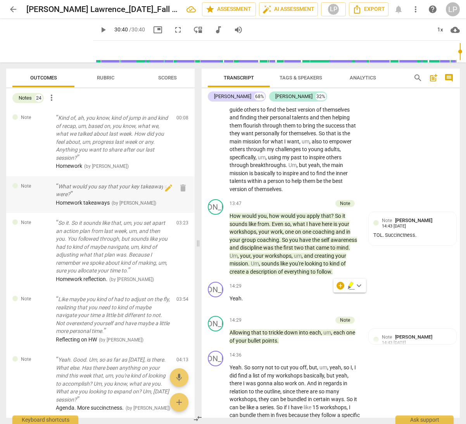
click at [103, 197] on p "What would you say that your key takeaways were?" at bounding box center [113, 191] width 114 height 16
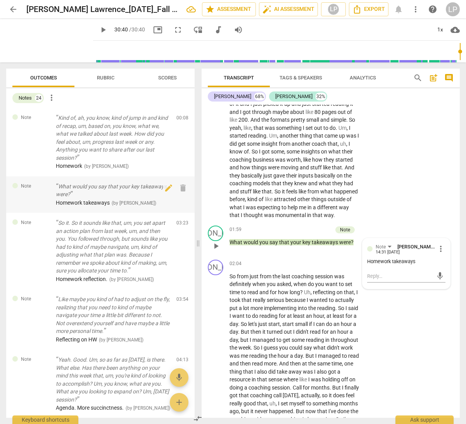
scroll to position [247, 0]
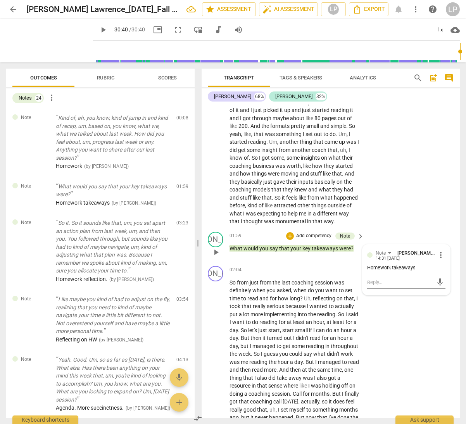
click at [355, 253] on p "What would you say that your key takeaways were ?" at bounding box center [294, 249] width 131 height 8
drag, startPoint x: 355, startPoint y: 264, endPoint x: 231, endPoint y: 264, distance: 124.4
click at [231, 253] on p "What would you say that your key takeaways were ?" at bounding box center [294, 249] width 131 height 8
copy p "What would you say that your key takeaways were ?"
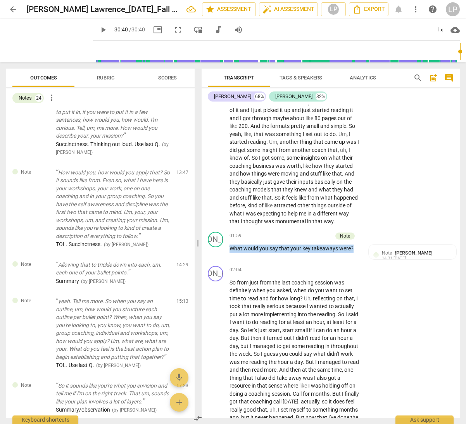
scroll to position [565, 0]
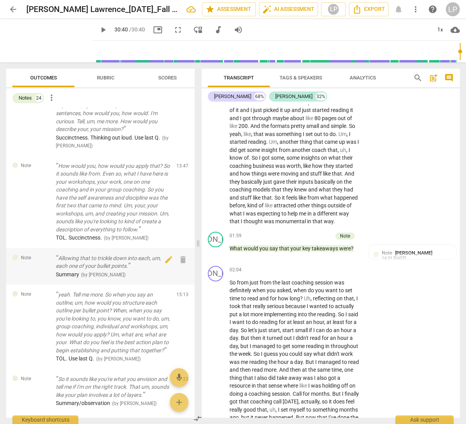
click at [102, 262] on p "Allowing that to trickle down into each, um, each one of your bullet points." at bounding box center [113, 262] width 114 height 16
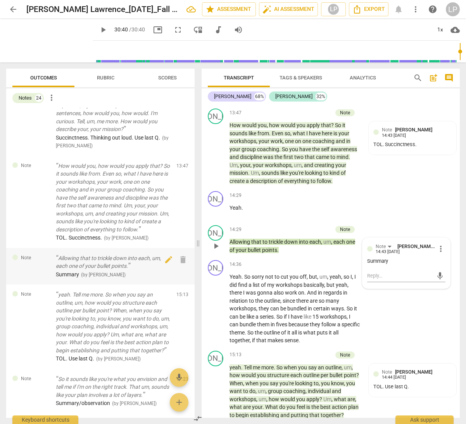
scroll to position [2066, 0]
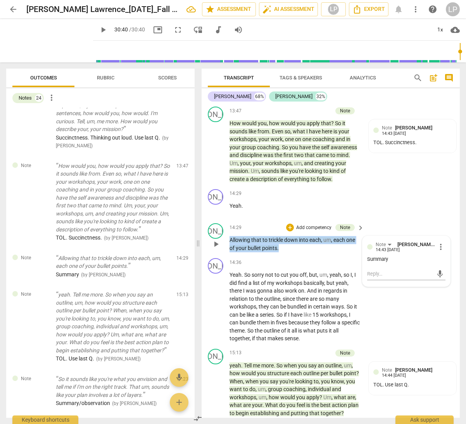
drag, startPoint x: 287, startPoint y: 273, endPoint x: 230, endPoint y: 263, distance: 57.4
click at [230, 252] on p "Allowing that to trickle down into each , um , each one of your bullet points ." at bounding box center [294, 244] width 131 height 16
copy p "Allowing that to trickle down into each , um , each one of your bullet points ."
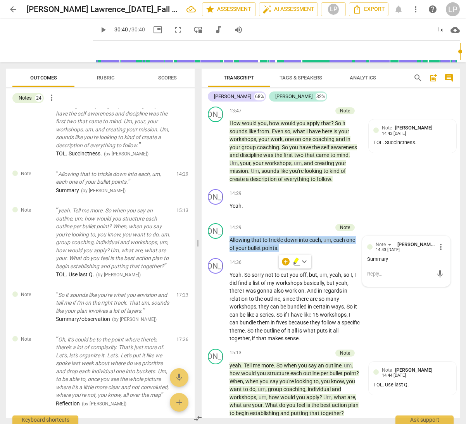
scroll to position [684, 0]
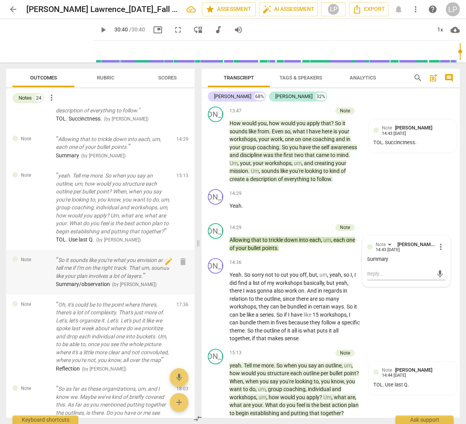
click at [109, 280] on p "So it sounds like you're what you envision and tell me if I'm on the right trac…" at bounding box center [113, 268] width 114 height 24
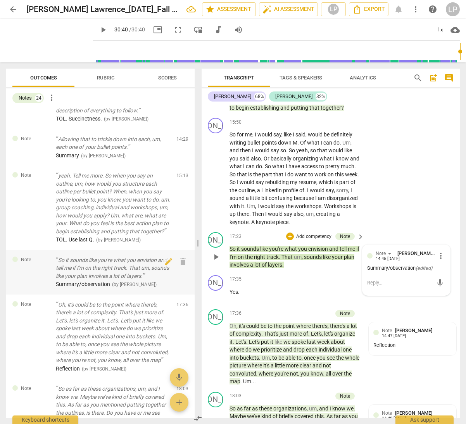
scroll to position [2385, 0]
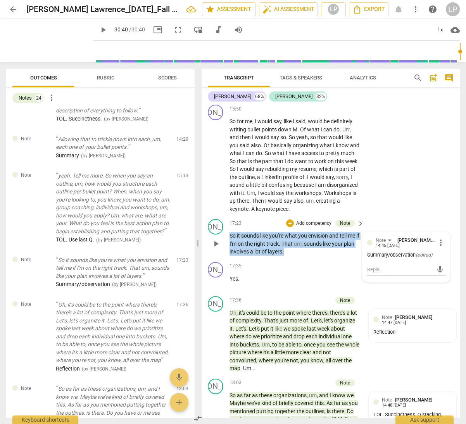
drag, startPoint x: 300, startPoint y: 275, endPoint x: 230, endPoint y: 261, distance: 71.9
click at [230, 256] on p "So it sounds like you're what you envision and tell me if I'm on the right trac…" at bounding box center [294, 244] width 131 height 24
copy p "So it sounds like you're what you envision and tell me if I'm on the right trac…"
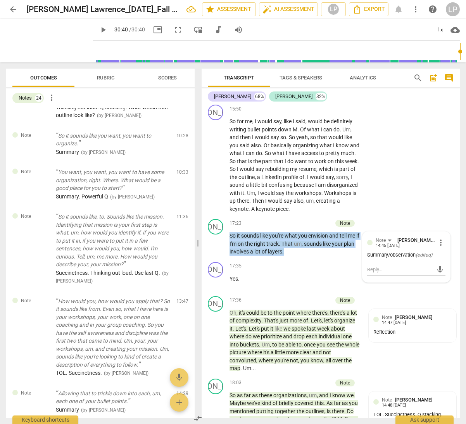
scroll to position [431, 0]
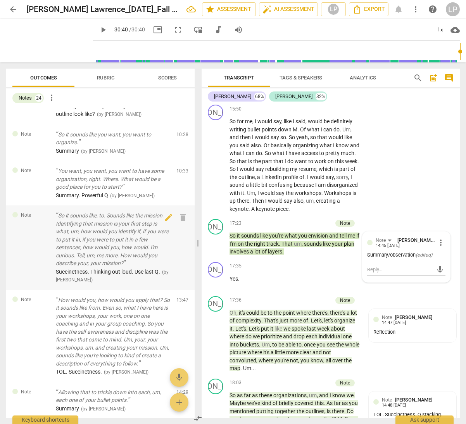
click at [127, 235] on p "So it sounds like, to. Sounds like the mission. Identifying that mission is you…" at bounding box center [113, 240] width 114 height 56
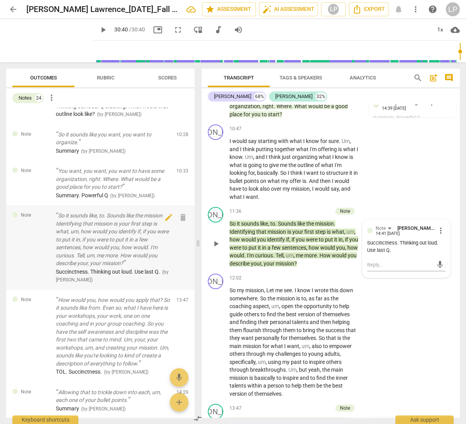
scroll to position [1769, 0]
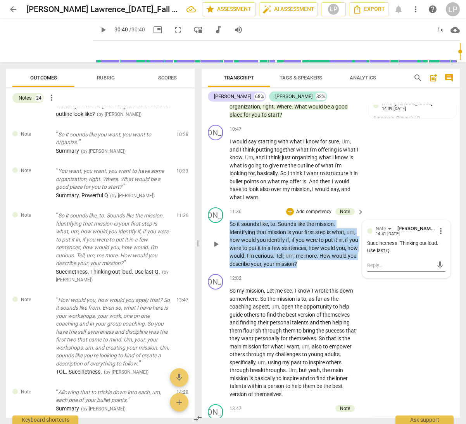
drag, startPoint x: 330, startPoint y: 288, endPoint x: 220, endPoint y: 250, distance: 115.7
click at [220, 250] on div "JO play_arrow pause 11:36 + Add competency Note keyboard_arrow_right So it soun…" at bounding box center [331, 237] width 258 height 67
copy p "So it sounds like , to . Sounds like the mission . Identifying that mission is …"
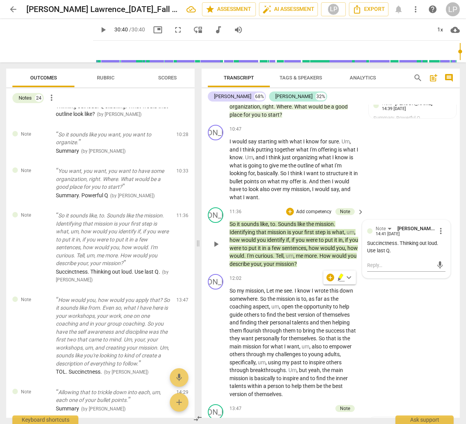
click at [392, 229] on div "JO play_arrow pause 11:36 + Add competency Note keyboard_arrow_right So it soun…" at bounding box center [331, 237] width 258 height 67
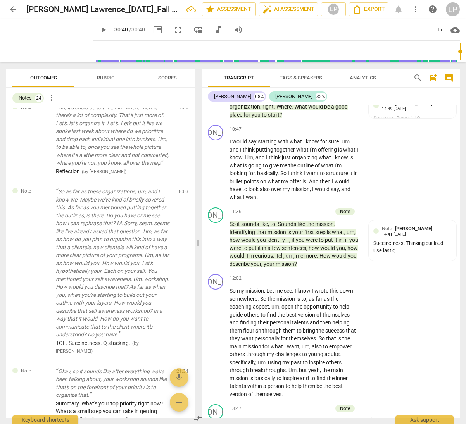
scroll to position [906, 0]
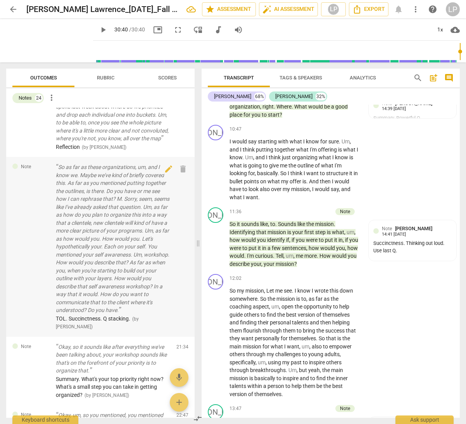
click at [112, 283] on p "So as far as these organizations, um, and I know we. Maybe we've kind of briefl…" at bounding box center [113, 238] width 114 height 151
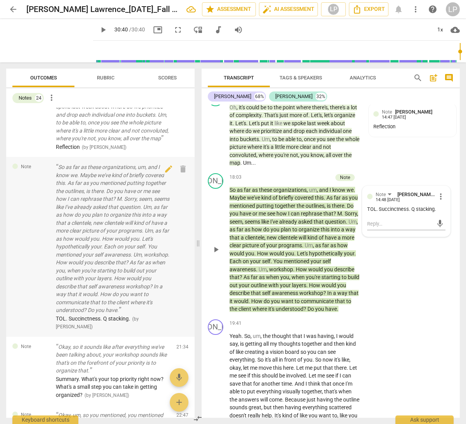
scroll to position [2600, 0]
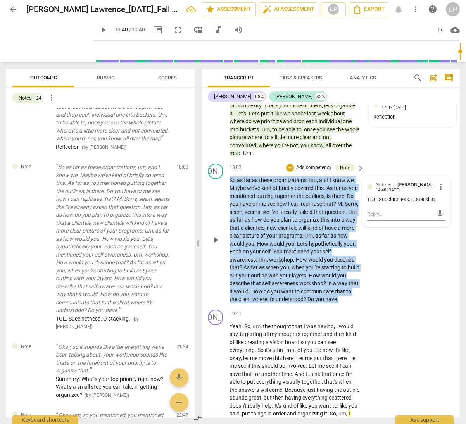
drag, startPoint x: 298, startPoint y: 332, endPoint x: 228, endPoint y: 207, distance: 143.7
click at [228, 207] on div "JO play_arrow pause 18:03 + Add competency Note keyboard_arrow_right So as far …" at bounding box center [331, 233] width 258 height 146
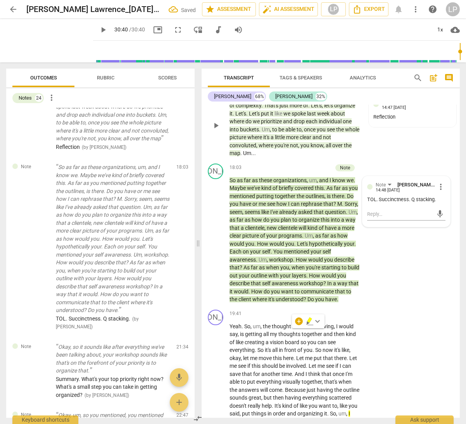
click at [293, 141] on p "Oh , it's could be to the point where there's , there's a lot of complexity . T…" at bounding box center [294, 126] width 131 height 64
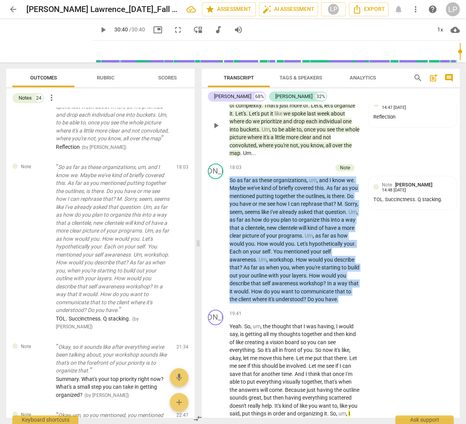
drag, startPoint x: 300, startPoint y: 332, endPoint x: 229, endPoint y: 134, distance: 211.0
click at [229, 134] on div "JO play_arrow pause 00:00 + Add competency keyboard_arrow_right Here's our . JO…" at bounding box center [331, 261] width 258 height 313
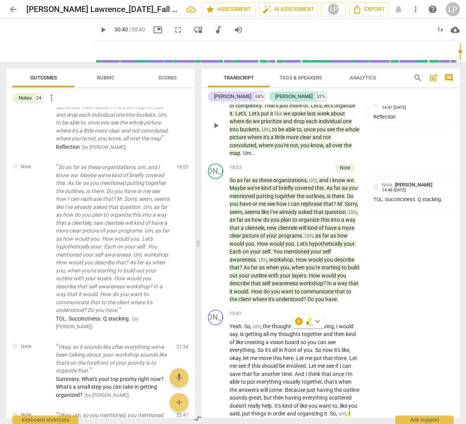
click at [259, 157] on p "Oh , it's could be to the point where there's , there's a lot of complexity . T…" at bounding box center [294, 126] width 131 height 64
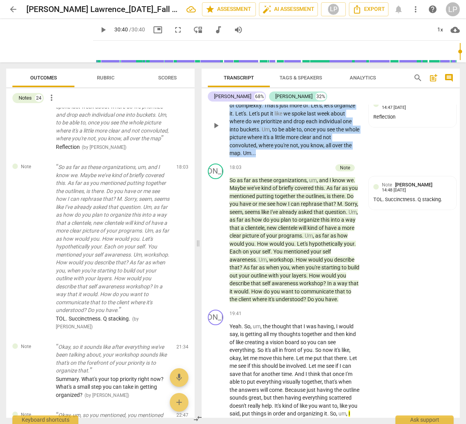
drag, startPoint x: 258, startPoint y: 179, endPoint x: 231, endPoint y: 121, distance: 64.3
click at [231, 121] on p "Oh , it's could be to the point where there's , there's a lot of complexity . T…" at bounding box center [294, 126] width 131 height 64
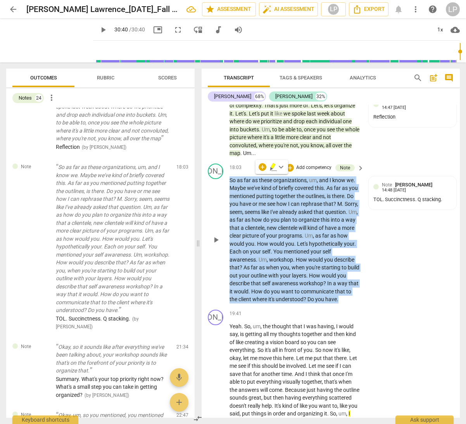
drag, startPoint x: 293, startPoint y: 332, endPoint x: 226, endPoint y: 203, distance: 145.5
click at [226, 203] on div "JO play_arrow pause 18:03 + Add competency Note keyboard_arrow_right So as far …" at bounding box center [331, 233] width 258 height 146
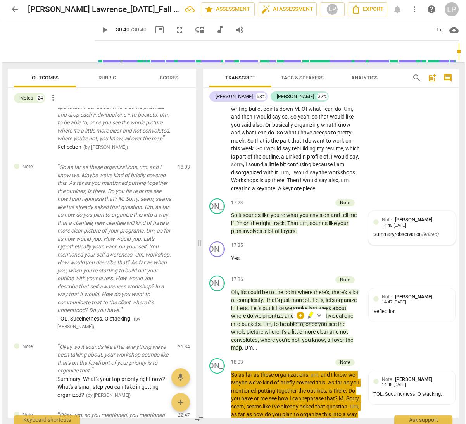
scroll to position [2635, 0]
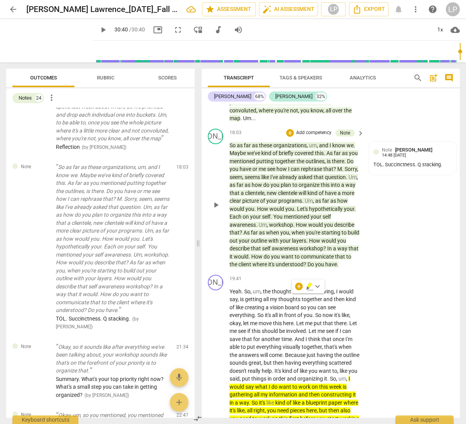
click at [366, 269] on div "JO play_arrow pause 18:03 + Add competency Note keyboard_arrow_right So as far …" at bounding box center [331, 199] width 258 height 146
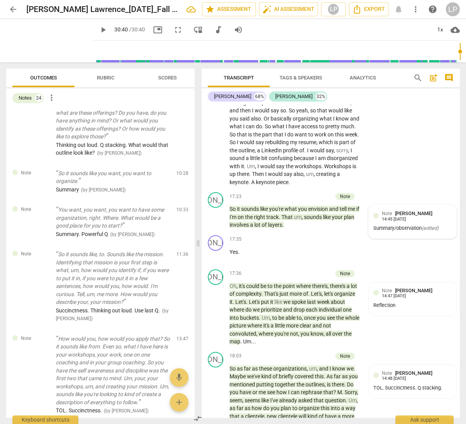
scroll to position [0, 0]
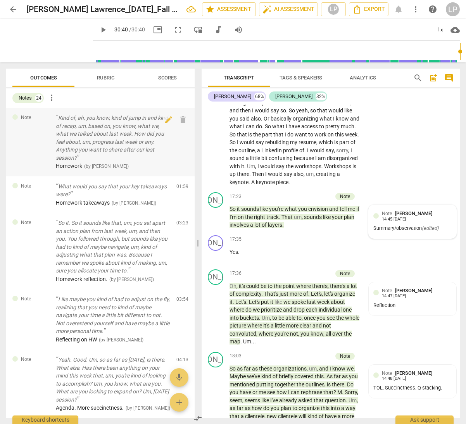
click at [102, 132] on p "Kind of, ah, you know, kind of jump in and kind of recap, um, based on, you kno…" at bounding box center [113, 138] width 114 height 48
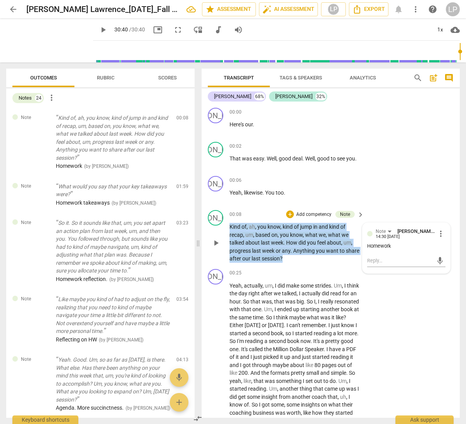
drag, startPoint x: 302, startPoint y: 259, endPoint x: 228, endPoint y: 229, distance: 80.2
click at [228, 229] on div "JO play_arrow pause 00:08 + Add competency Note keyboard_arrow_right Kind of , …" at bounding box center [331, 236] width 258 height 59
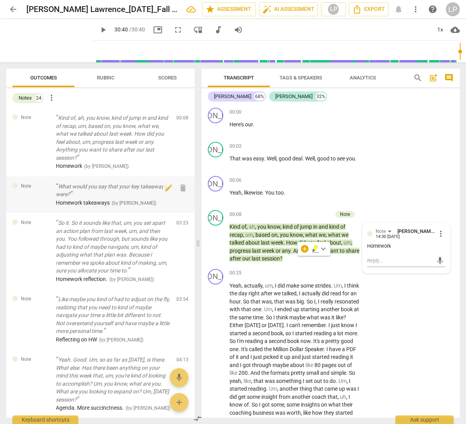
click at [116, 191] on p "What would you say that your key takeaways were?" at bounding box center [113, 191] width 114 height 16
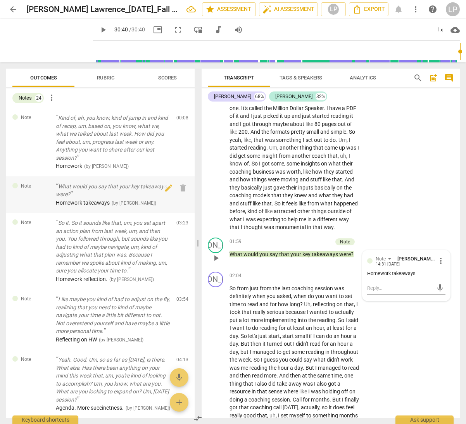
scroll to position [247, 0]
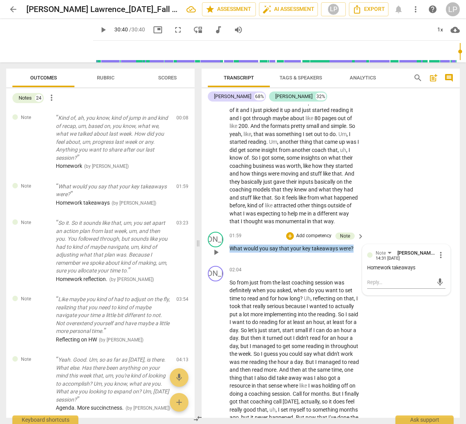
drag, startPoint x: 357, startPoint y: 262, endPoint x: 231, endPoint y: 265, distance: 126.0
click at [231, 253] on p "What would you say that your key takeaways were ?" at bounding box center [294, 249] width 131 height 8
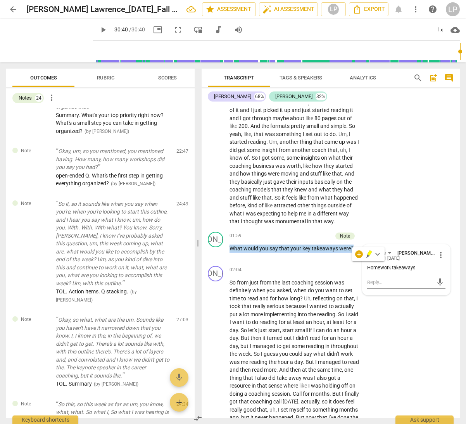
scroll to position [1159, 0]
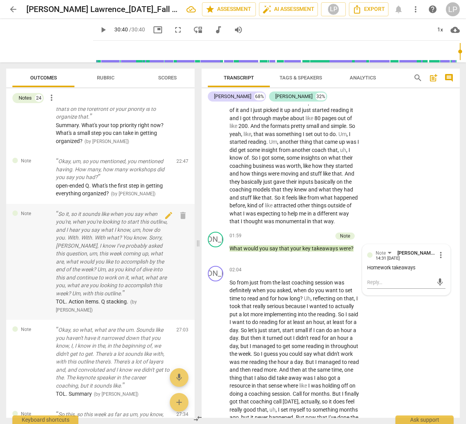
click at [97, 270] on p "So it, so it sounds like when you say when you're, when you're looking to start…" at bounding box center [113, 254] width 114 height 88
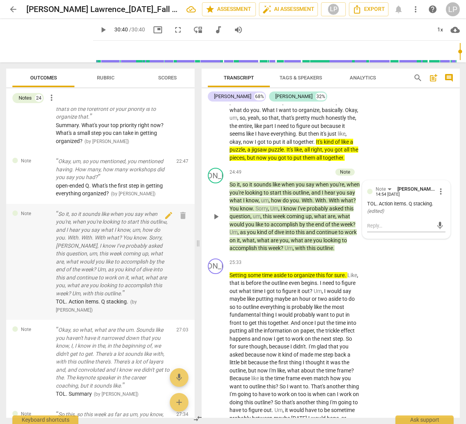
scroll to position [3465, 0]
click at [263, 252] on p "So it , so it sounds like when you say when you're , when you're looking to sta…" at bounding box center [294, 216] width 131 height 72
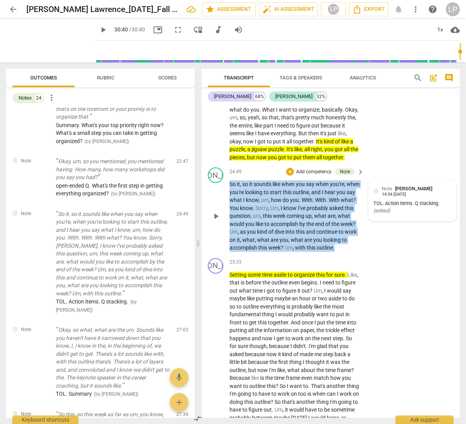
drag, startPoint x: 255, startPoint y: 305, endPoint x: 226, endPoint y: 234, distance: 77.4
click at [226, 234] on div "JO play_arrow pause 24:49 + Add competency Note keyboard_arrow_right So it , so…" at bounding box center [331, 209] width 258 height 91
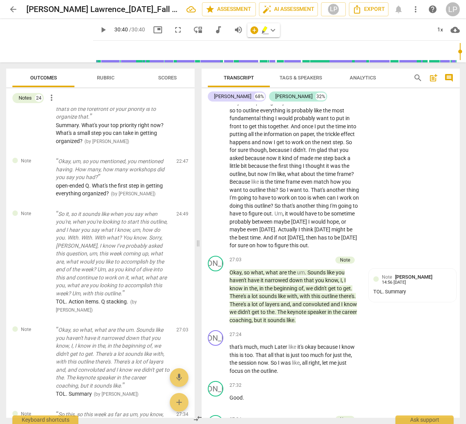
scroll to position [3728, 0]
